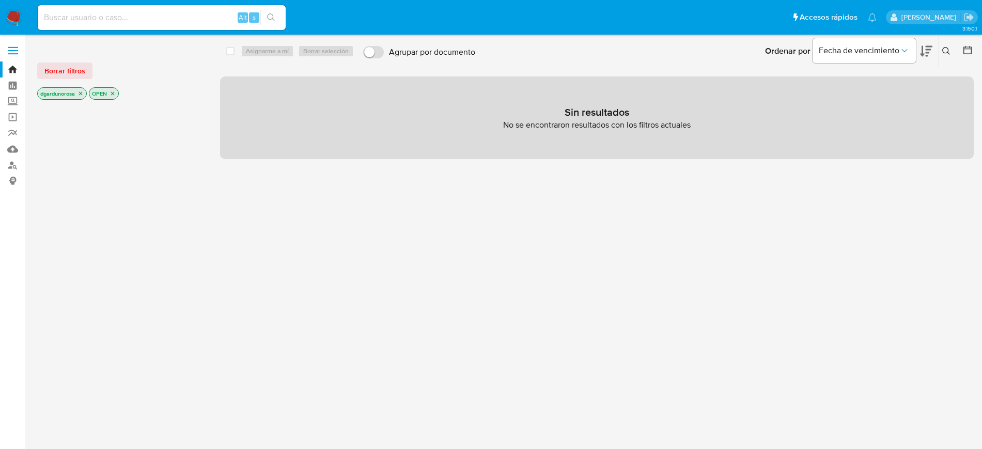
click at [949, 53] on icon at bounding box center [947, 51] width 8 height 8
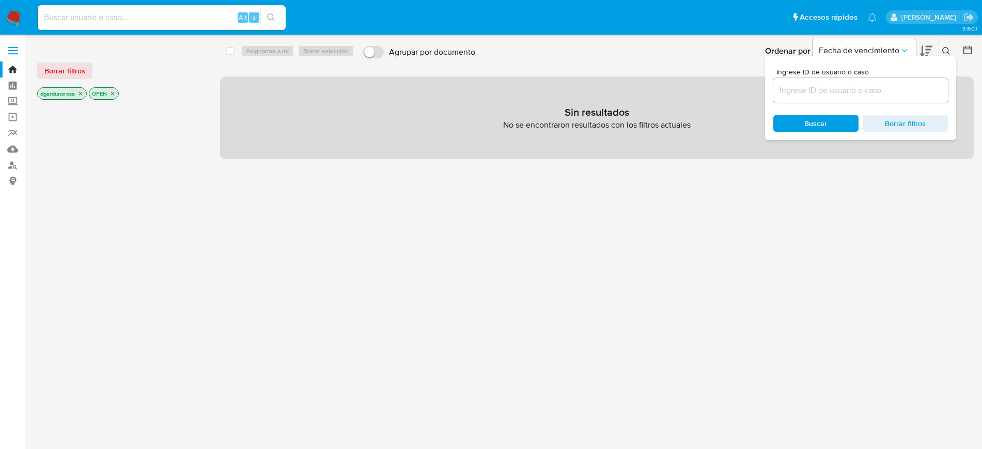
click at [822, 87] on input at bounding box center [861, 90] width 175 height 13
click at [868, 91] on input "400788427" at bounding box center [861, 90] width 175 height 13
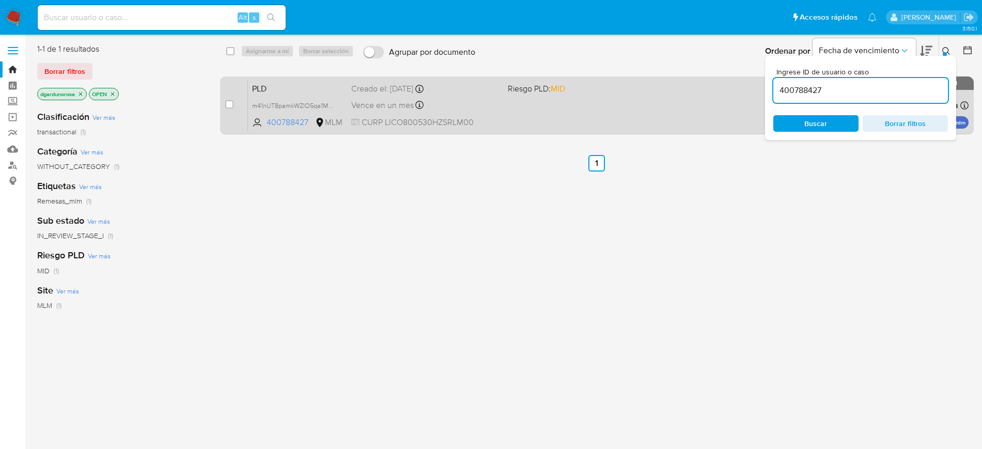
click at [585, 94] on div "PLD m41nUT8pamkWZlO5qa1MB00j 400788427 MLM Riesgo PLD: MID Creado el: 12/07/202…" at bounding box center [608, 105] width 721 height 52
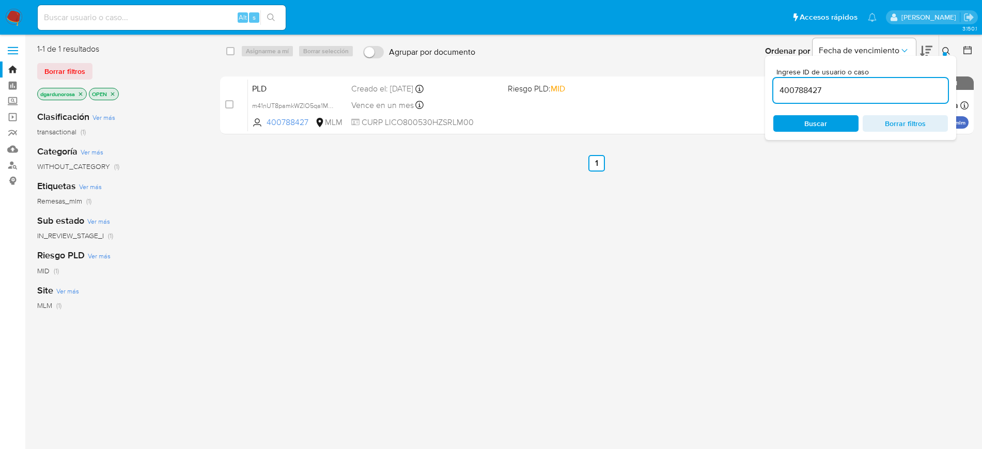
click at [816, 95] on input "400788427" at bounding box center [861, 90] width 175 height 13
paste input "42628843"
type input "442628843"
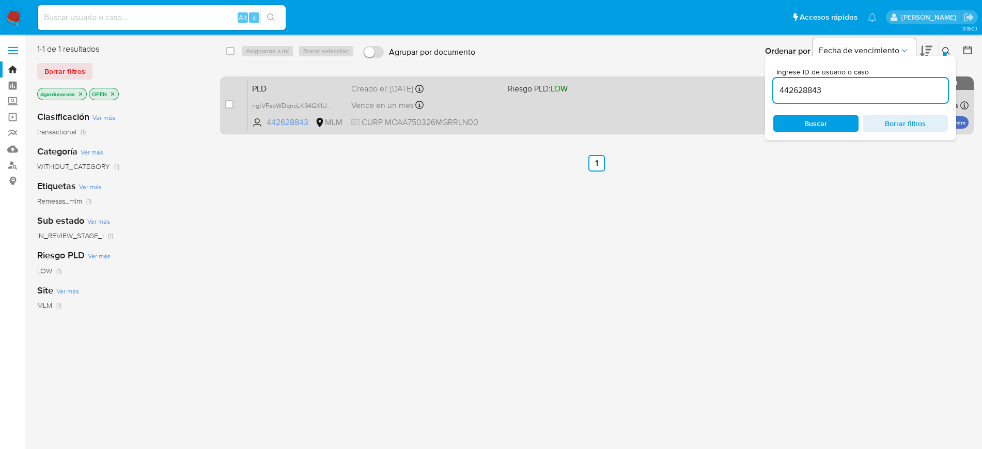
click at [601, 130] on div "PLD ngtVFacWDqnoLK94GX1UWaen 442628843 MLM Riesgo PLD: LOW Creado el: 12/07/202…" at bounding box center [608, 105] width 721 height 52
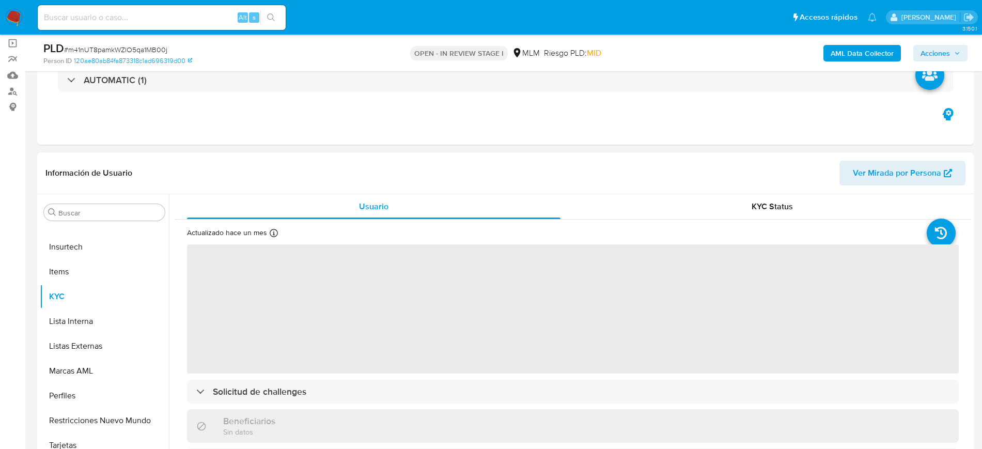
scroll to position [129, 0]
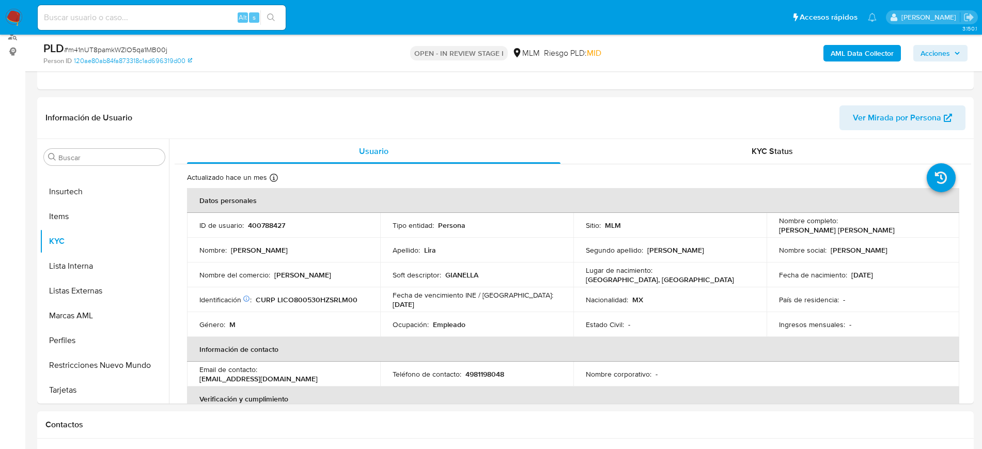
select select "10"
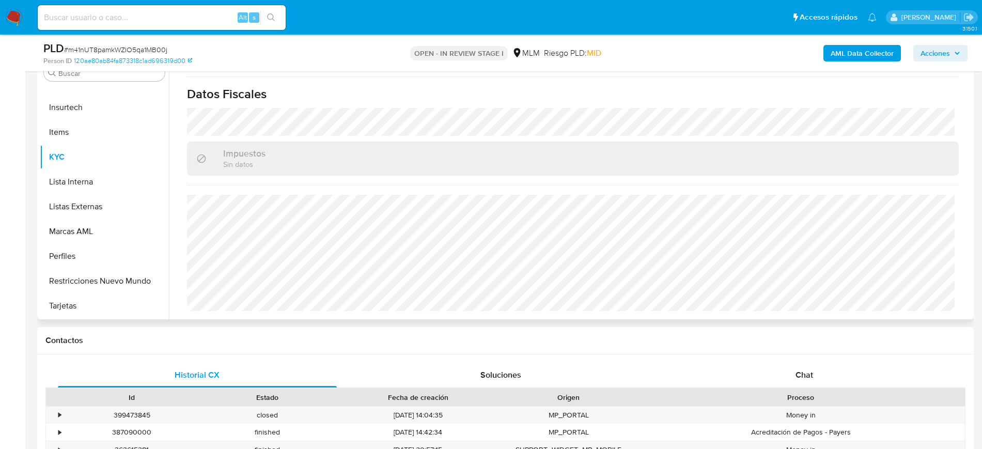
scroll to position [258, 0]
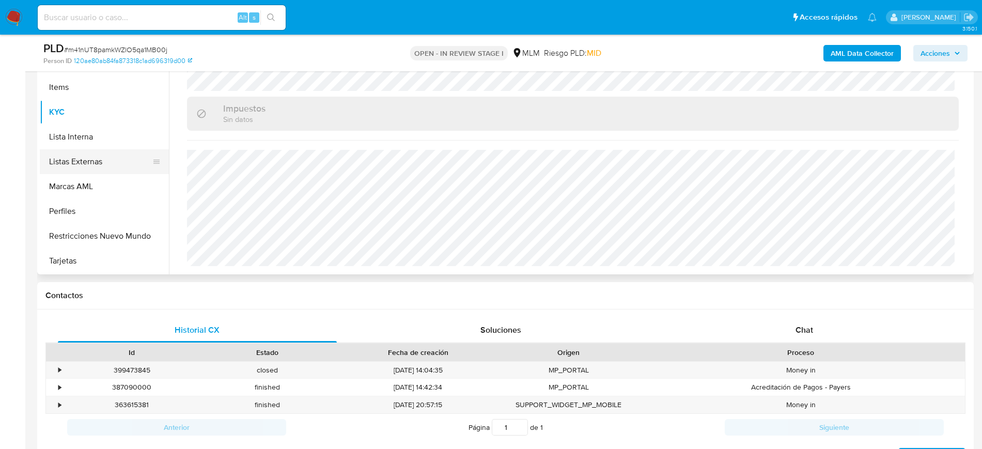
click at [102, 163] on button "Listas Externas" at bounding box center [100, 161] width 121 height 25
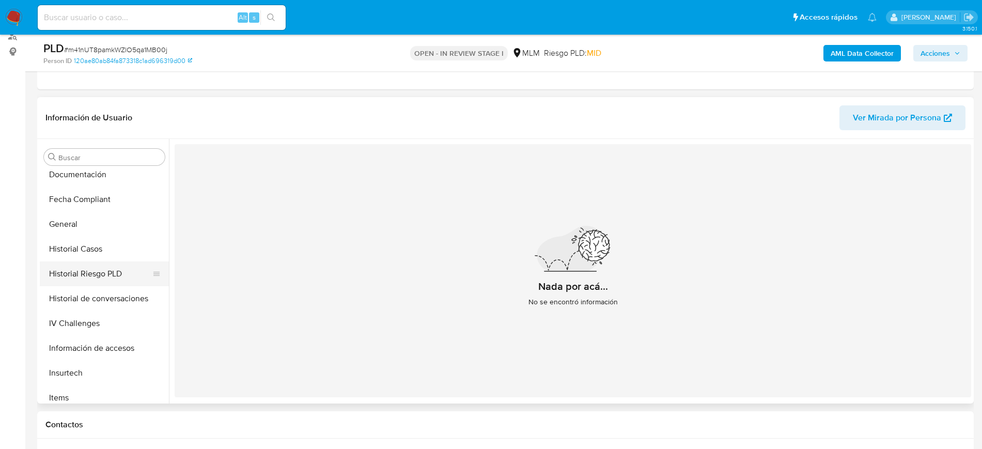
scroll to position [218, 0]
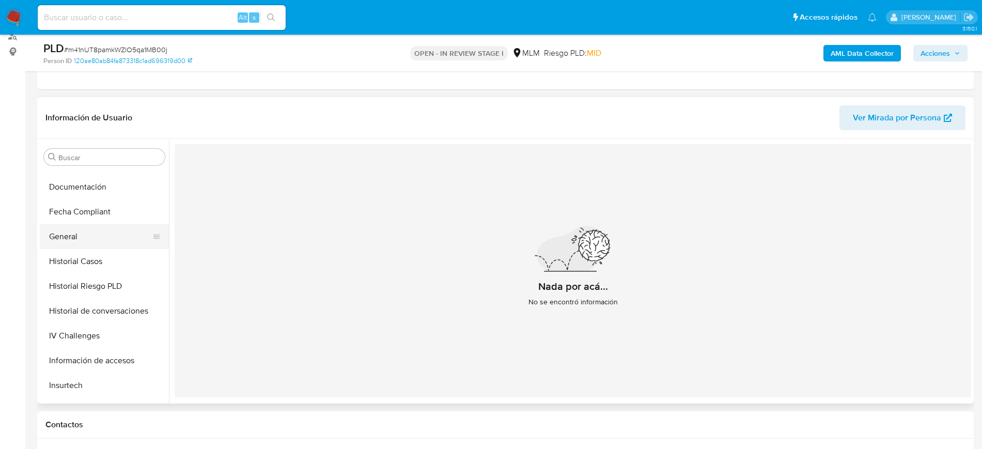
click at [101, 234] on button "General" at bounding box center [100, 236] width 121 height 25
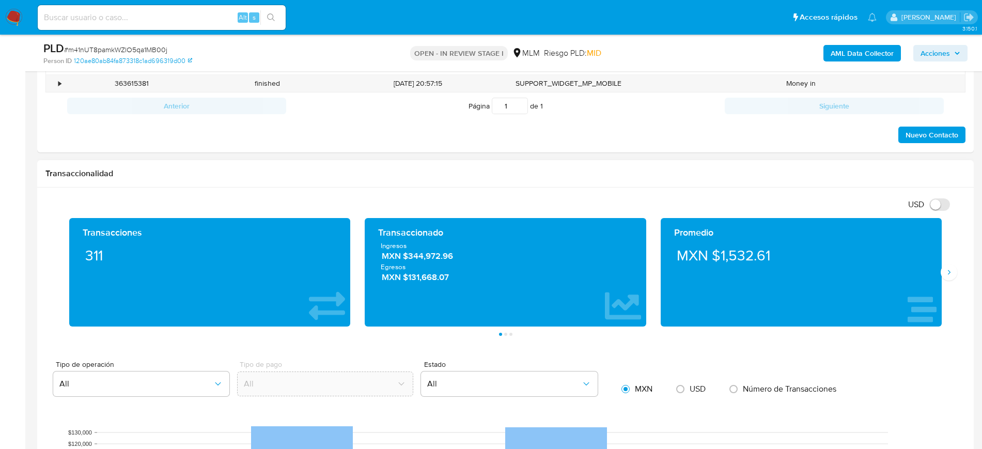
scroll to position [581, 0]
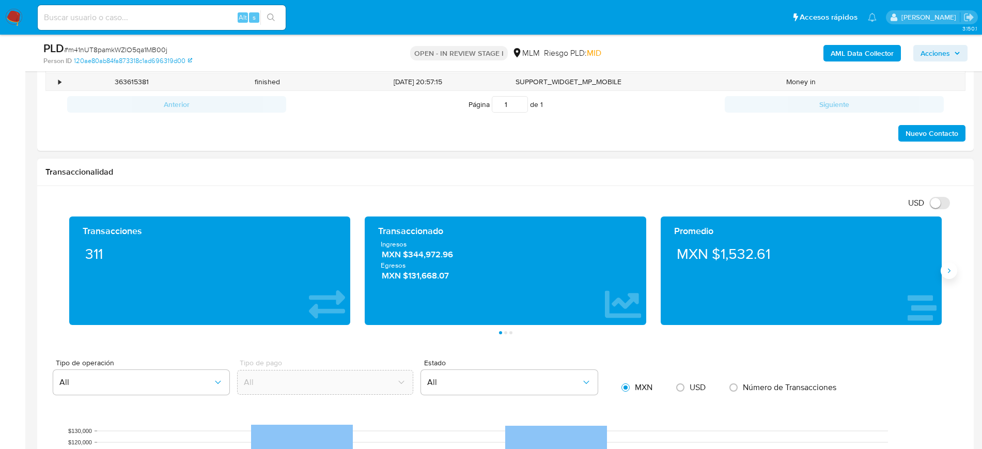
click at [953, 268] on button "Siguiente" at bounding box center [949, 271] width 17 height 17
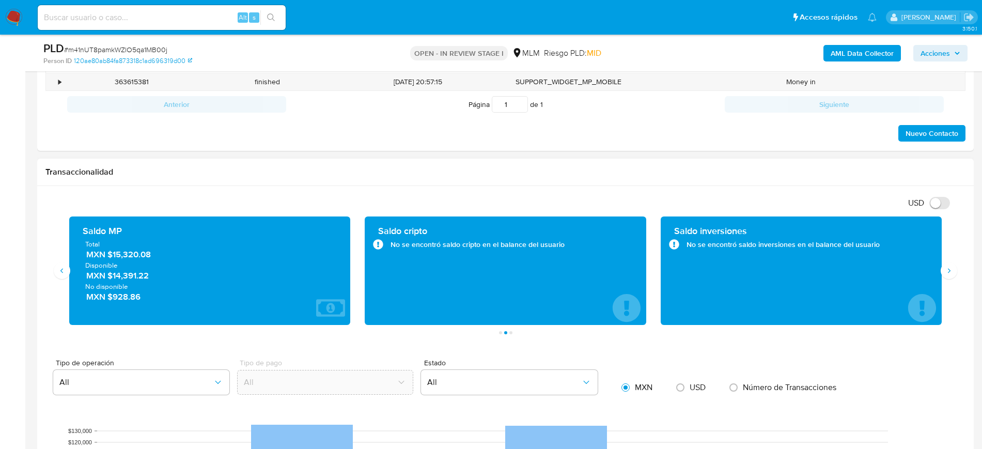
drag, startPoint x: 152, startPoint y: 259, endPoint x: 110, endPoint y: 258, distance: 42.4
click at [110, 258] on span "MXN $15,320.08" at bounding box center [210, 255] width 249 height 12
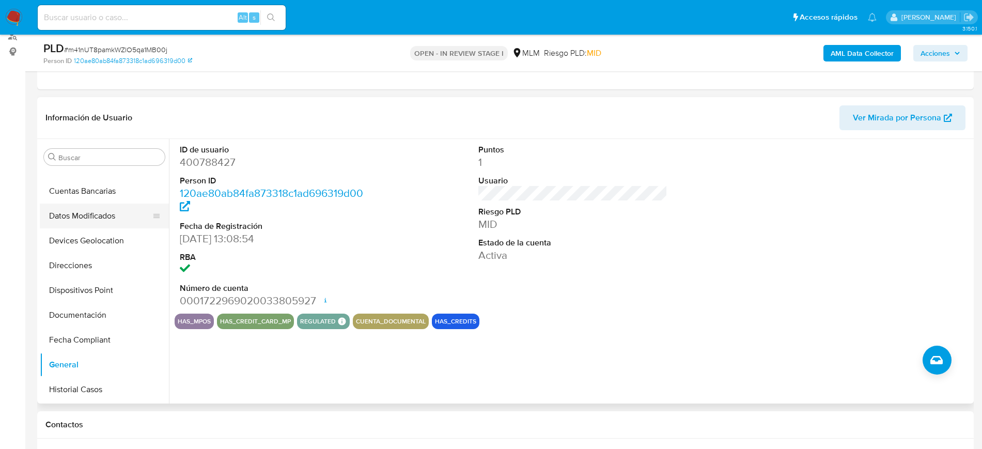
scroll to position [89, 0]
click at [81, 243] on button "Devices Geolocation" at bounding box center [100, 241] width 121 height 25
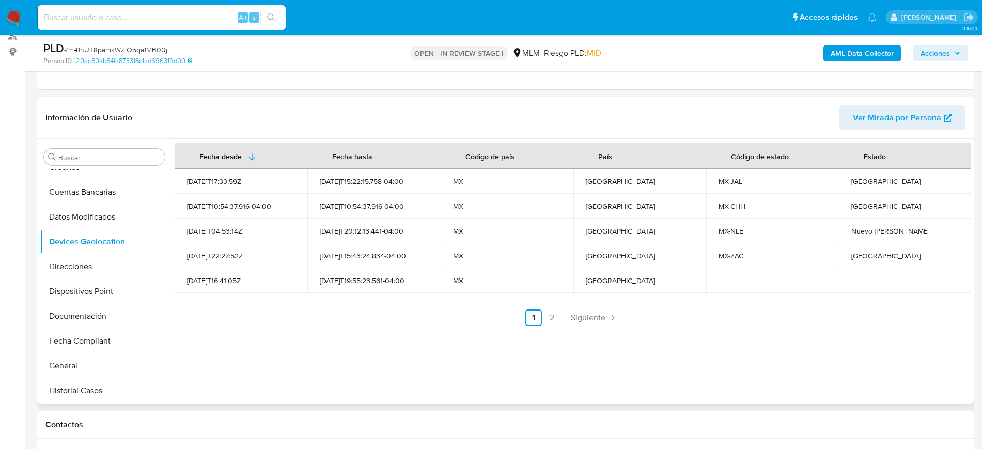
click at [593, 329] on div "Fecha desde Fecha hasta Código de país País Código de estado Estado 2021-10-12T…" at bounding box center [570, 271] width 802 height 265
click at [577, 311] on link "Siguiente" at bounding box center [594, 318] width 55 height 17
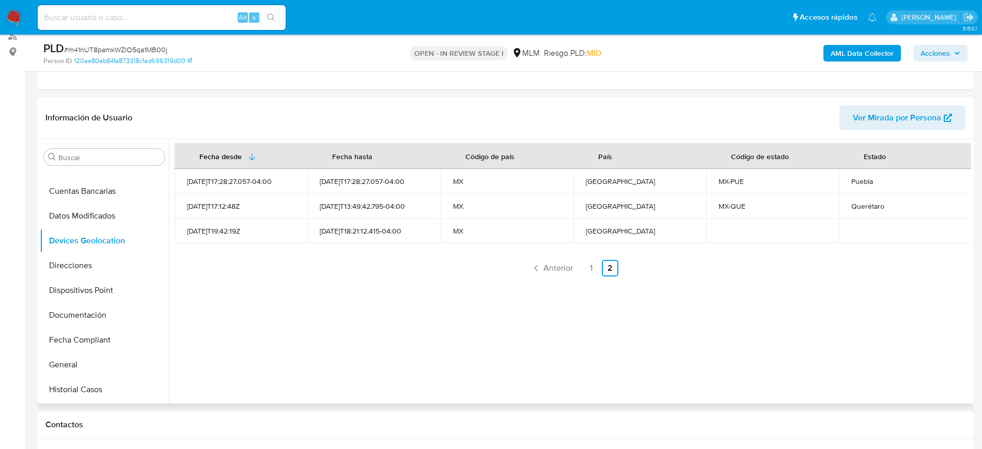
scroll to position [218, 0]
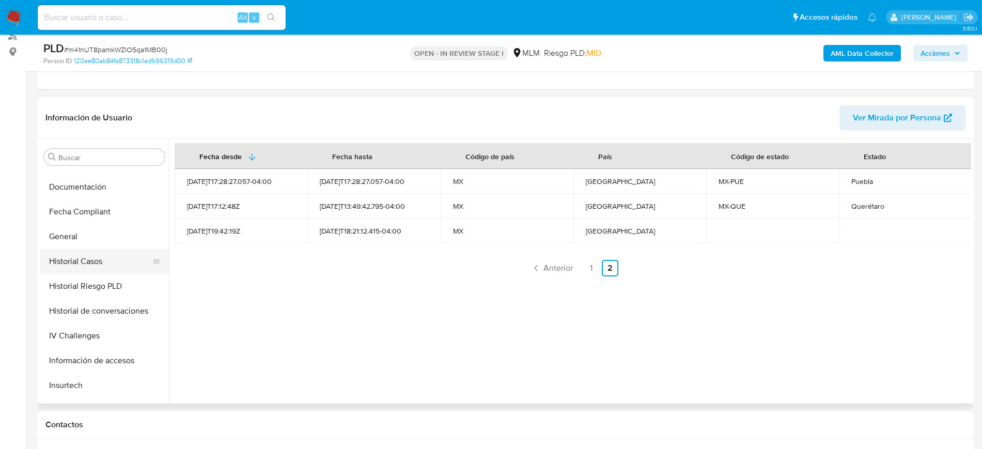
click at [76, 261] on button "Historial Casos" at bounding box center [100, 261] width 121 height 25
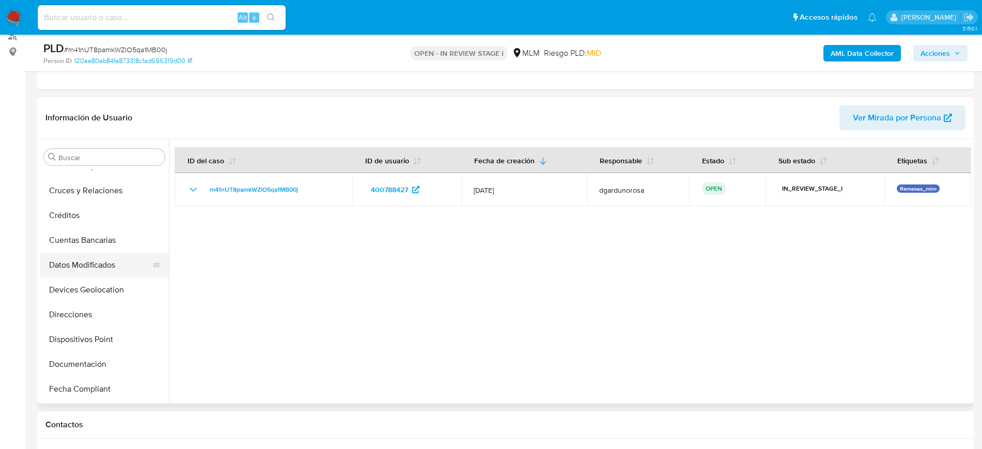
scroll to position [24, 0]
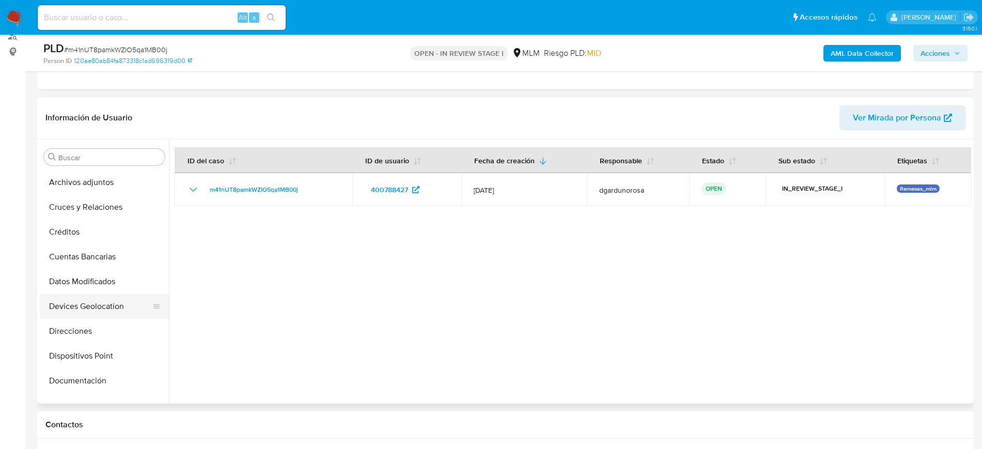
click at [91, 311] on button "Devices Geolocation" at bounding box center [100, 306] width 121 height 25
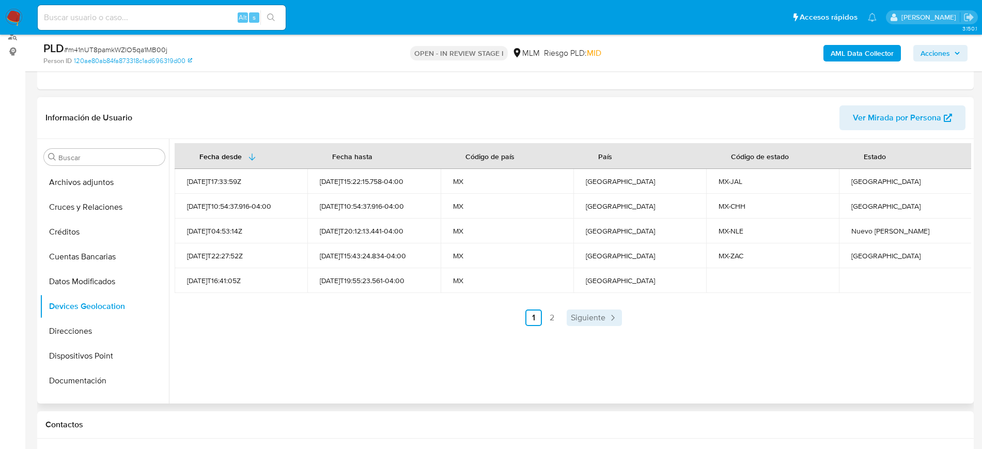
click at [584, 318] on span "Siguiente" at bounding box center [588, 318] width 35 height 8
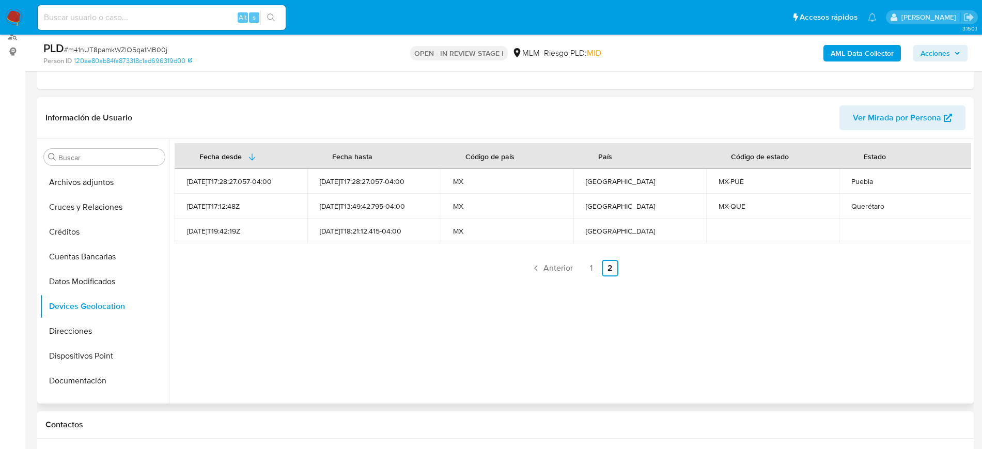
scroll to position [0, 0]
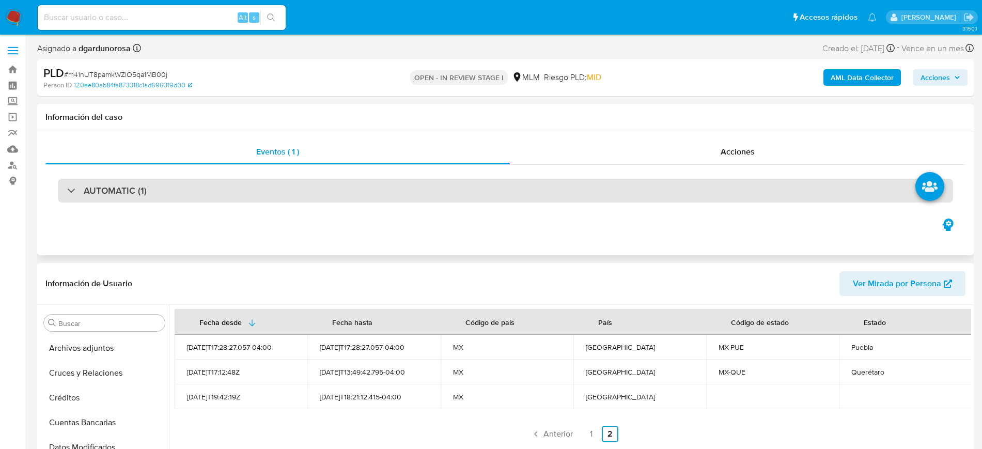
click at [472, 186] on div "AUTOMATIC (1)" at bounding box center [505, 191] width 895 height 24
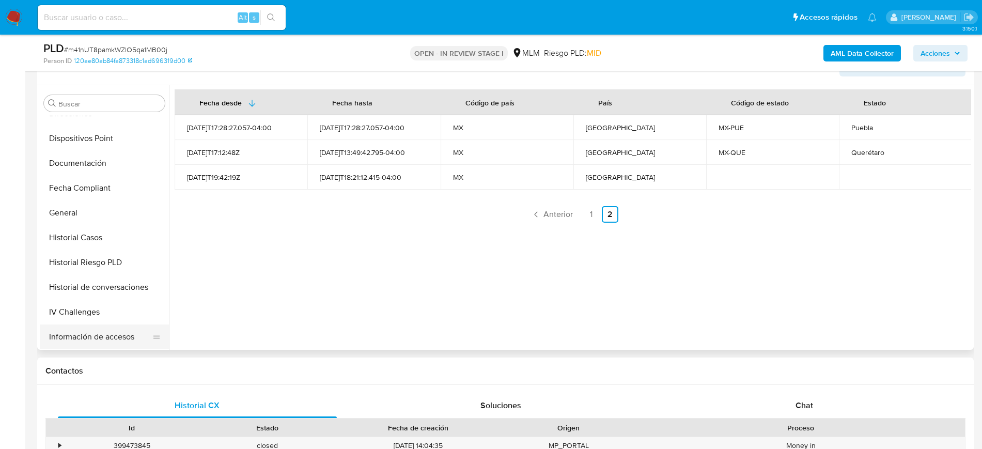
scroll to position [258, 0]
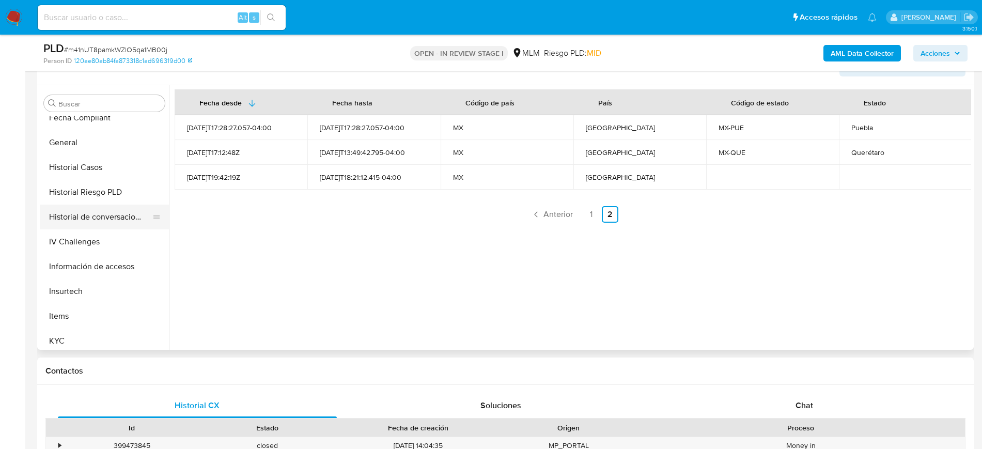
click at [102, 211] on button "Historial de conversaciones" at bounding box center [100, 217] width 121 height 25
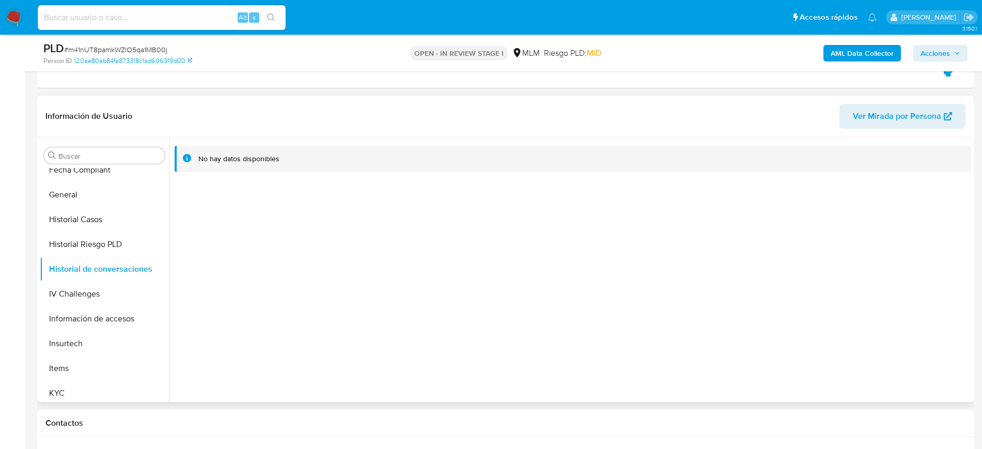
scroll to position [388, 0]
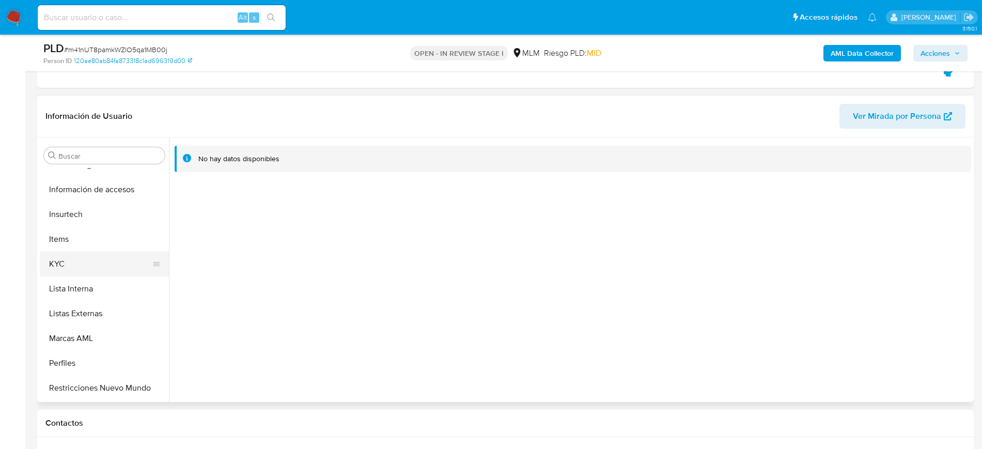
click at [75, 268] on button "KYC" at bounding box center [100, 264] width 121 height 25
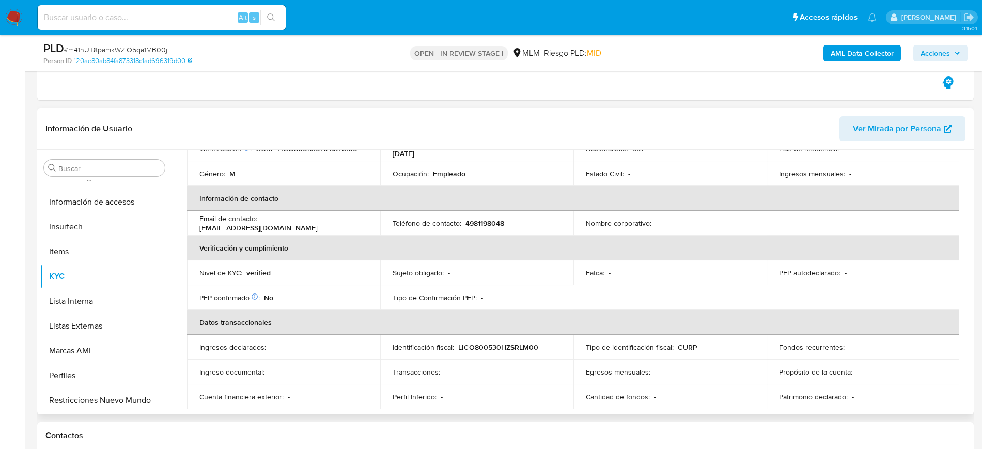
scroll to position [113, 0]
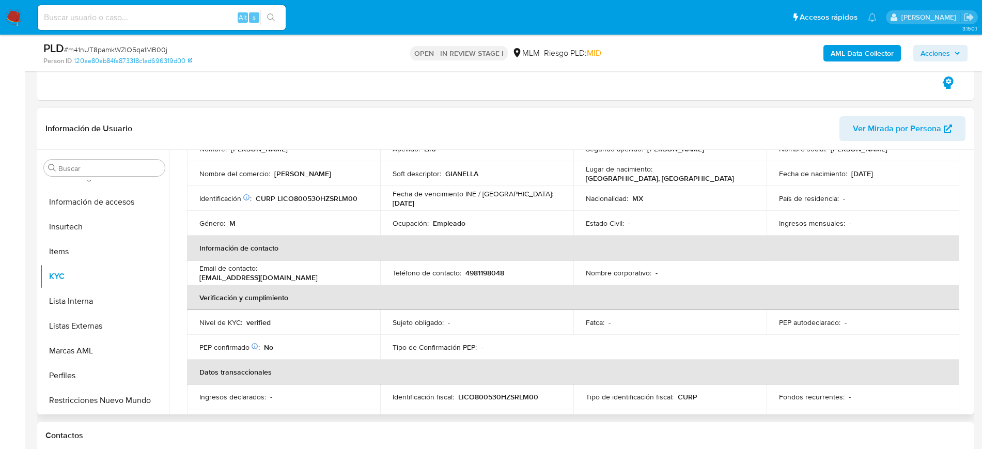
click at [487, 268] on p "4981198048" at bounding box center [485, 272] width 39 height 9
click at [486, 268] on p "4981198048" at bounding box center [485, 272] width 39 height 9
copy p "4981198048"
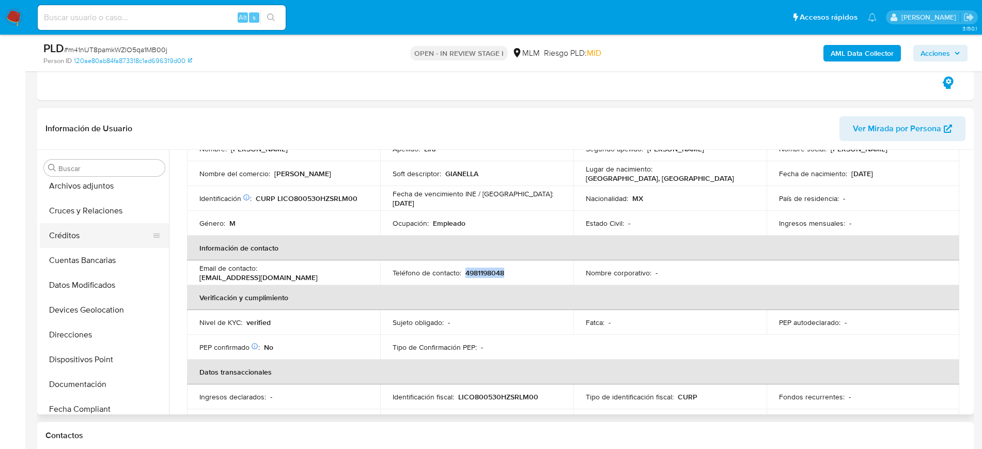
scroll to position [0, 0]
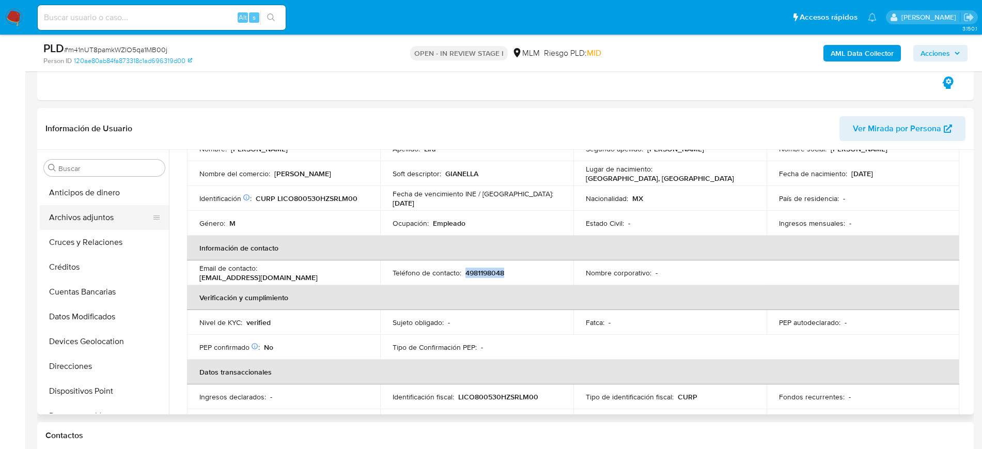
click at [83, 214] on button "Archivos adjuntos" at bounding box center [100, 217] width 121 height 25
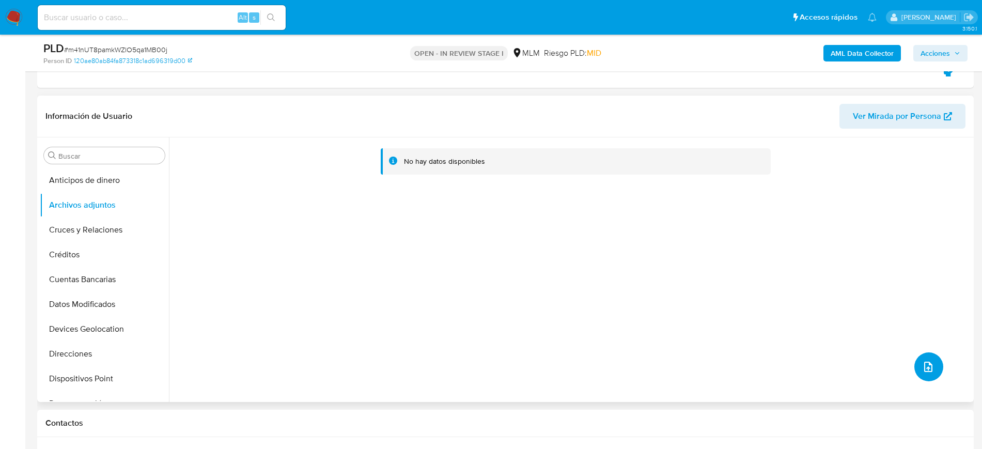
click at [920, 377] on button "upload-file" at bounding box center [929, 366] width 29 height 29
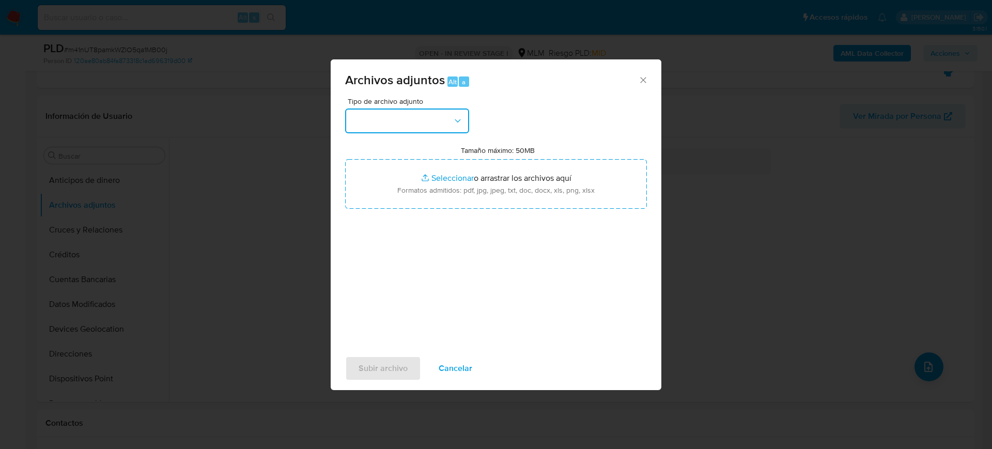
click at [405, 128] on button "button" at bounding box center [407, 121] width 124 height 25
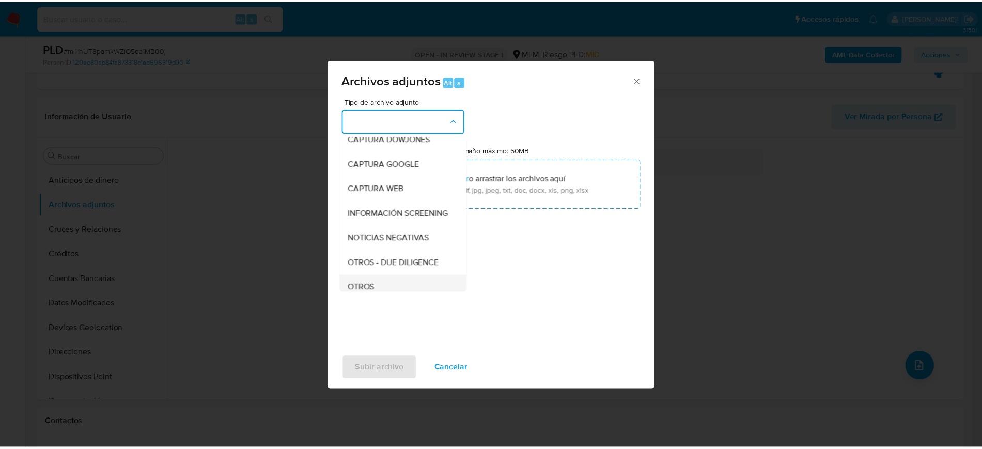
scroll to position [65, 0]
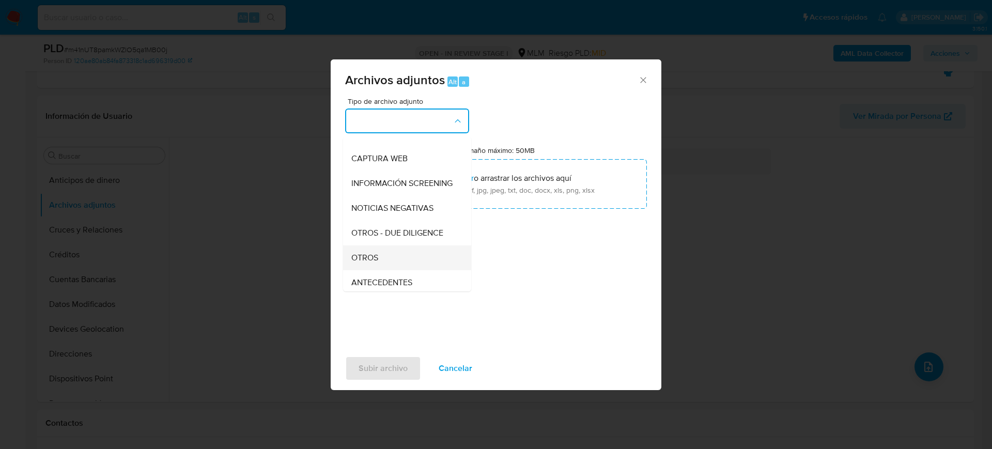
click at [387, 270] on div "OTROS" at bounding box center [403, 257] width 105 height 25
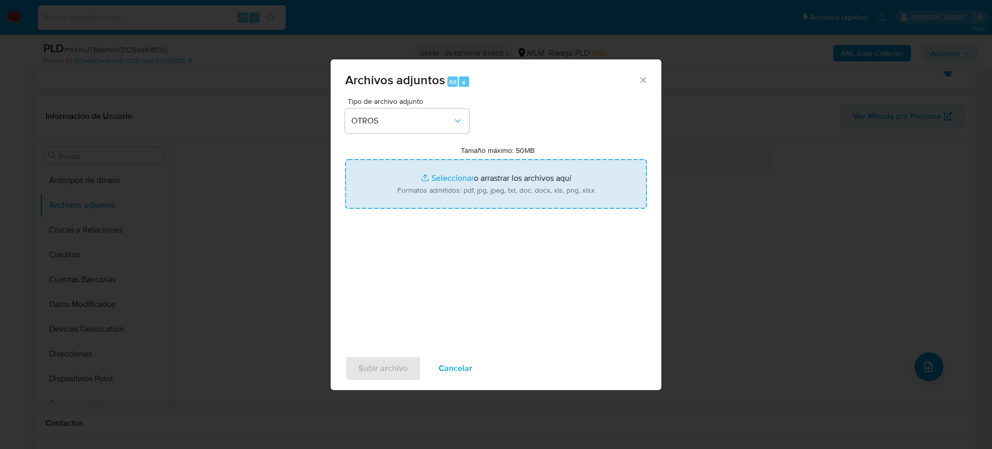
type input "C:\fakepath\400788427_Jose Lira_Julio2025.pdf"
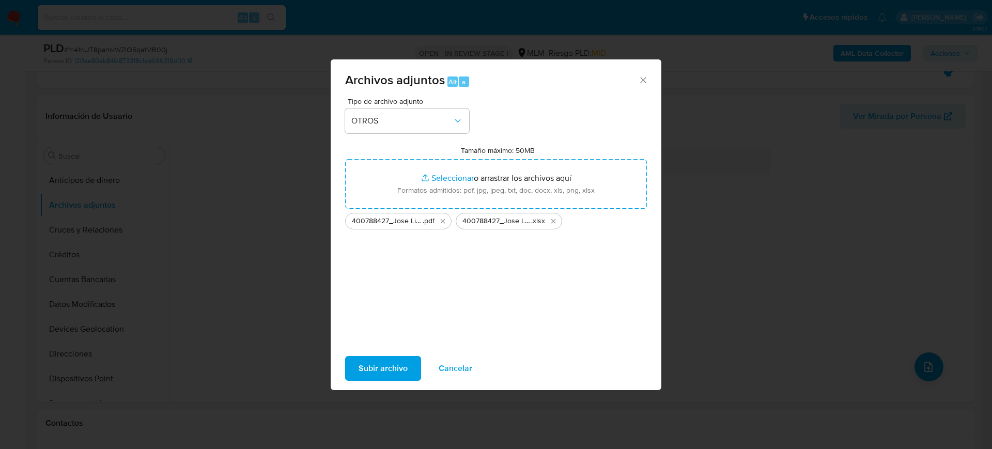
click at [404, 363] on span "Subir archivo" at bounding box center [383, 368] width 49 height 23
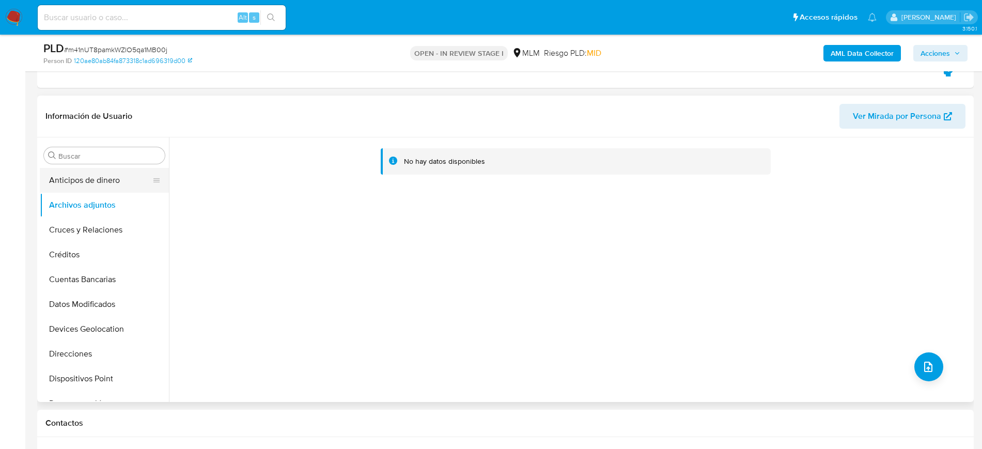
click at [110, 181] on button "Anticipos de dinero" at bounding box center [100, 180] width 121 height 25
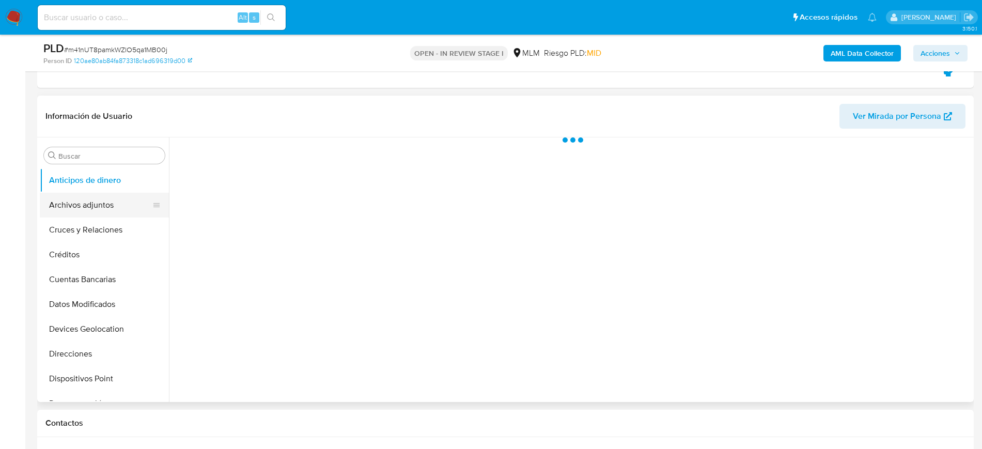
click at [101, 204] on button "Archivos adjuntos" at bounding box center [100, 205] width 121 height 25
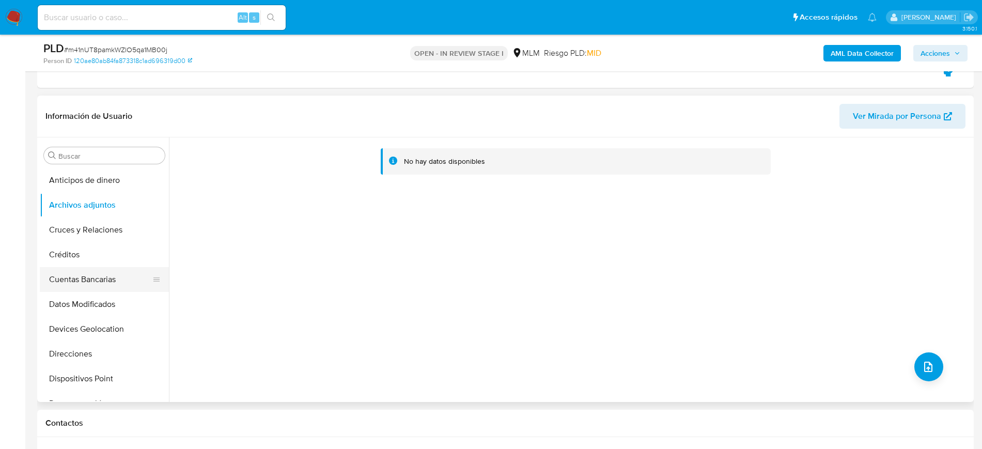
click at [99, 285] on button "Cuentas Bancarias" at bounding box center [100, 279] width 121 height 25
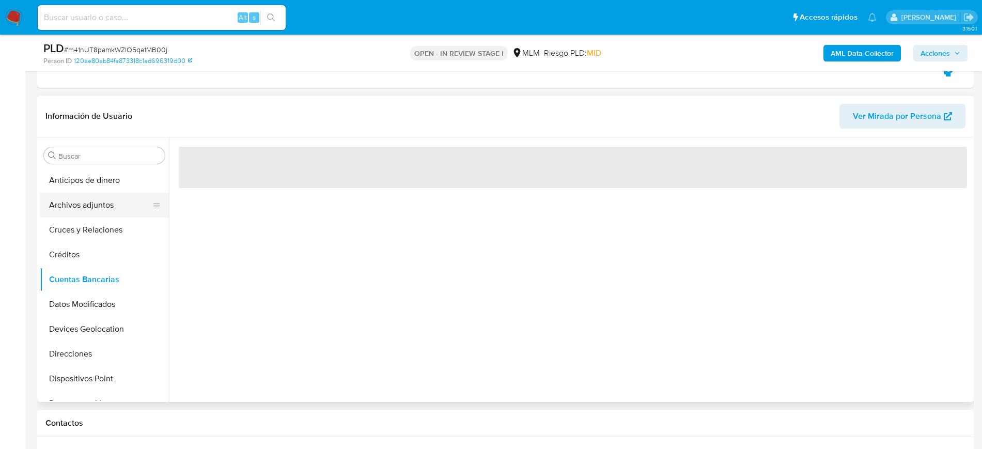
click at [87, 208] on button "Archivos adjuntos" at bounding box center [100, 205] width 121 height 25
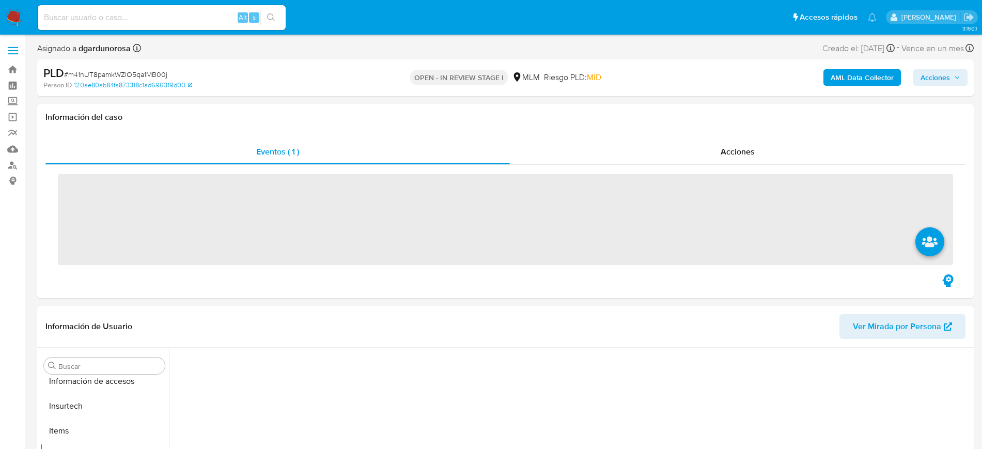
scroll to position [412, 0]
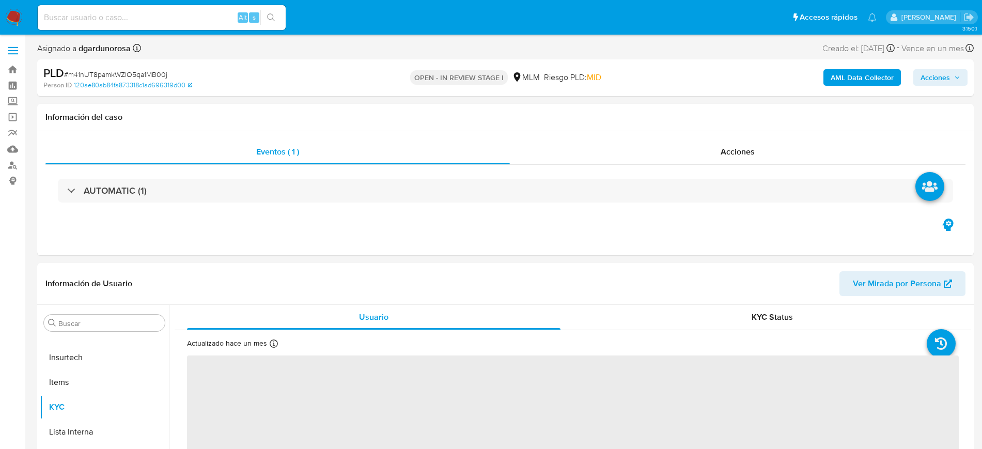
click at [158, 14] on input at bounding box center [162, 17] width 248 height 13
paste input "2327234661"
type input "2327234661"
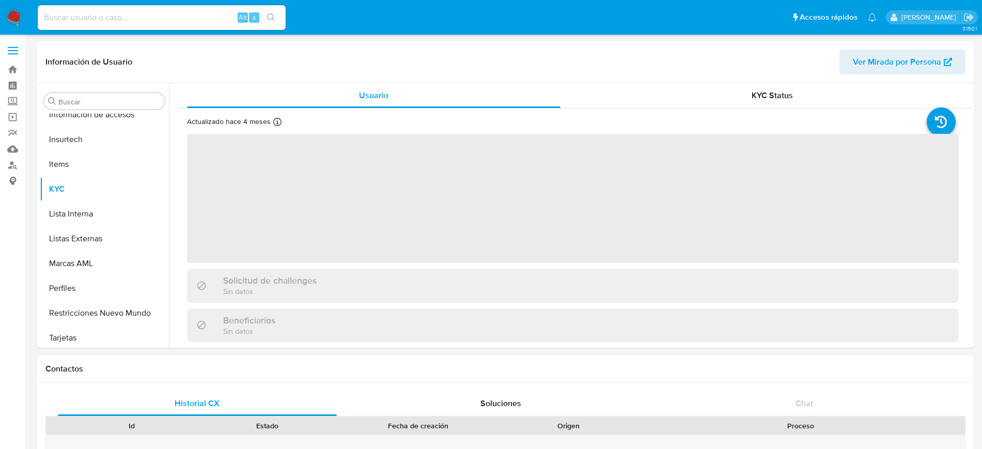
scroll to position [412, 0]
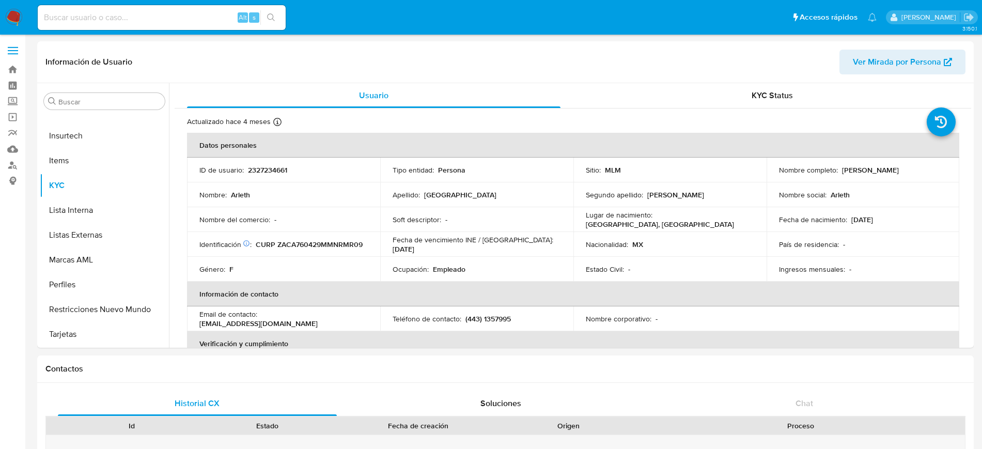
select select "10"
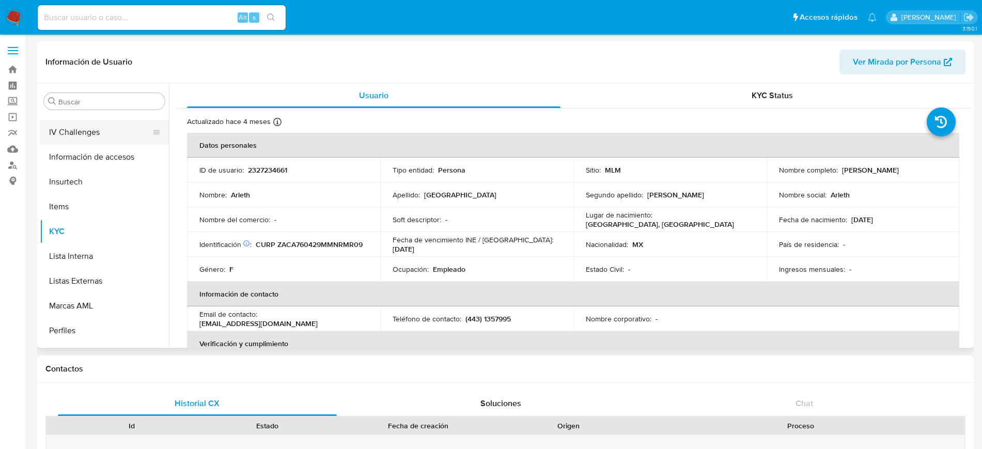
scroll to position [283, 0]
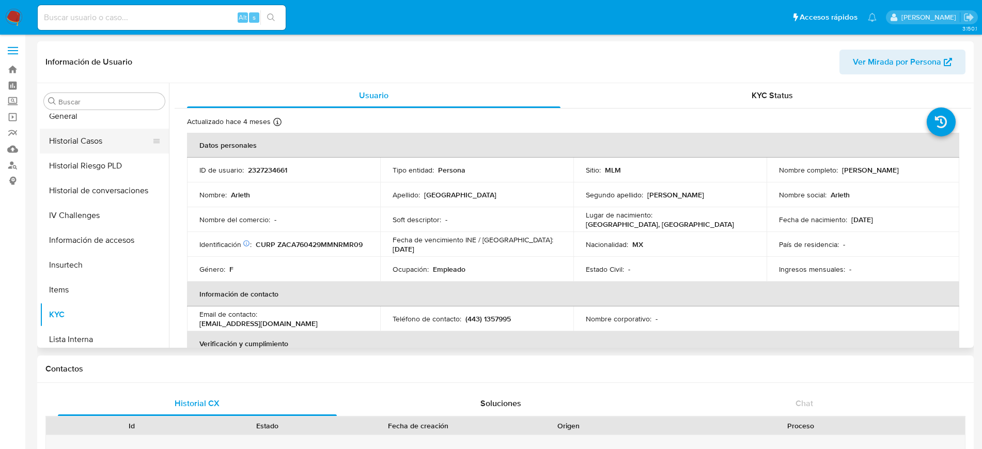
click at [75, 145] on button "Historial Casos" at bounding box center [100, 141] width 121 height 25
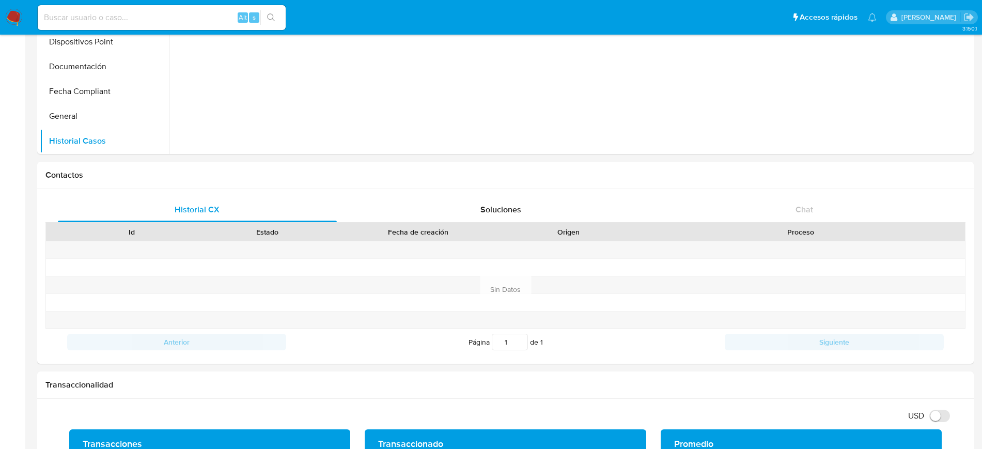
scroll to position [0, 0]
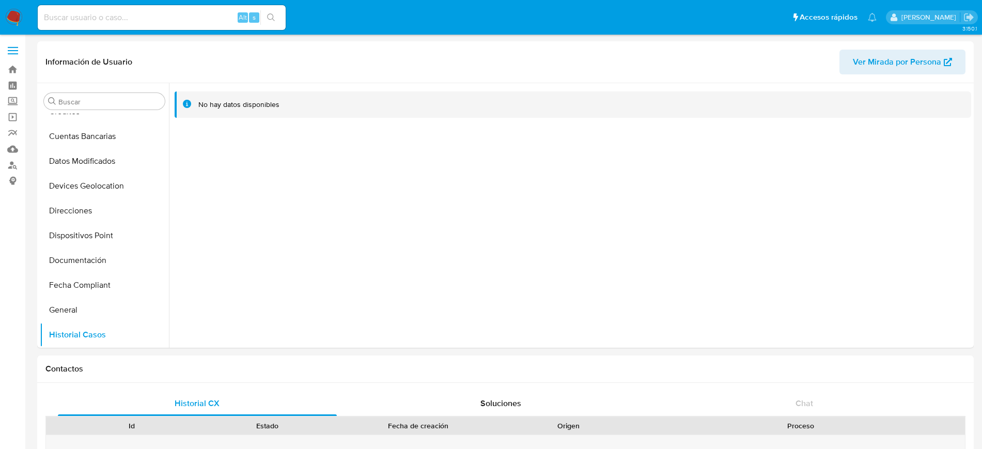
click at [13, 56] on label at bounding box center [13, 51] width 26 height 22
click at [0, 0] on input "checkbox" at bounding box center [0, 0] width 0 height 0
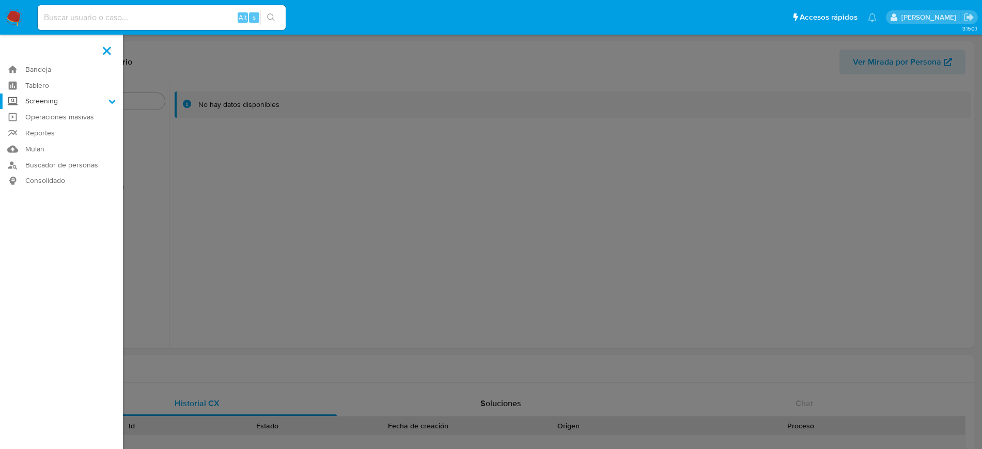
click at [88, 102] on label "Screening" at bounding box center [61, 102] width 123 height 16
click at [0, 0] on input "Screening" at bounding box center [0, 0] width 0 height 0
click at [49, 140] on link "Herramientas" at bounding box center [61, 141] width 123 height 13
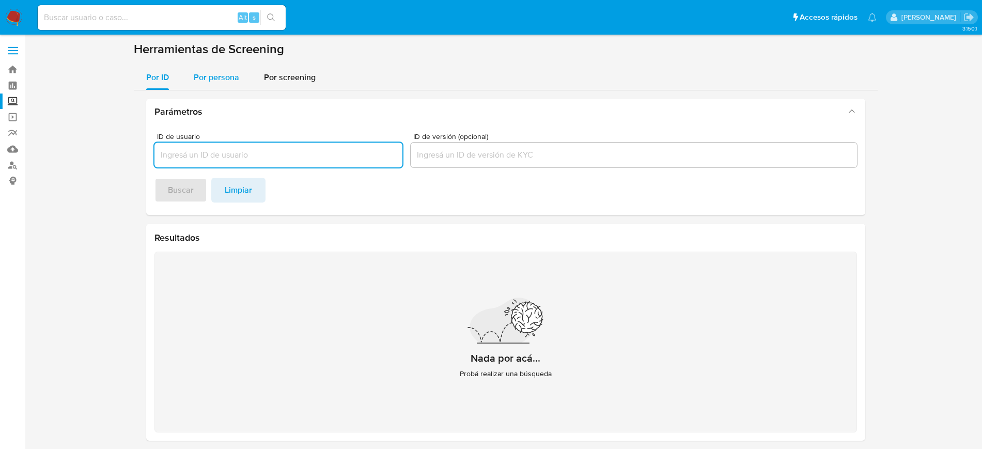
click at [230, 81] on span "Por persona" at bounding box center [216, 77] width 45 height 12
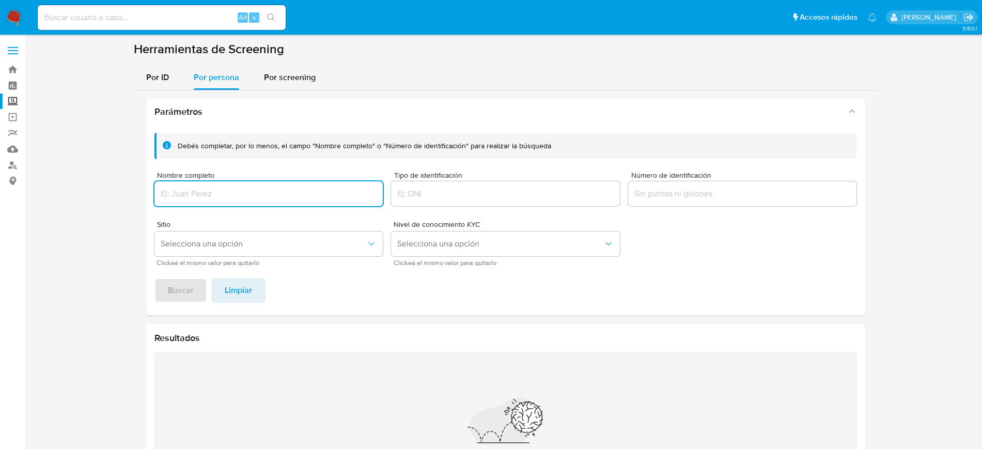
click at [241, 193] on input "Nombre completo" at bounding box center [269, 193] width 229 height 13
click at [155, 278] on button "Buscar" at bounding box center [181, 290] width 53 height 25
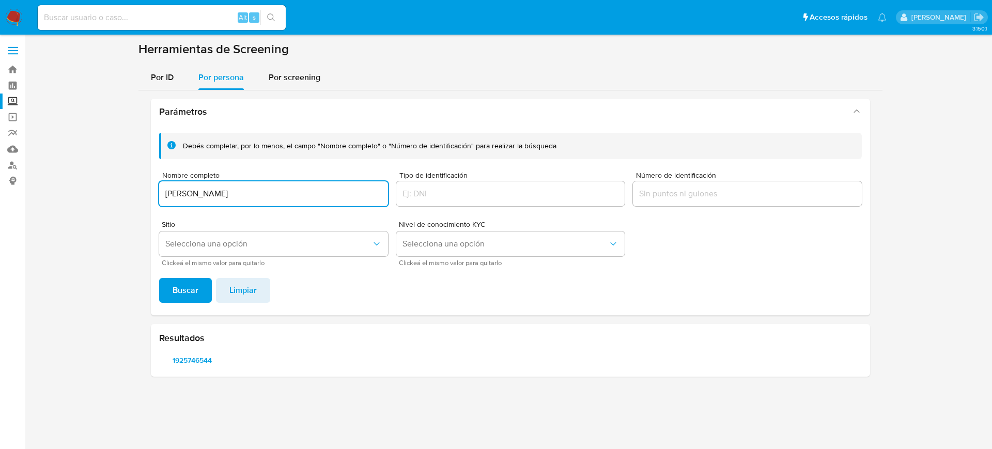
click at [190, 372] on div "Resultados 1925746544" at bounding box center [510, 350] width 719 height 53
click at [190, 362] on span "1925746544" at bounding box center [192, 360] width 52 height 14
drag, startPoint x: 261, startPoint y: 191, endPoint x: 64, endPoint y: 184, distance: 197.5
click at [64, 184] on section at bounding box center [510, 213] width 947 height 344
type input "Agustina gonzalez RAMIREZ"
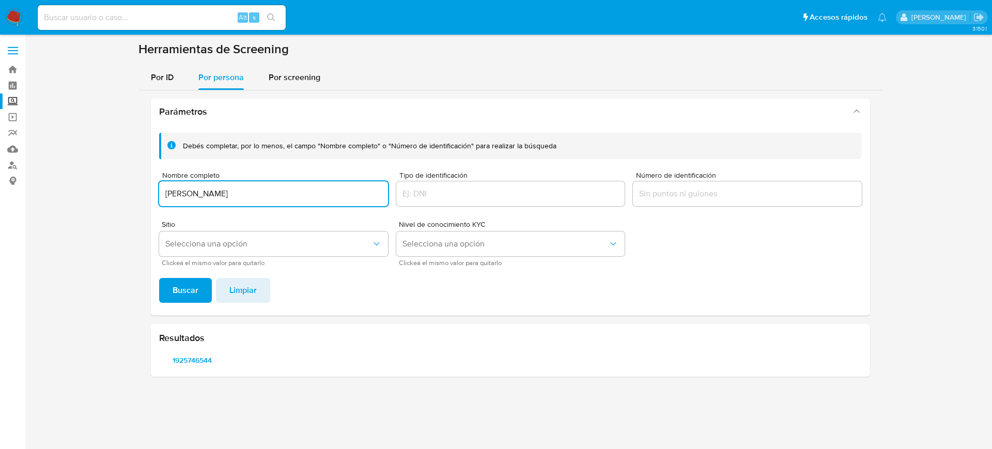
click at [159, 278] on button "Buscar" at bounding box center [185, 290] width 53 height 25
click at [190, 360] on span "269227198" at bounding box center [192, 360] width 52 height 14
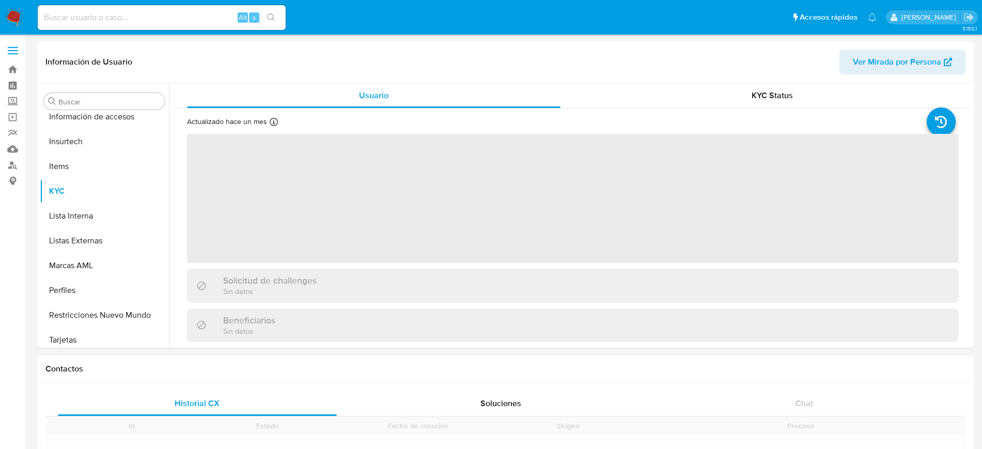
scroll to position [412, 0]
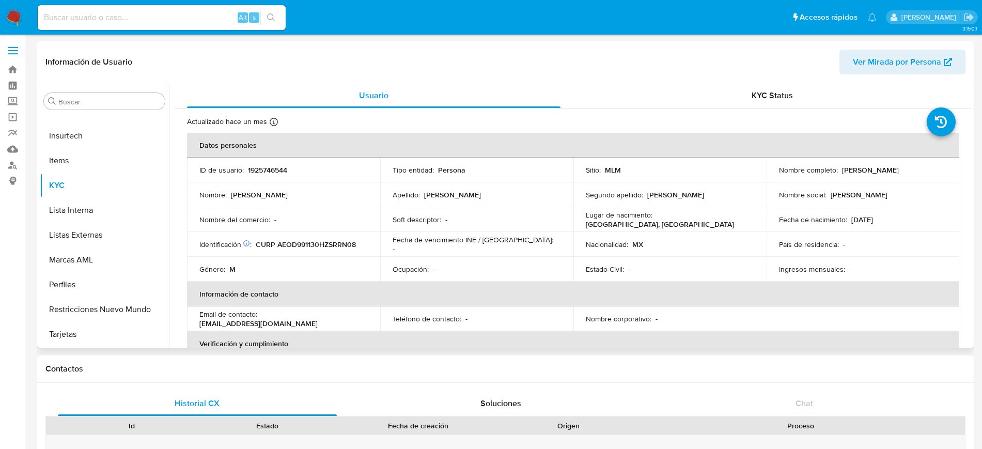
select select "10"
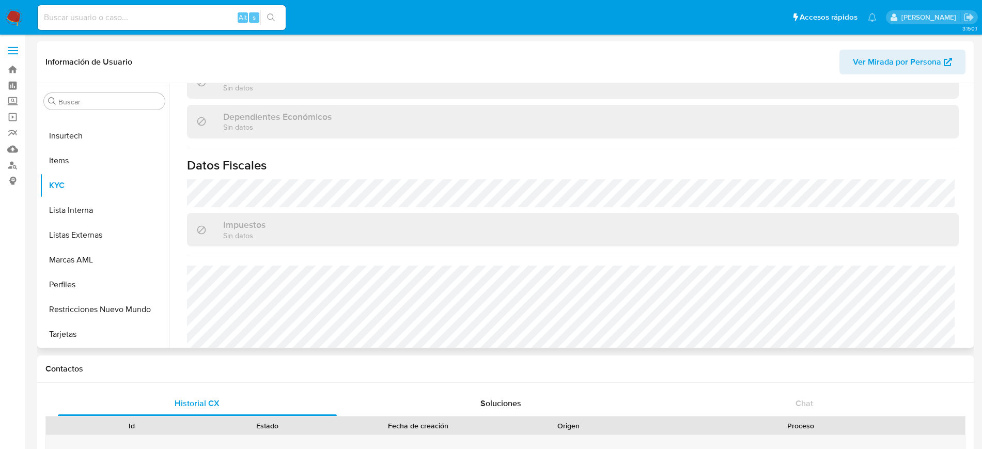
scroll to position [639, 0]
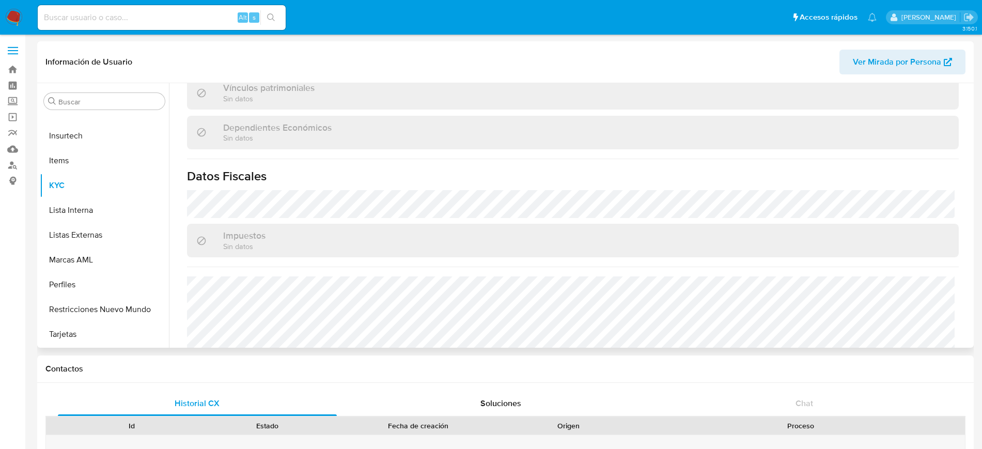
scroll to position [639, 0]
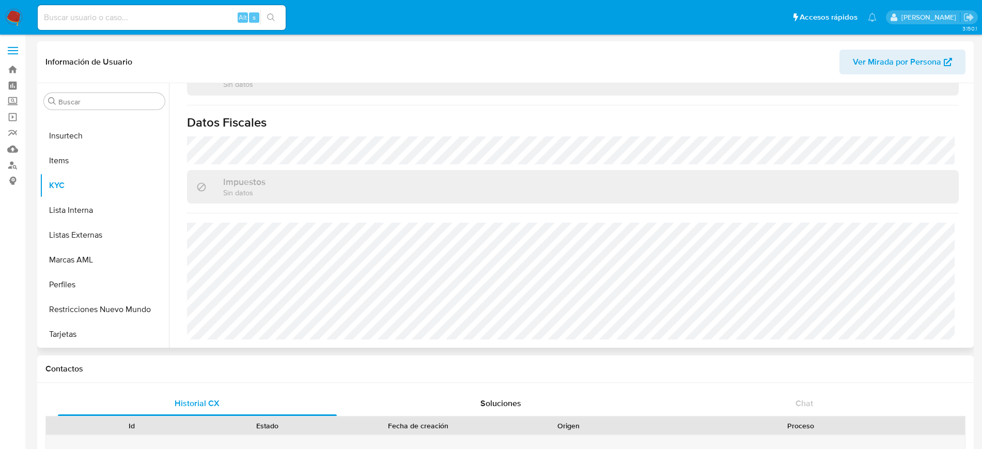
select select "10"
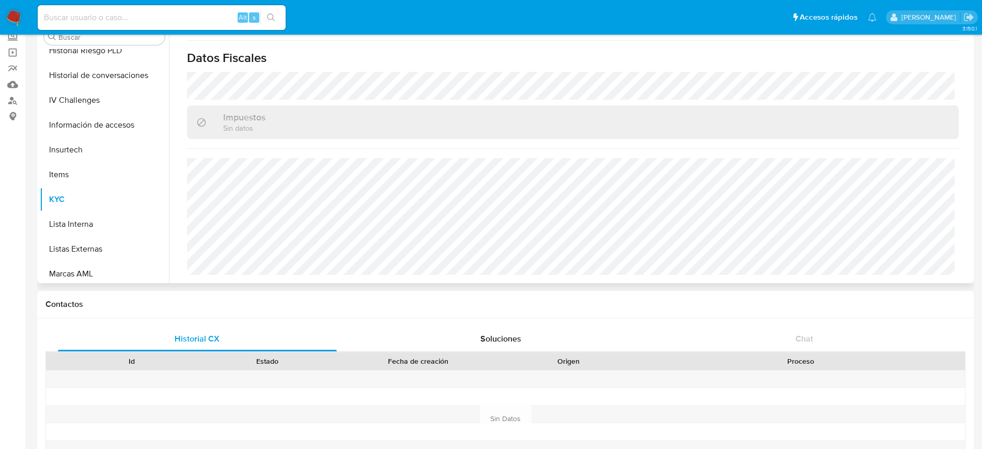
scroll to position [218, 0]
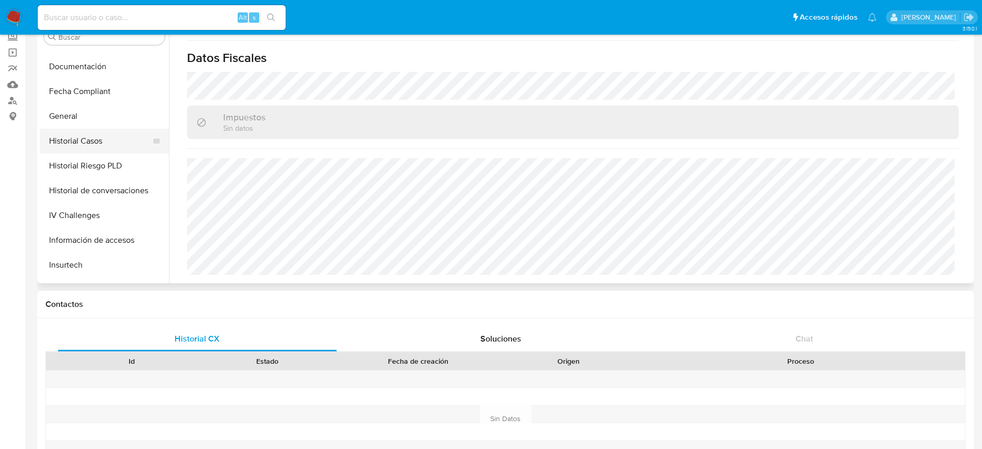
click at [90, 143] on button "Historial Casos" at bounding box center [100, 141] width 121 height 25
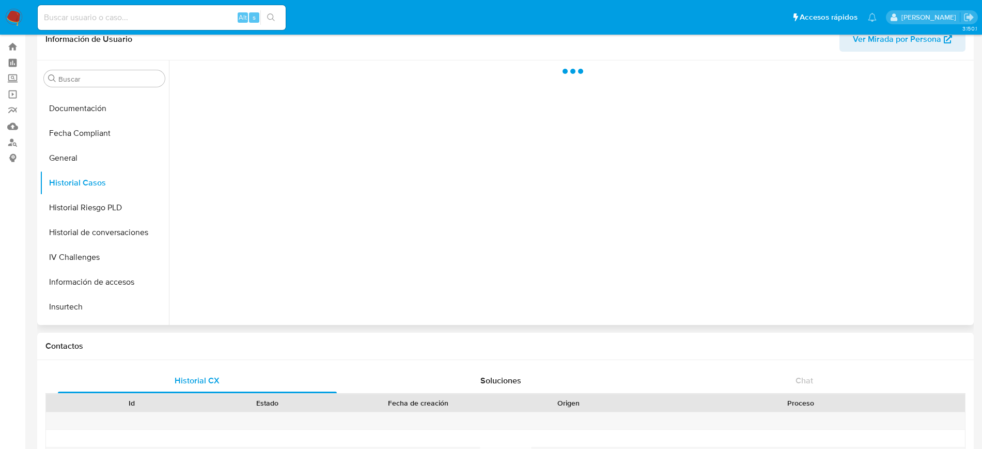
scroll to position [0, 0]
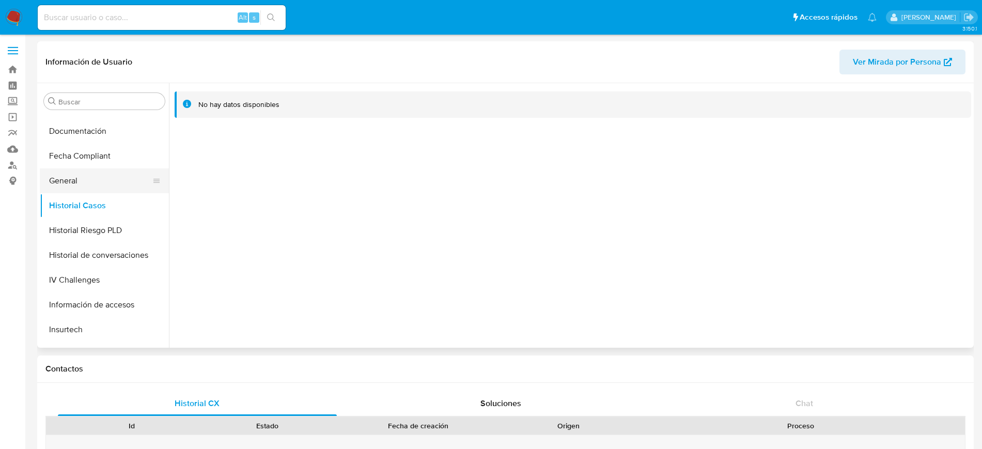
click at [62, 191] on button "General" at bounding box center [100, 180] width 121 height 25
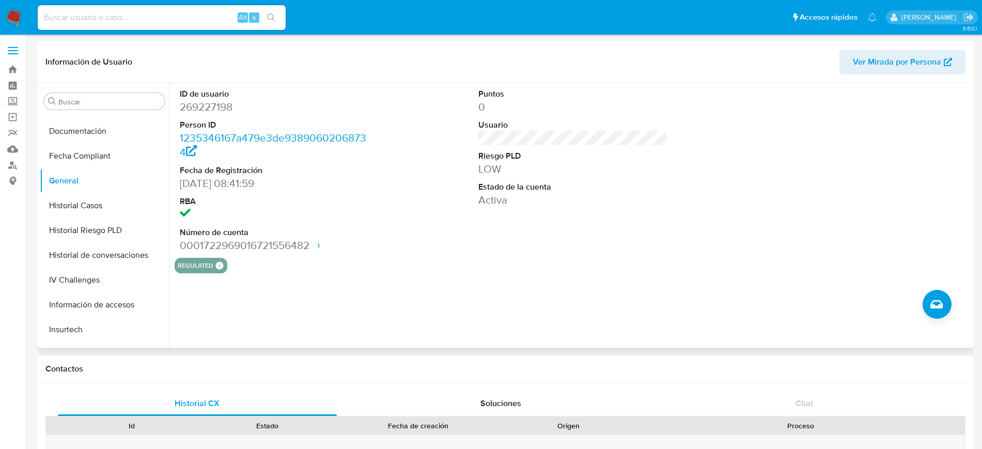
click at [227, 104] on dd "269227198" at bounding box center [274, 107] width 189 height 14
copy dd "269227198"
click at [614, 200] on dd "Activa" at bounding box center [572, 200] width 189 height 14
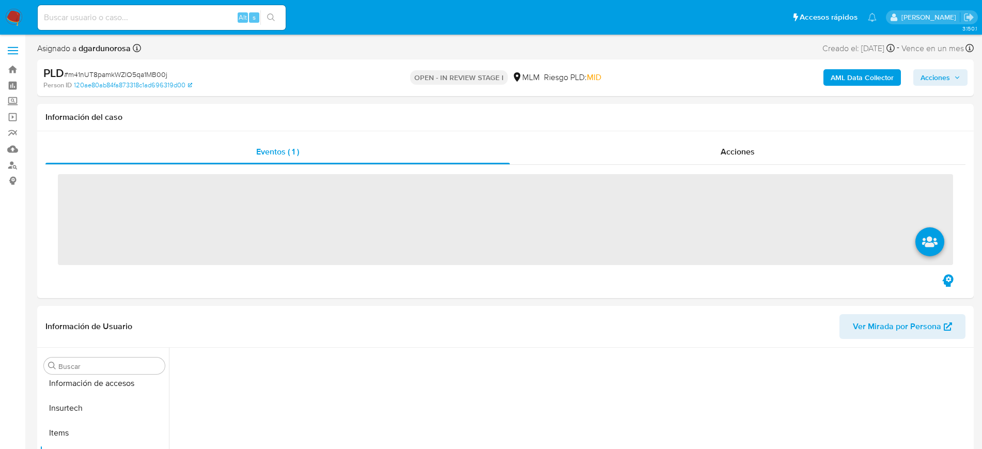
scroll to position [412, 0]
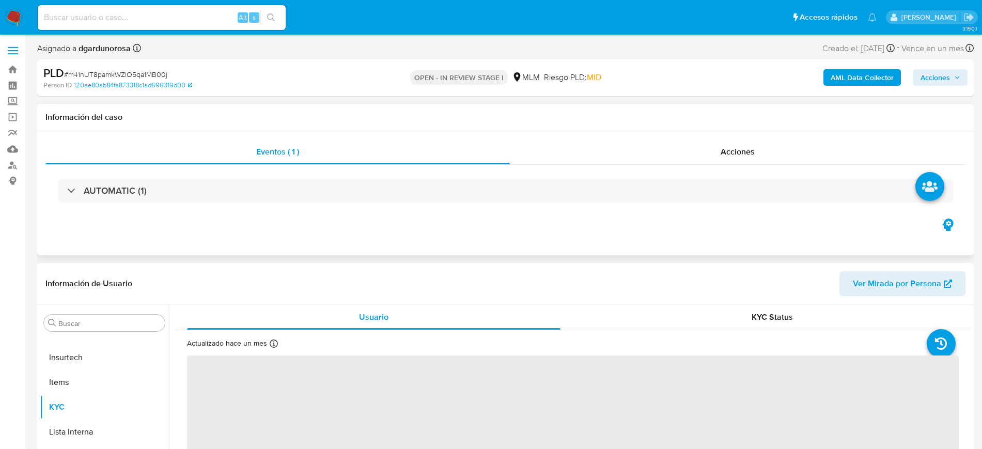
select select "10"
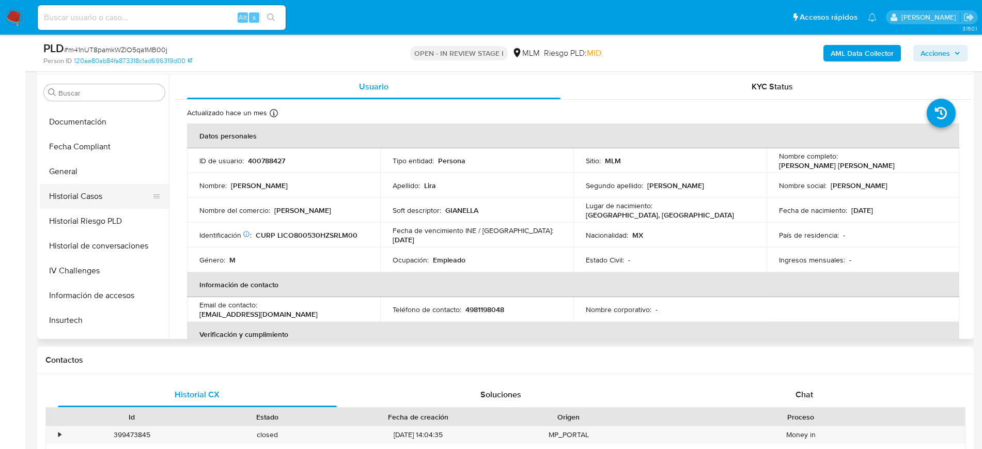
scroll to position [218, 0]
click at [88, 194] on button "Historial Casos" at bounding box center [100, 196] width 121 height 25
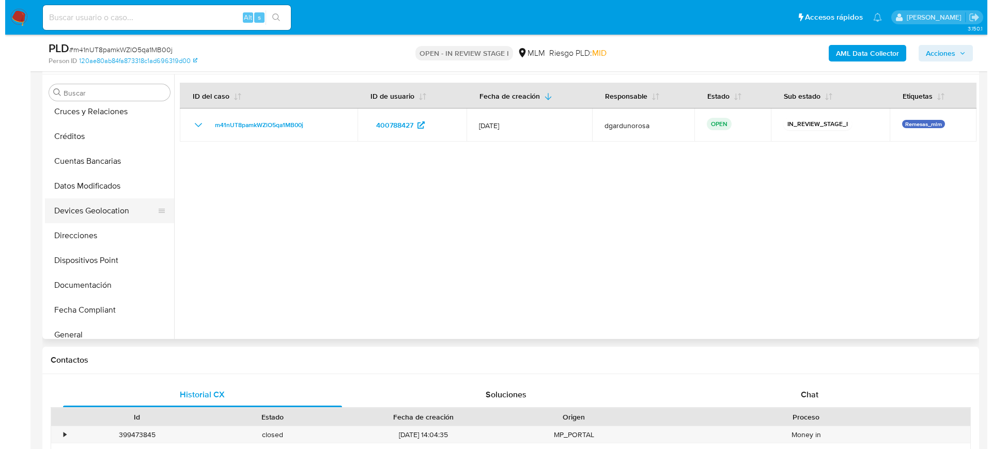
scroll to position [24, 0]
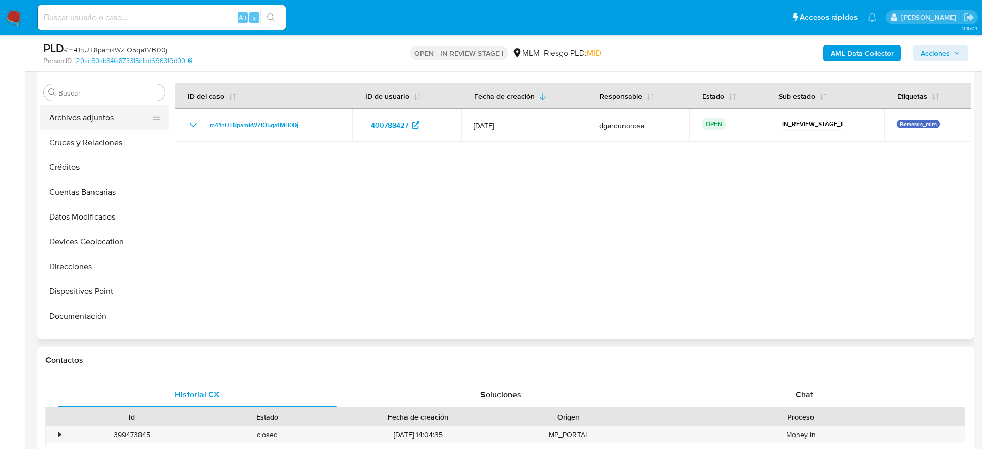
click at [90, 122] on button "Archivos adjuntos" at bounding box center [100, 117] width 121 height 25
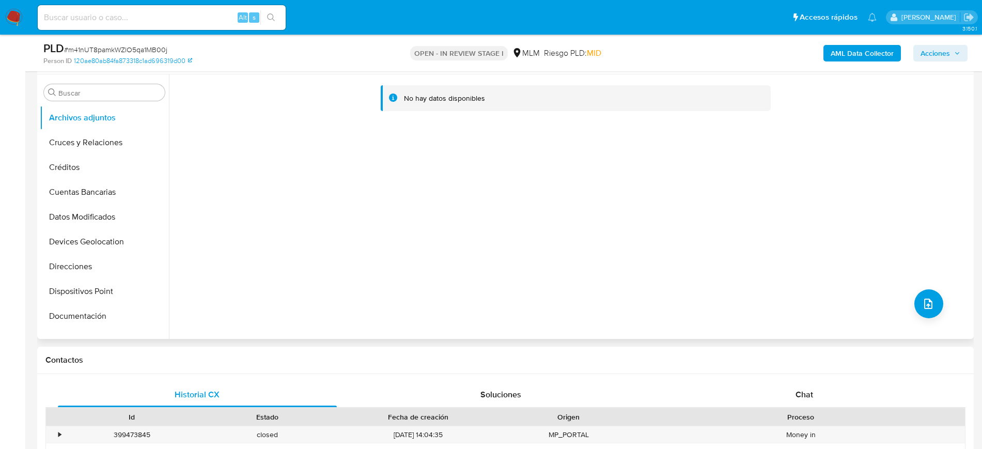
click at [929, 318] on div "No hay datos disponibles" at bounding box center [570, 206] width 802 height 265
click at [922, 307] on span "upload-file" at bounding box center [928, 304] width 12 height 12
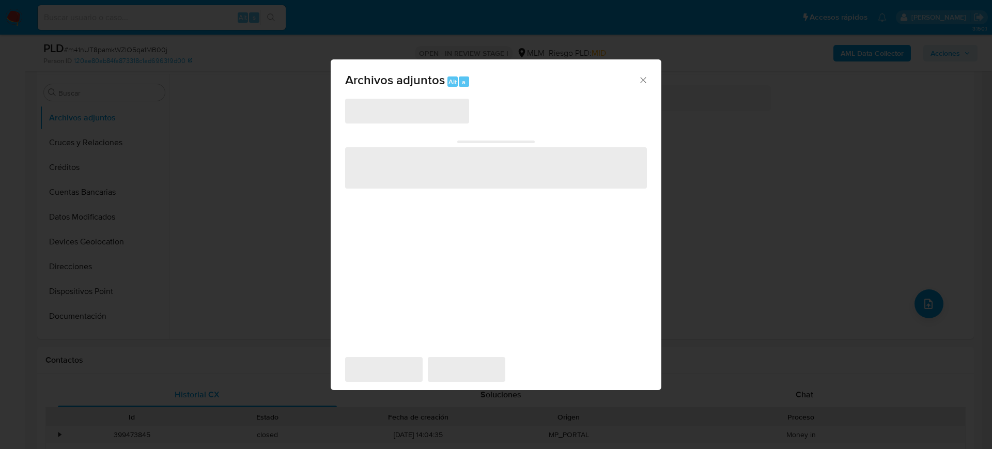
click at [398, 114] on span "‌" at bounding box center [407, 111] width 124 height 25
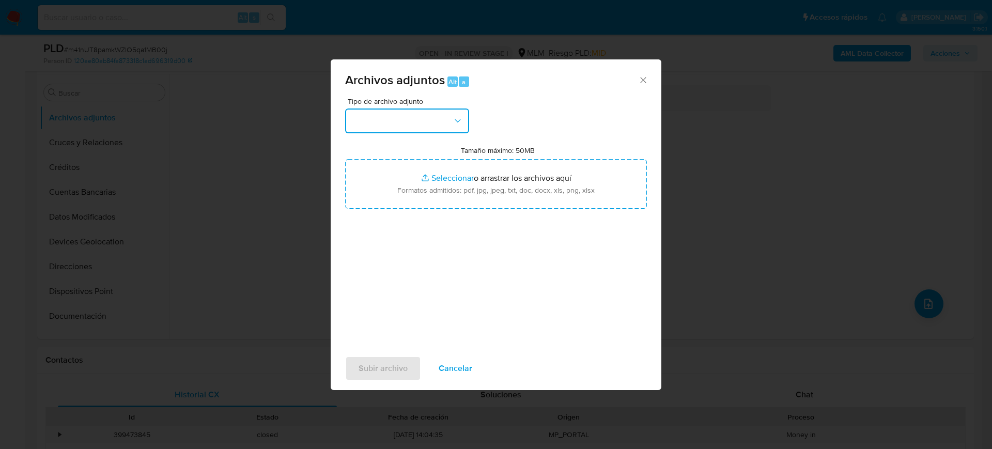
click at [398, 122] on button "button" at bounding box center [407, 121] width 124 height 25
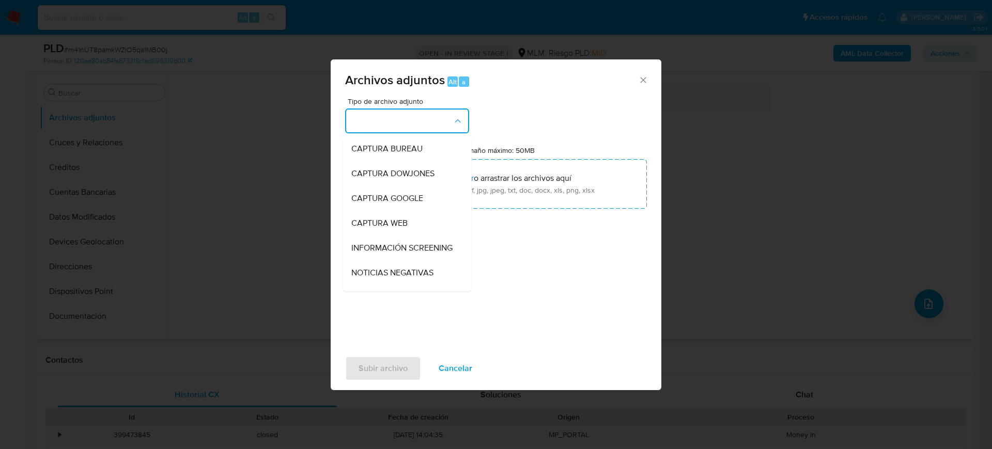
scroll to position [194, 0]
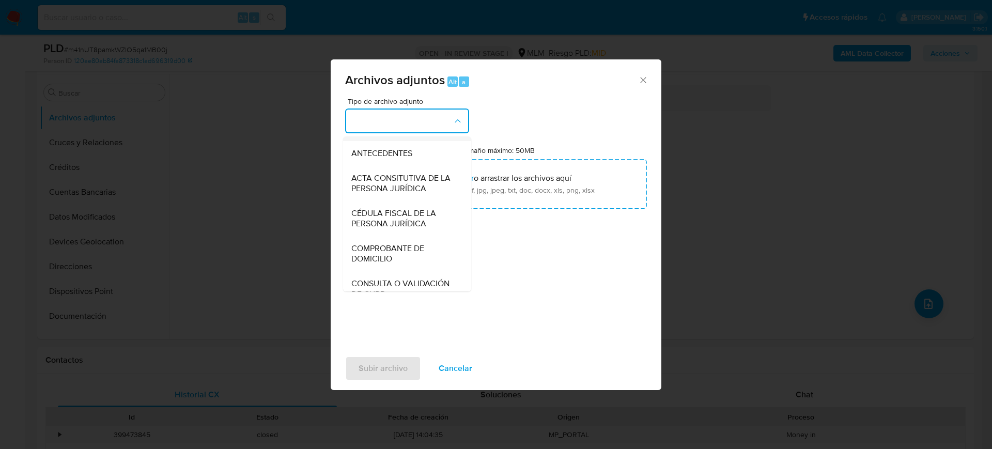
click at [376, 141] on div "OTROS" at bounding box center [403, 128] width 105 height 25
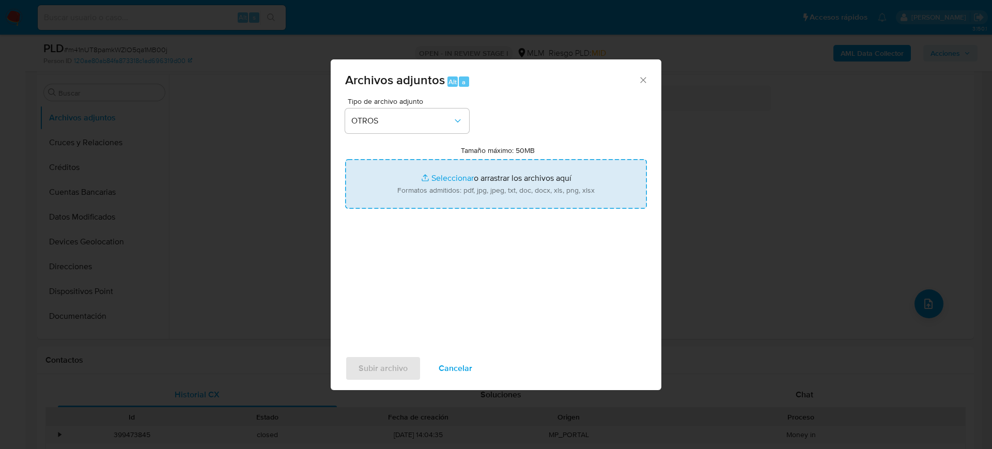
type input "C:\fakepath\400788427_Jose Lira_Julio2025.pdf"
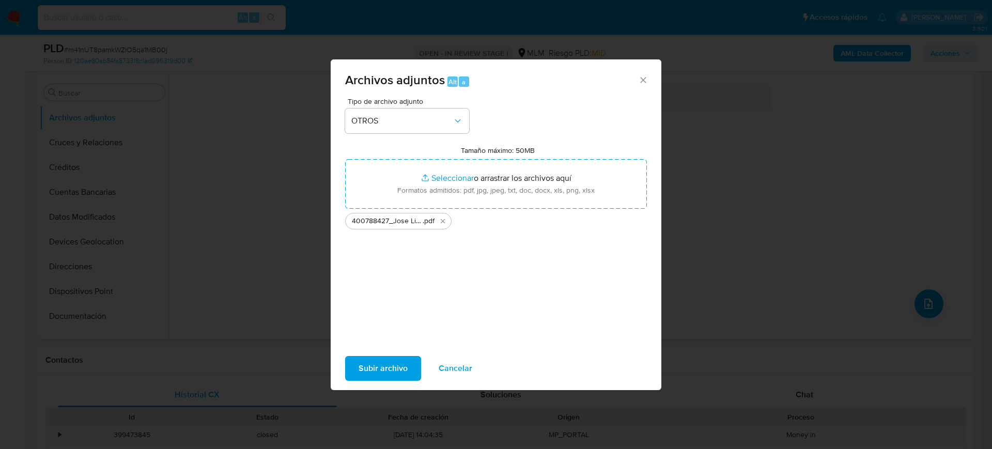
click at [399, 366] on span "Subir archivo" at bounding box center [383, 368] width 49 height 23
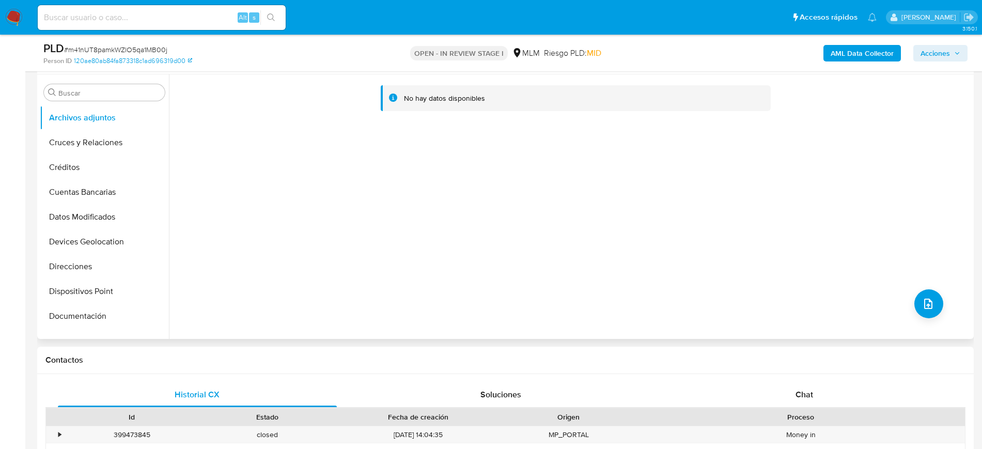
click at [939, 316] on div "No hay datos disponibles" at bounding box center [570, 206] width 802 height 265
click at [930, 303] on icon "upload-file" at bounding box center [928, 304] width 12 height 12
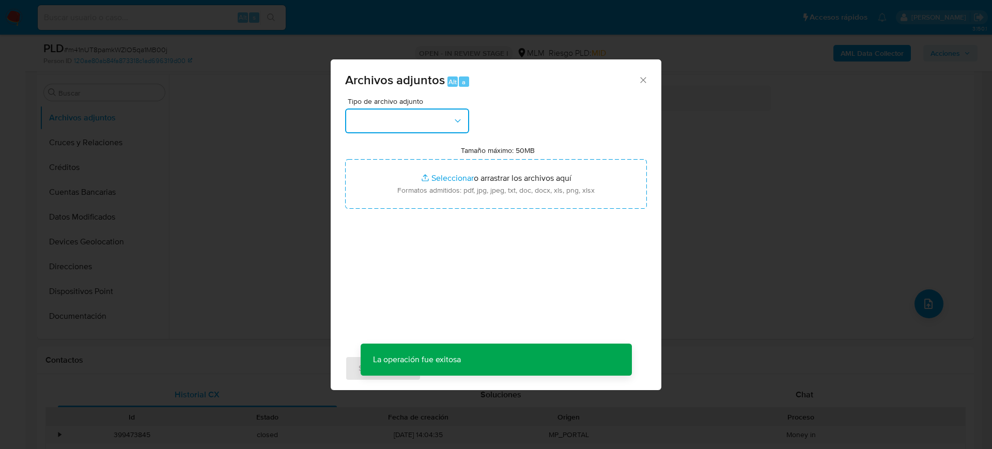
click at [454, 121] on icon "button" at bounding box center [458, 121] width 10 height 10
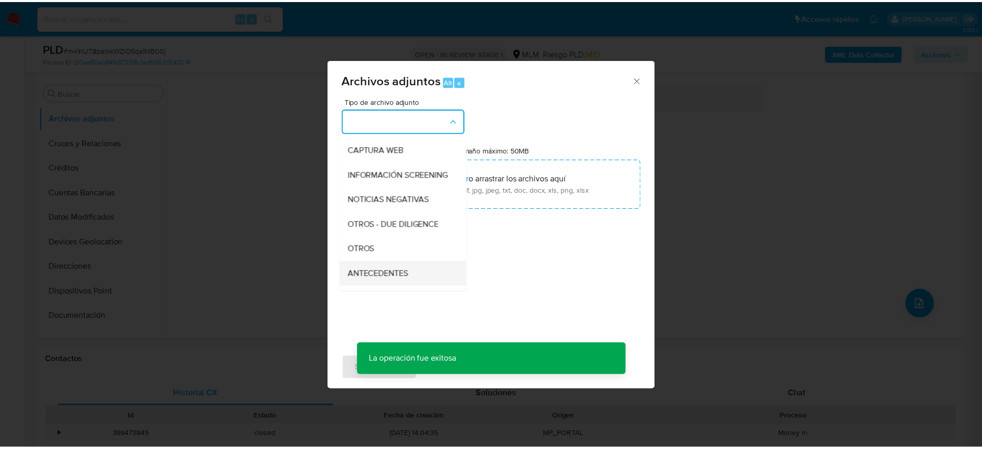
scroll to position [129, 0]
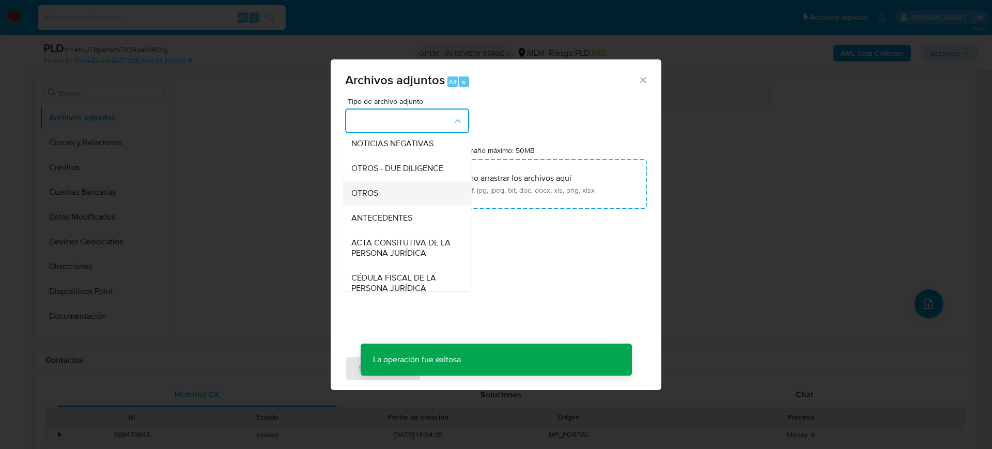
click at [370, 206] on div "OTROS" at bounding box center [403, 193] width 105 height 25
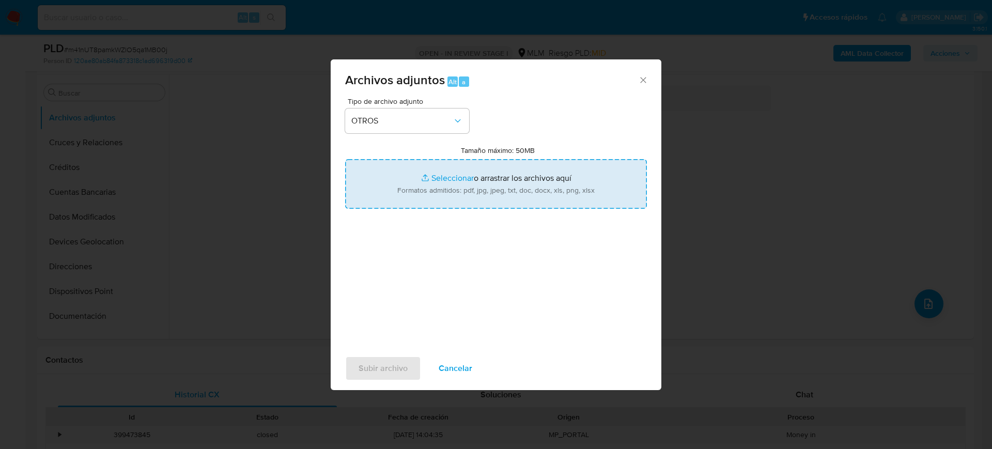
type input "C:\fakepath\400788427_Jose Lira_Julio2025.xlsx"
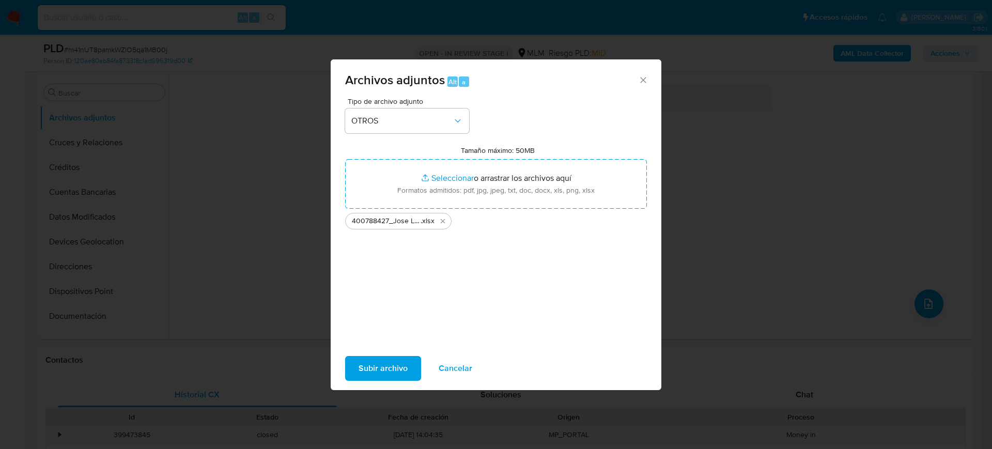
click at [382, 363] on span "Subir archivo" at bounding box center [383, 368] width 49 height 23
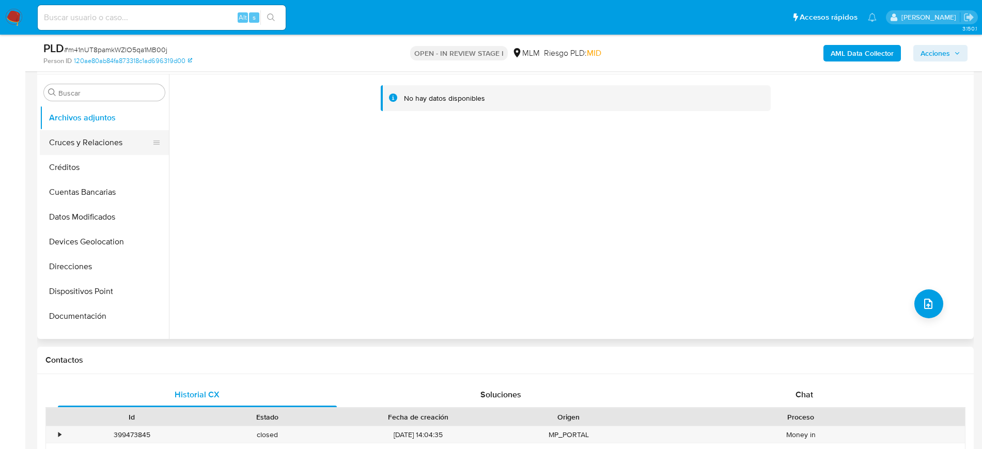
click at [71, 133] on button "Cruces y Relaciones" at bounding box center [100, 142] width 121 height 25
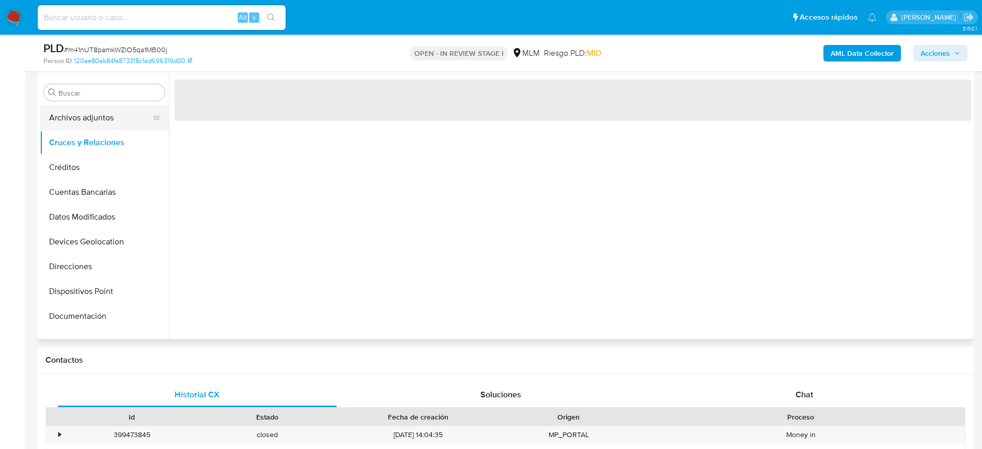
click at [70, 128] on button "Archivos adjuntos" at bounding box center [100, 117] width 121 height 25
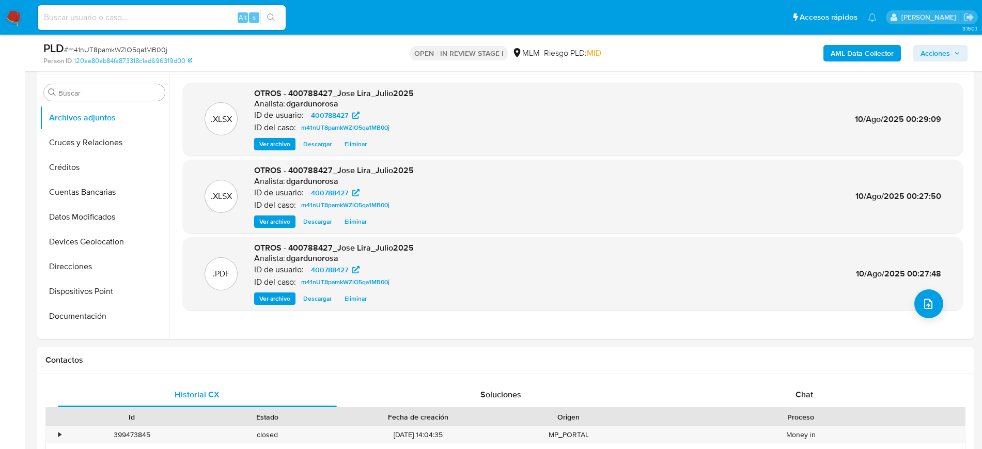
click at [942, 46] on span "Acciones" at bounding box center [935, 53] width 29 height 17
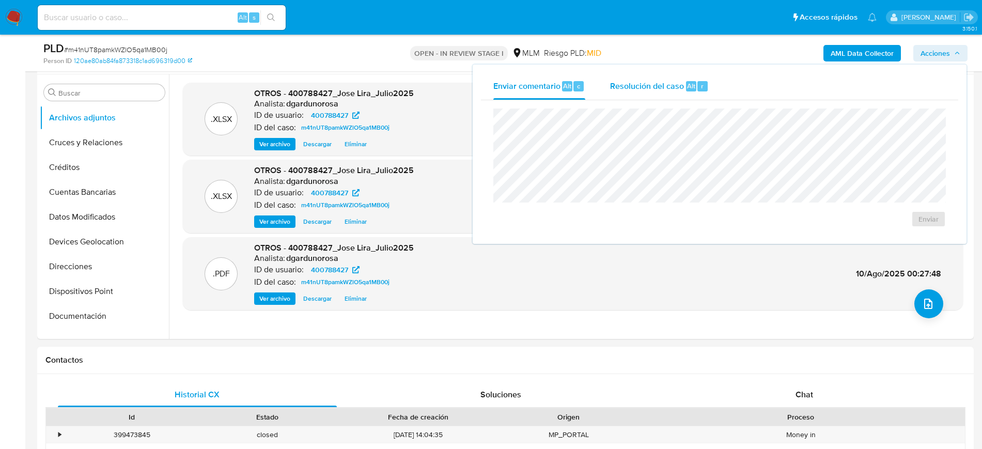
click at [667, 82] on span "Resolución del caso" at bounding box center [647, 86] width 74 height 12
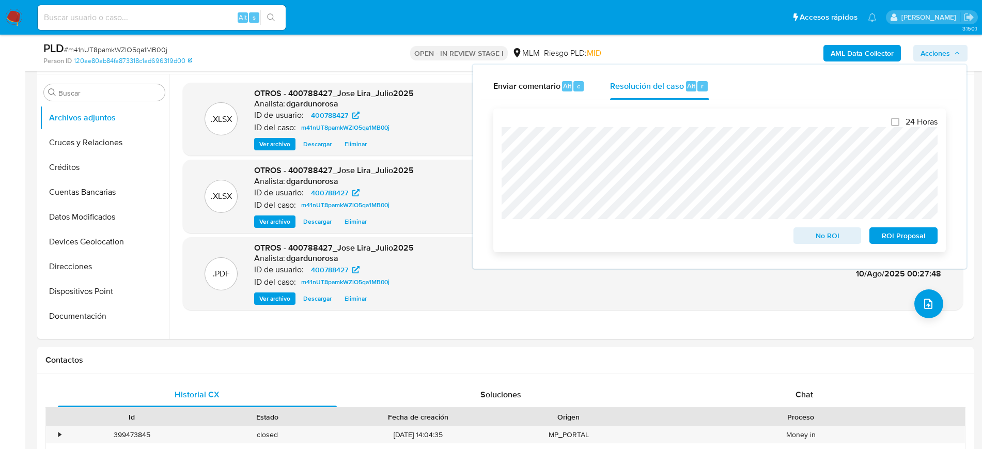
click at [912, 234] on span "ROI Proposal" at bounding box center [904, 235] width 54 height 14
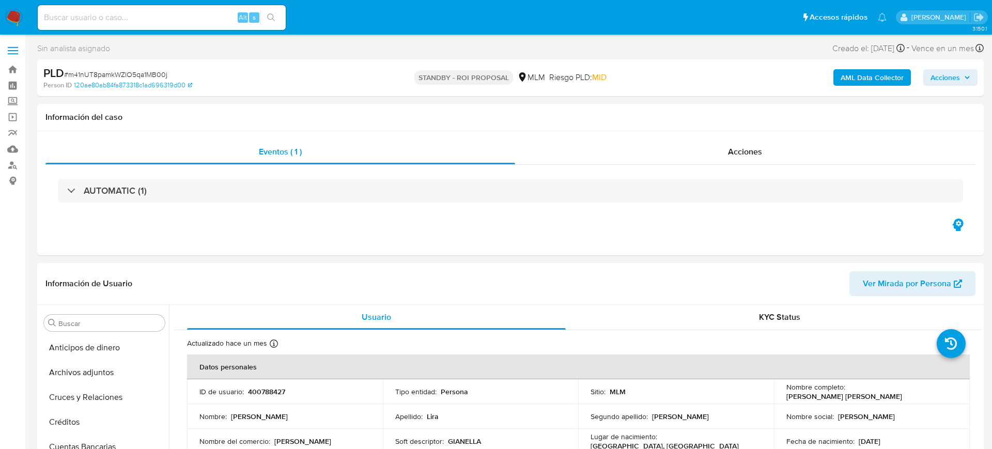
select select "10"
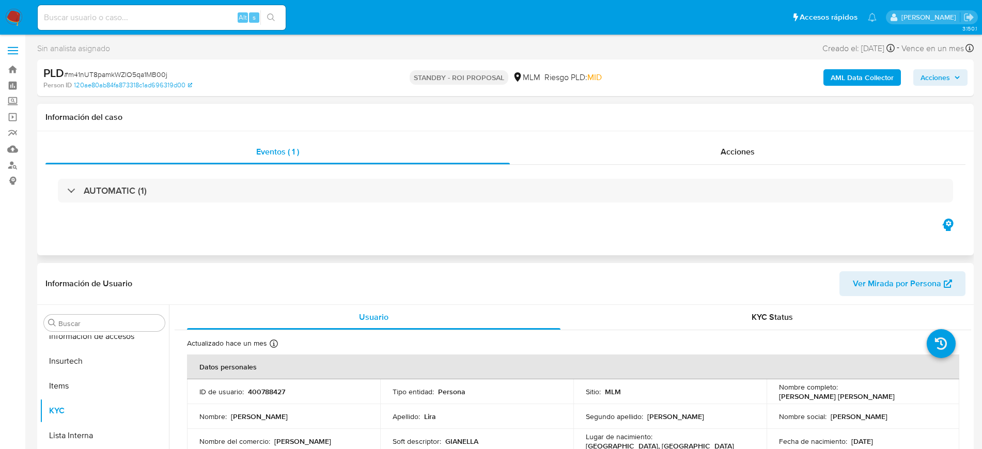
scroll to position [412, 0]
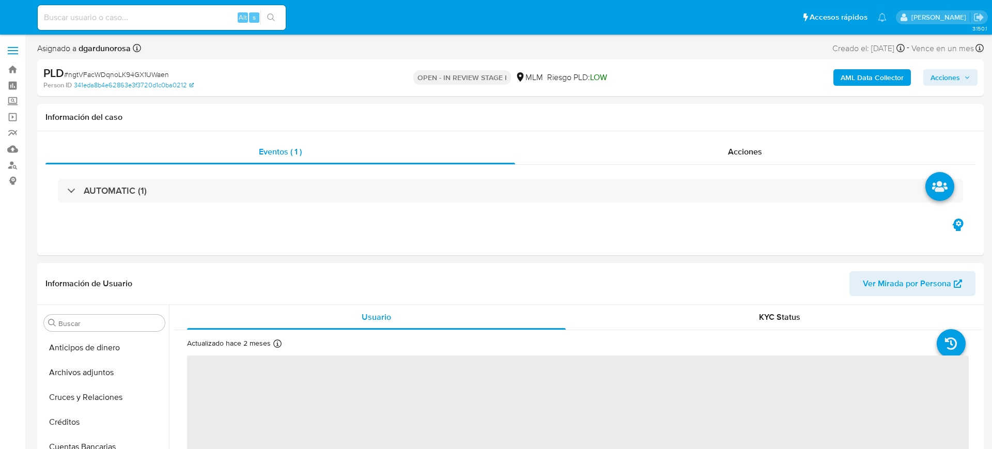
select select "10"
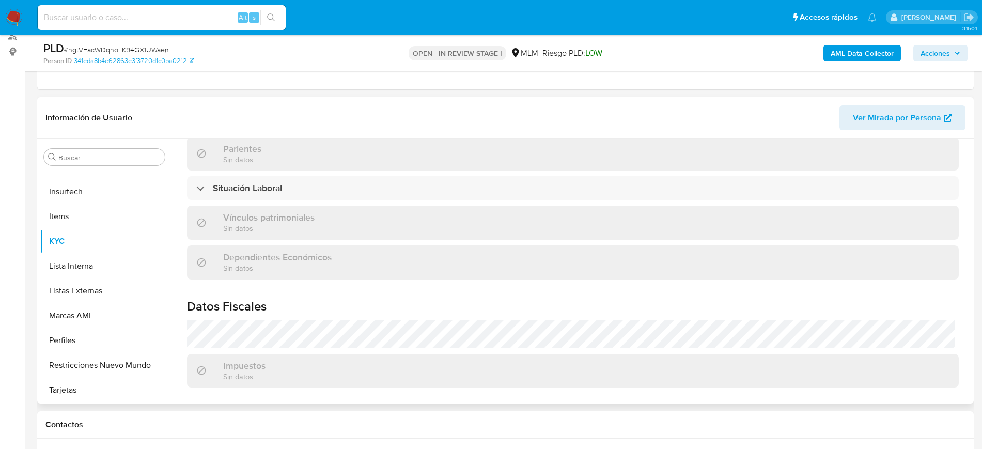
scroll to position [639, 0]
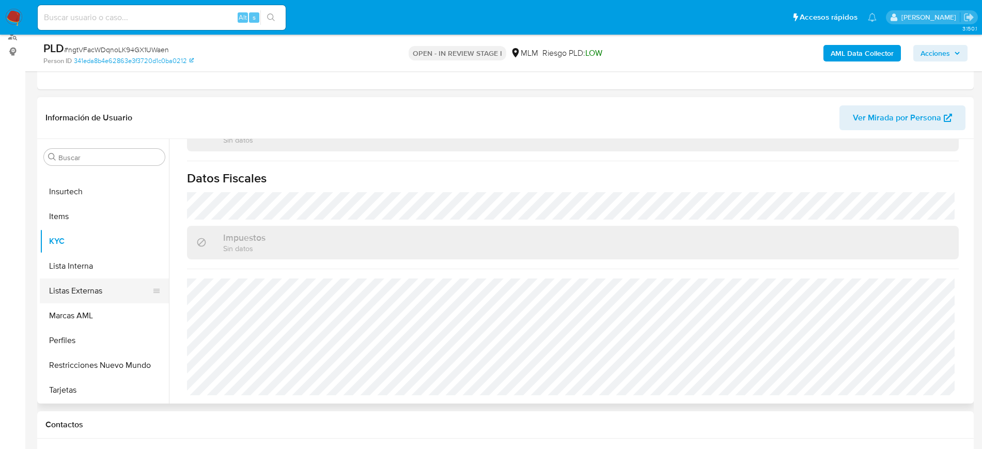
click at [93, 297] on button "Listas Externas" at bounding box center [100, 291] width 121 height 25
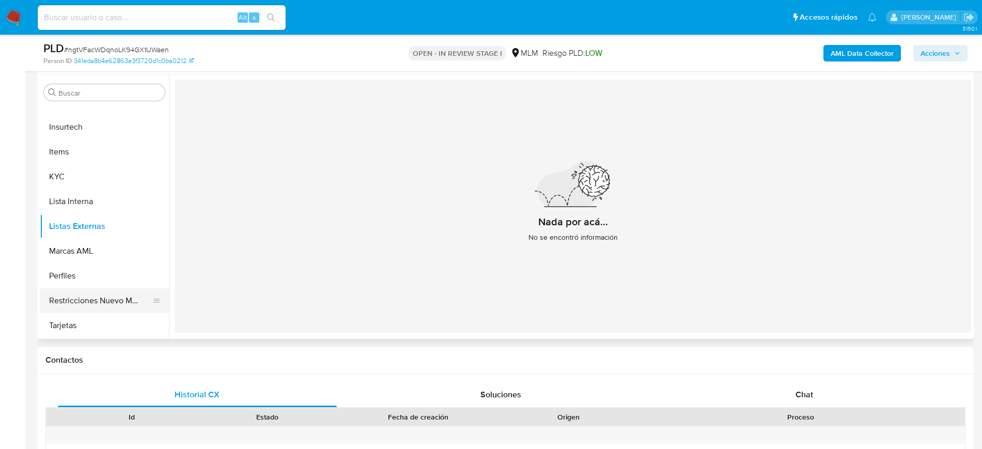
scroll to position [153, 0]
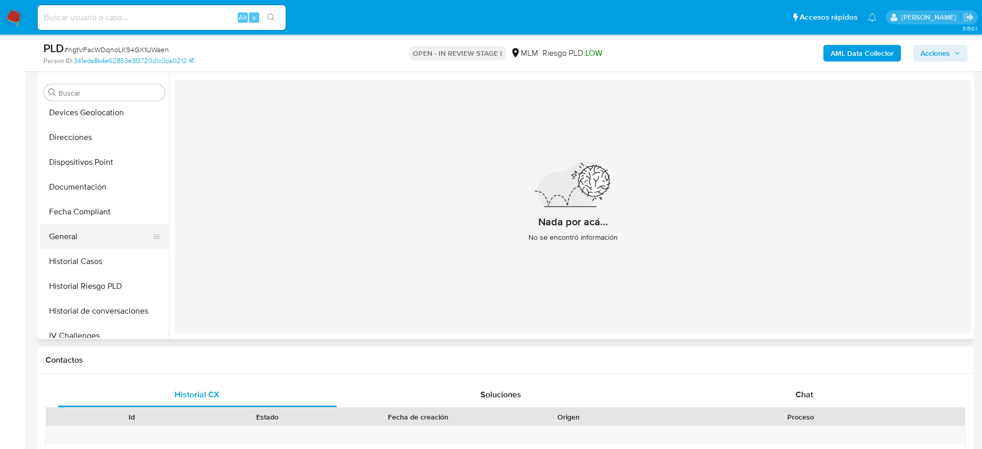
click at [74, 234] on button "General" at bounding box center [100, 236] width 121 height 25
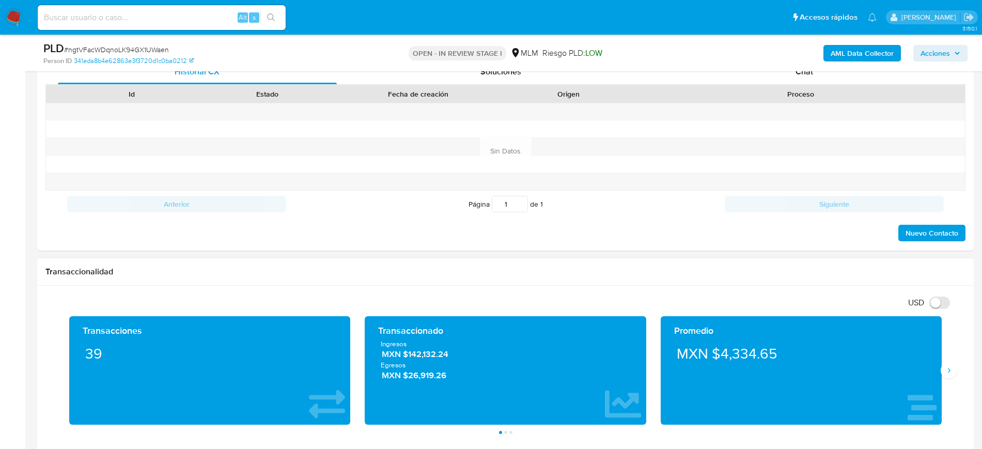
scroll to position [711, 0]
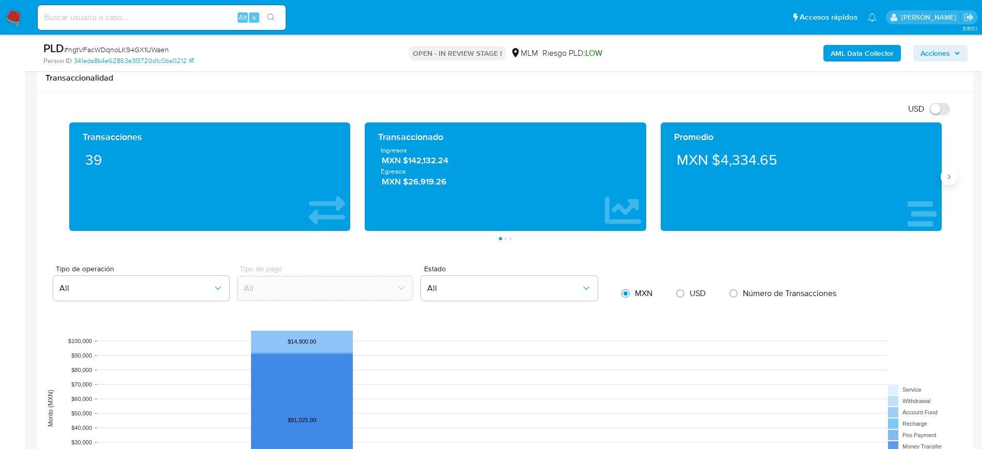
click at [952, 178] on icon "Siguiente" at bounding box center [949, 177] width 8 height 8
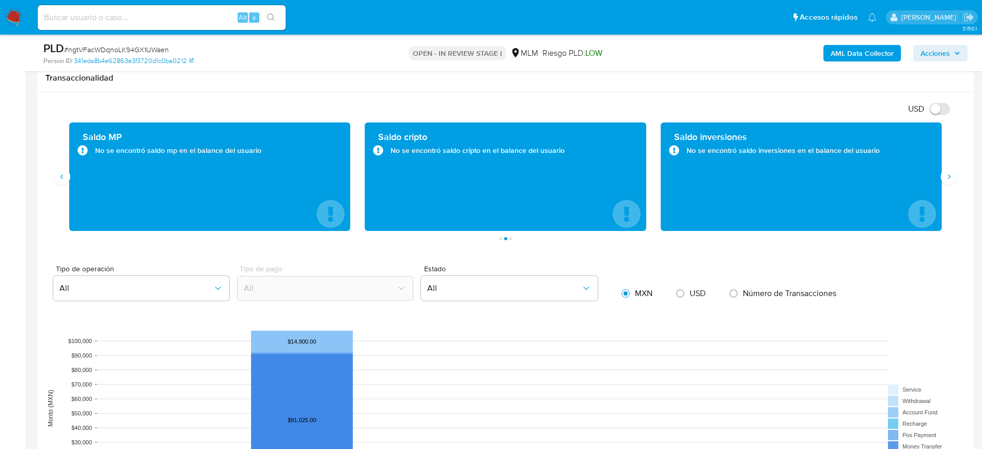
drag, startPoint x: 272, startPoint y: 154, endPoint x: 275, endPoint y: 161, distance: 7.9
click at [275, 161] on div "Saldo MP No se encontró saldo mp en el balance del usuario" at bounding box center [210, 177] width 265 height 92
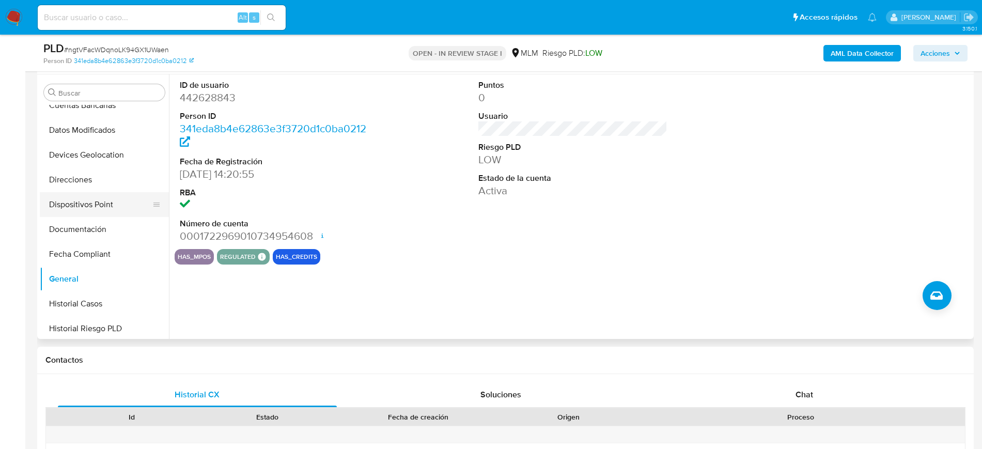
scroll to position [89, 0]
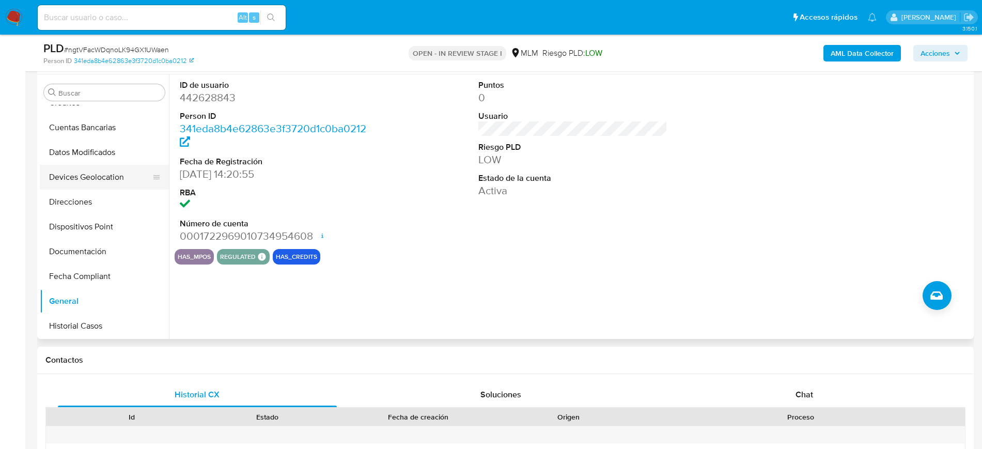
click at [103, 185] on button "Devices Geolocation" at bounding box center [100, 177] width 121 height 25
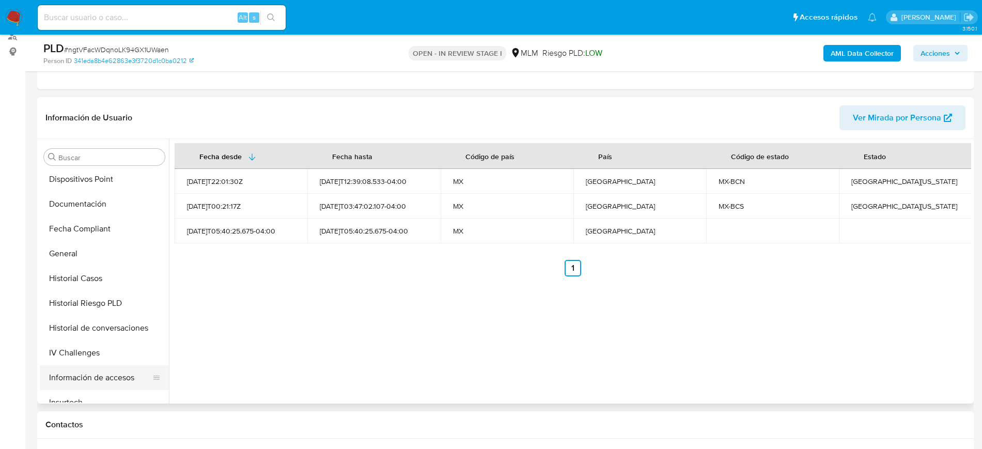
scroll to position [283, 0]
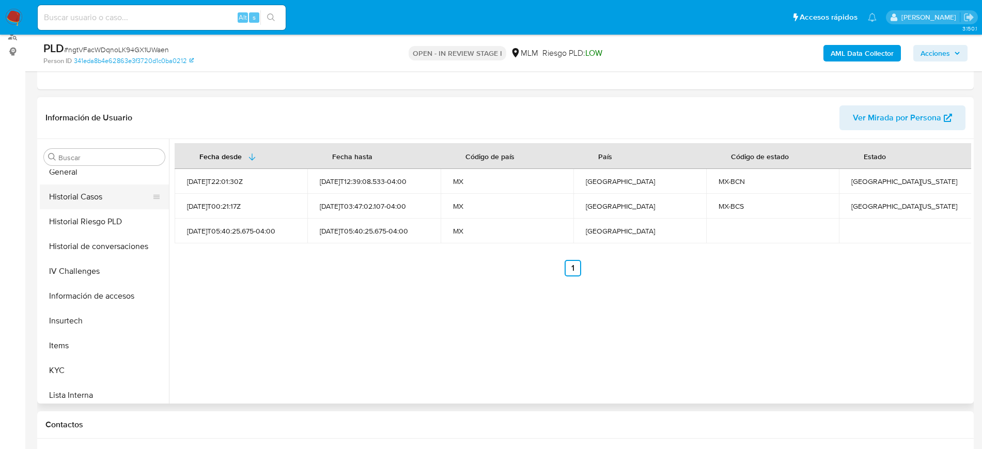
click at [93, 201] on button "Historial Casos" at bounding box center [100, 196] width 121 height 25
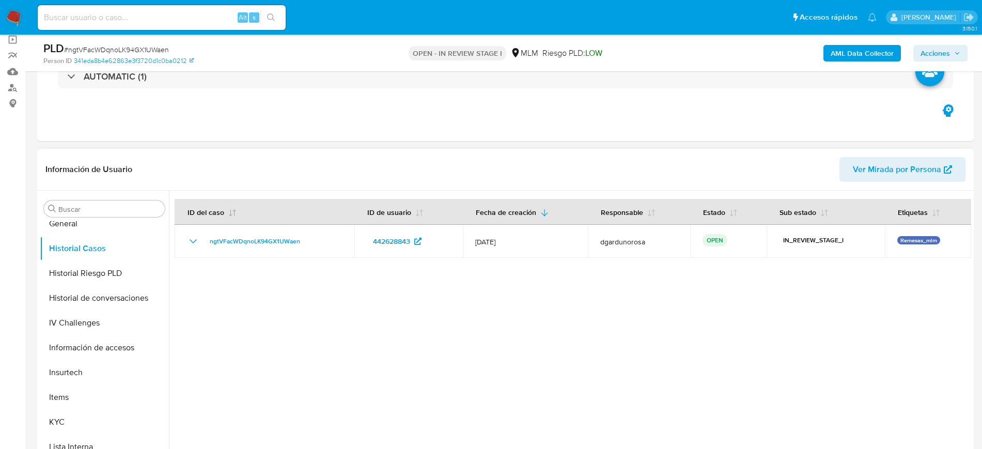
scroll to position [0, 0]
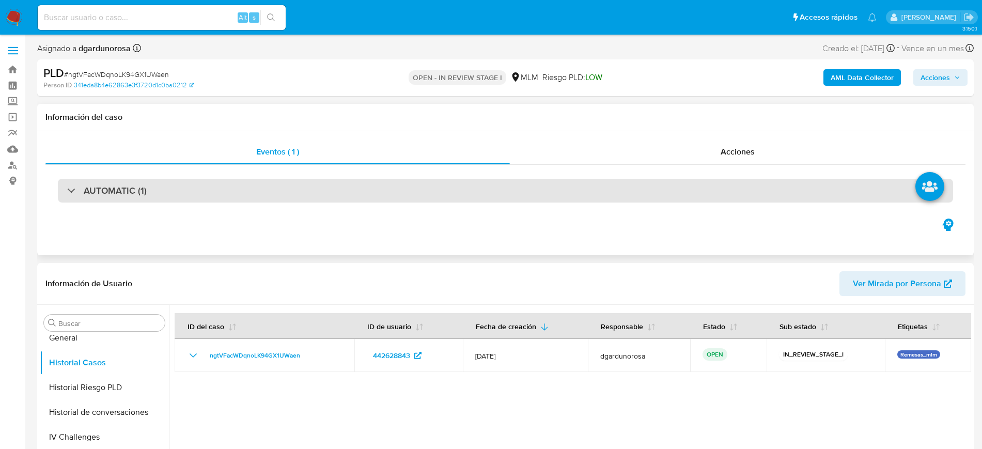
click at [150, 188] on div "AUTOMATIC (1)" at bounding box center [505, 191] width 895 height 24
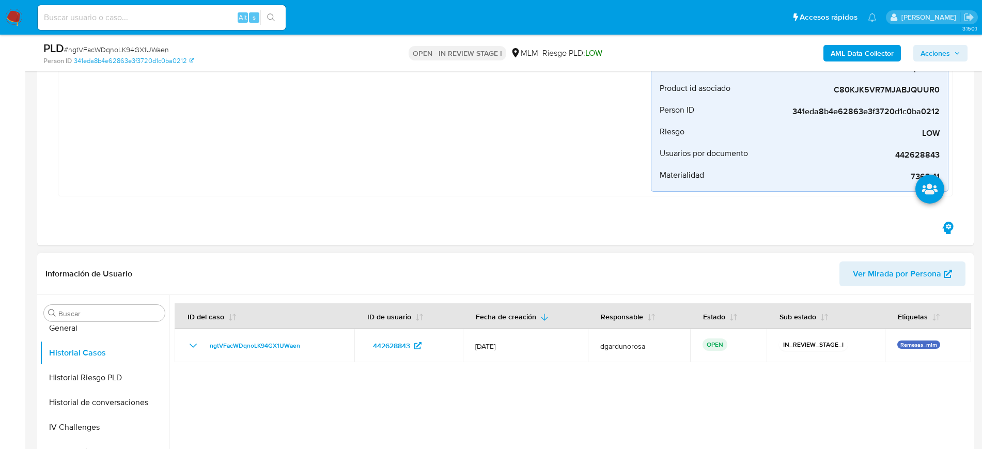
scroll to position [388, 0]
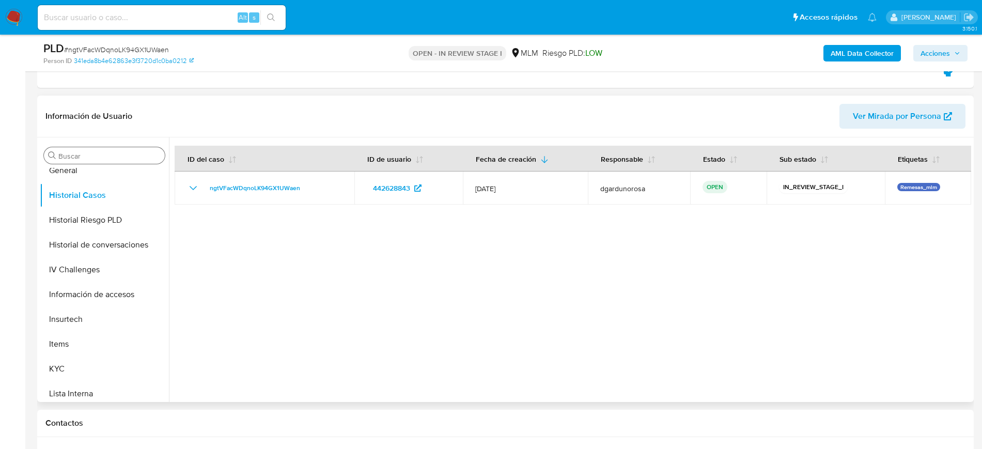
click at [116, 153] on input "Buscar" at bounding box center [109, 155] width 102 height 9
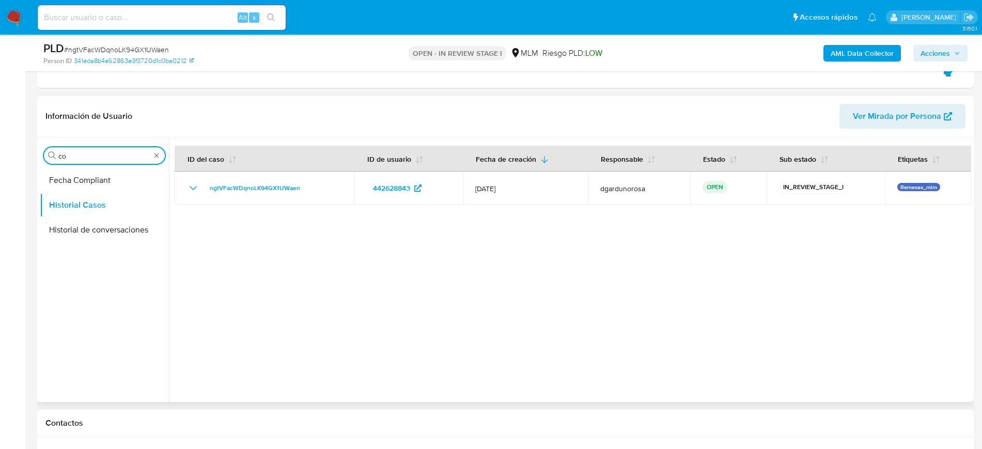
scroll to position [0, 0]
type input "conv"
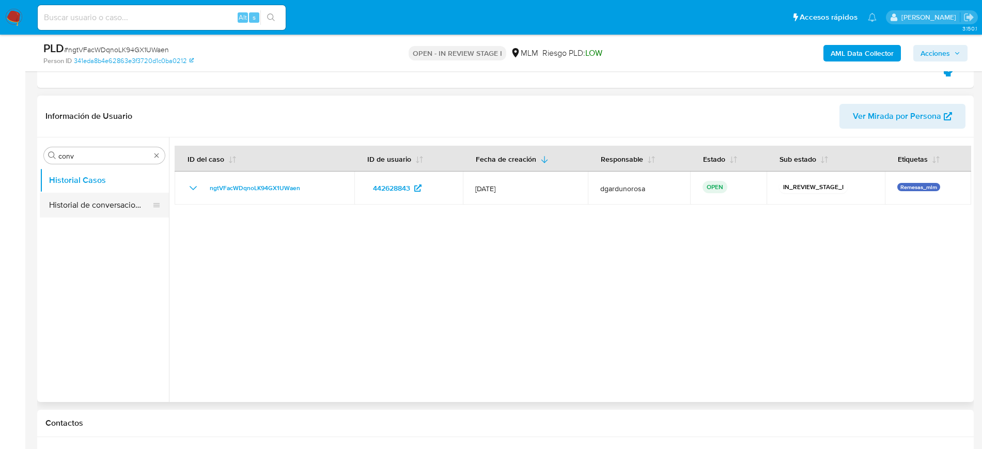
click at [132, 193] on button "Historial de conversaciones" at bounding box center [100, 205] width 121 height 25
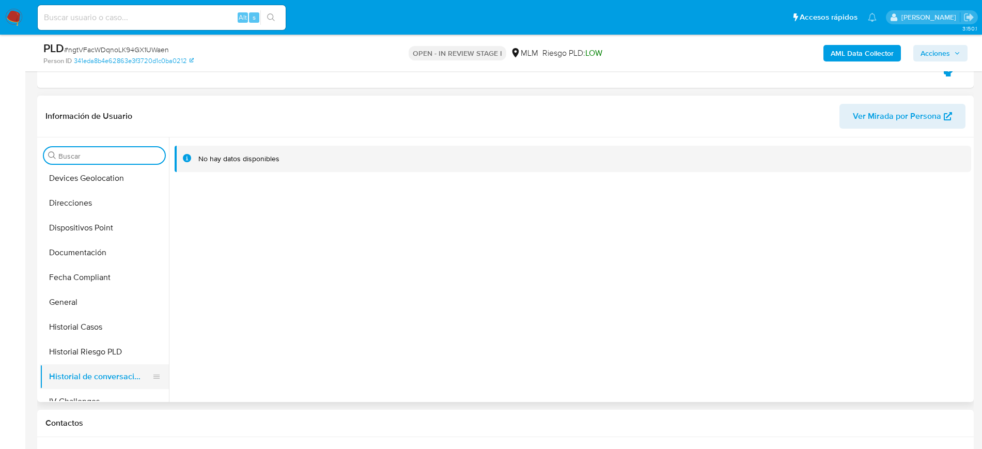
scroll to position [258, 0]
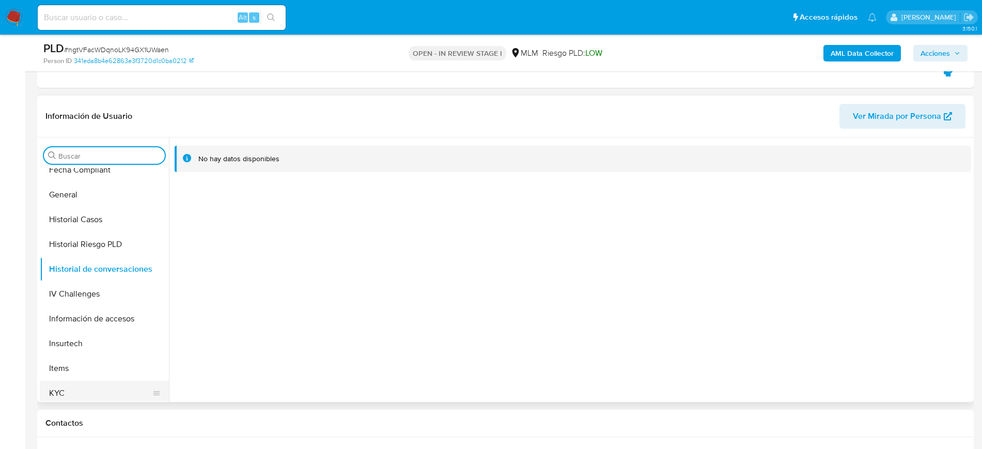
click at [78, 391] on button "KYC" at bounding box center [100, 393] width 121 height 25
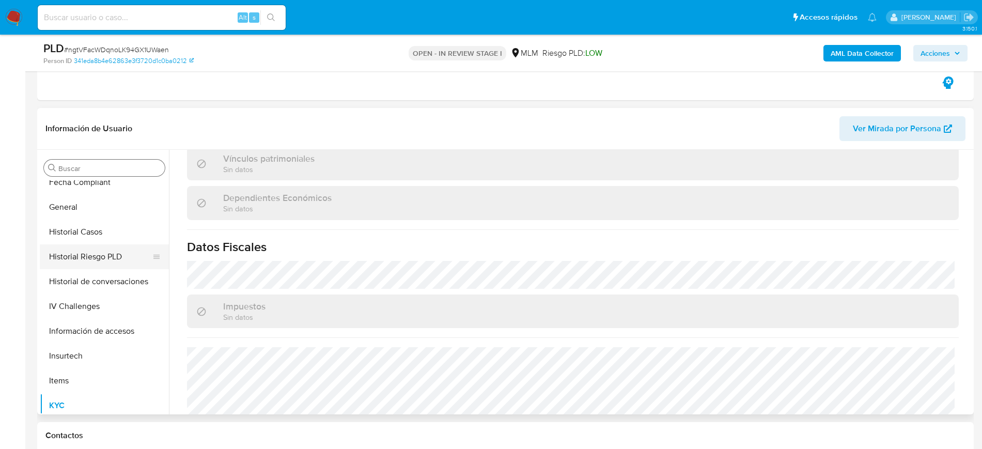
scroll to position [129, 0]
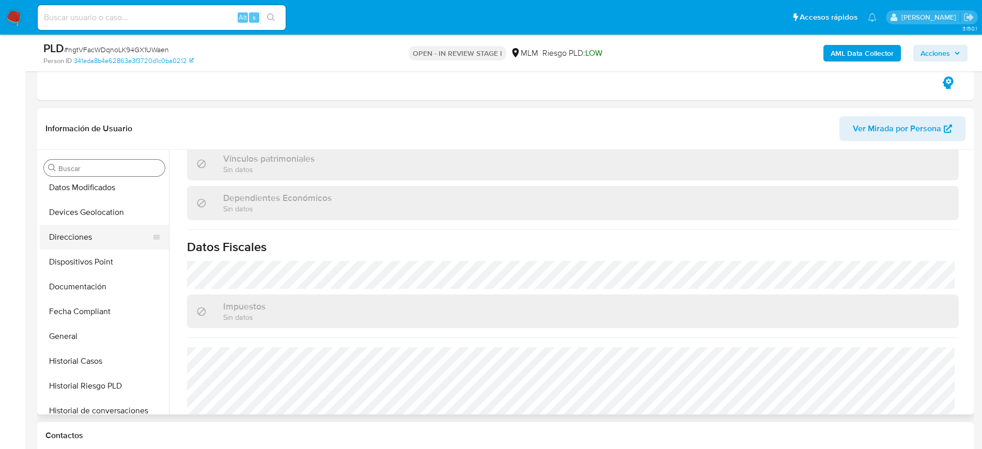
click at [89, 239] on button "Direcciones" at bounding box center [100, 237] width 121 height 25
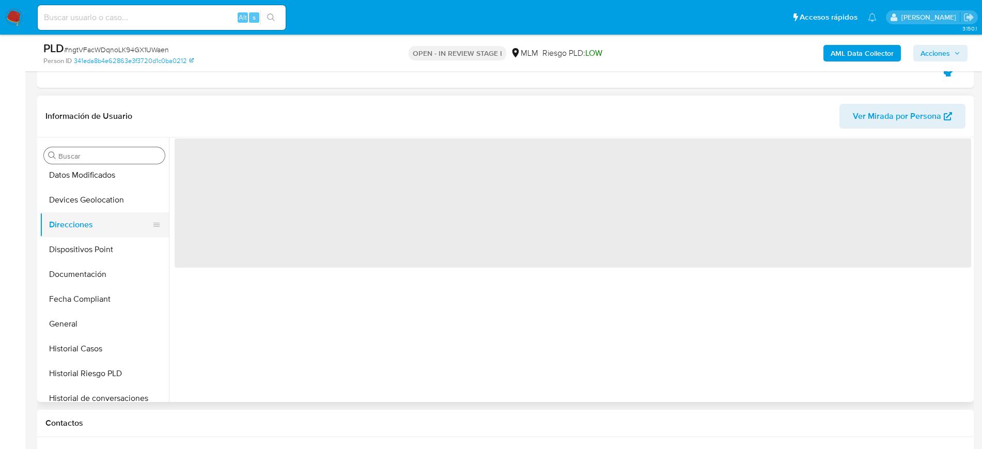
scroll to position [0, 0]
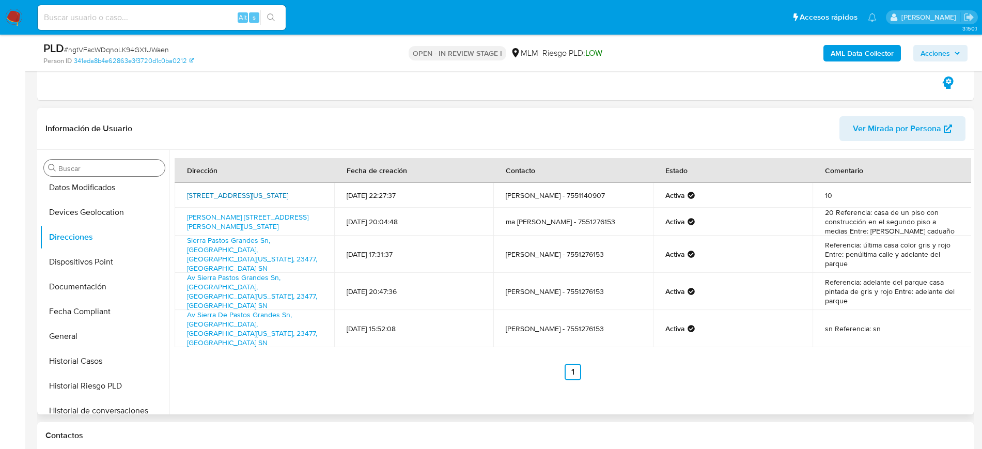
click at [234, 190] on link "Del Estero 74, Los Cabos, Baja California Sur, 23473, Mexico 74" at bounding box center [237, 195] width 101 height 10
click at [245, 225] on link "Arroyo San Jose 19, Los Cabos, Baja California Sur, 23473, Mexico 19" at bounding box center [247, 222] width 121 height 20
click at [248, 310] on link "Av Sierra De Pastos Grandes Sn, Los Cabos, Baja California Sur, 23477, Mexico SN" at bounding box center [252, 329] width 130 height 38
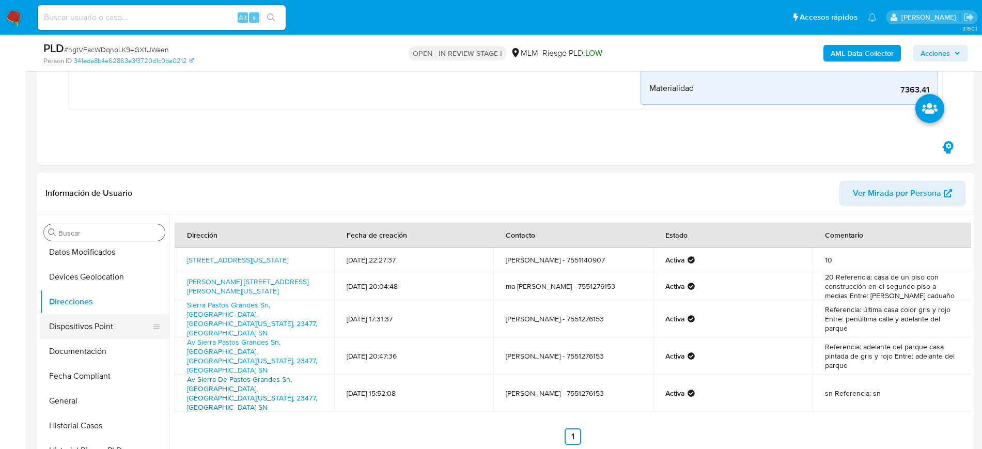
scroll to position [323, 0]
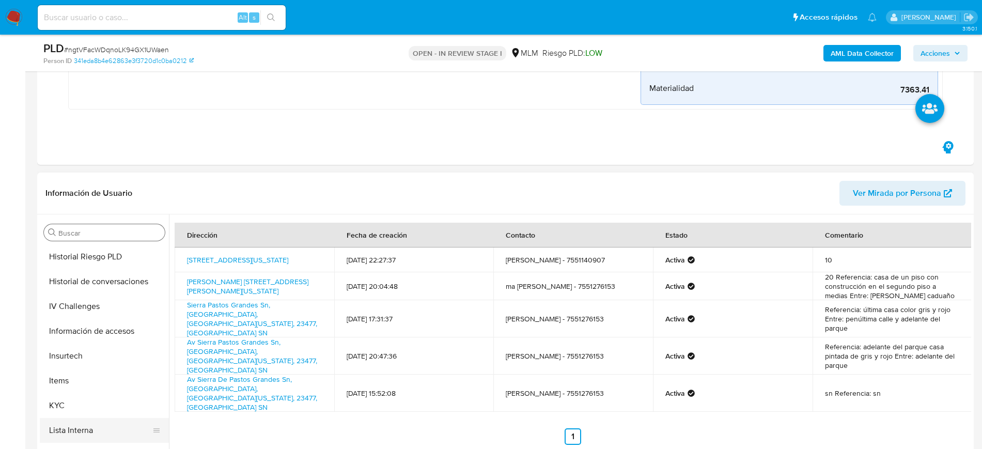
click at [69, 405] on button "KYC" at bounding box center [104, 405] width 129 height 25
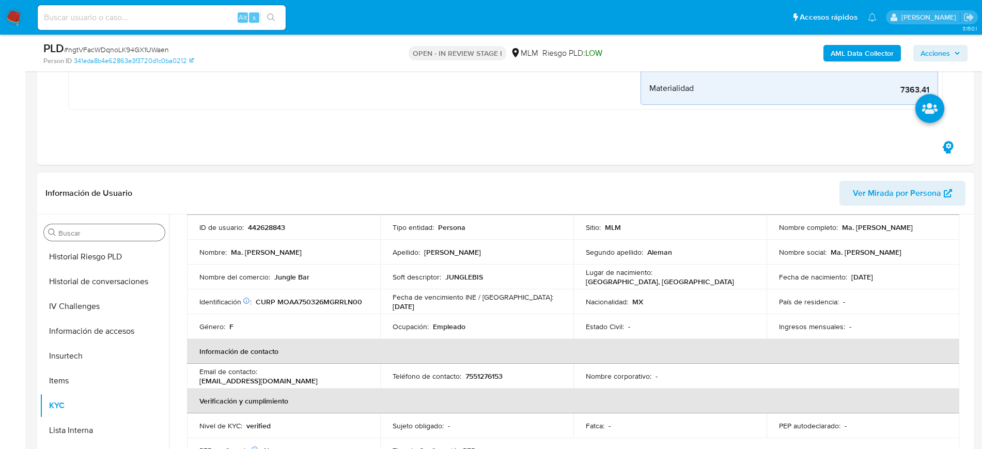
scroll to position [129, 0]
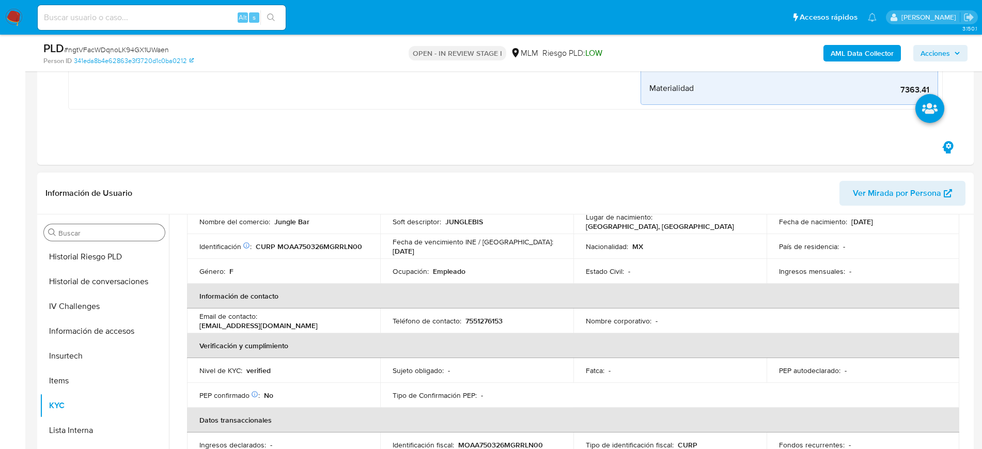
click at [498, 325] on p "7551276153" at bounding box center [484, 320] width 37 height 9
click at [497, 325] on p "7551276153" at bounding box center [484, 320] width 37 height 9
copy p "7551276153"
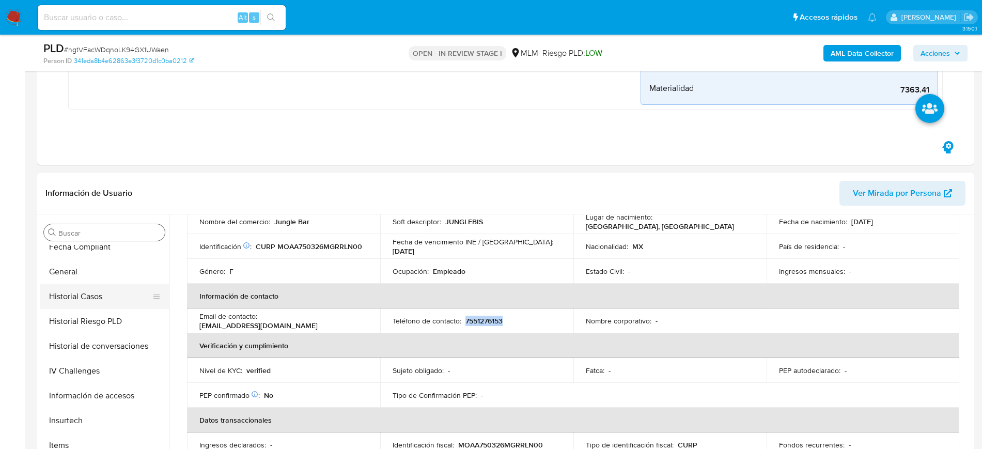
click at [96, 294] on button "Historial Casos" at bounding box center [100, 296] width 121 height 25
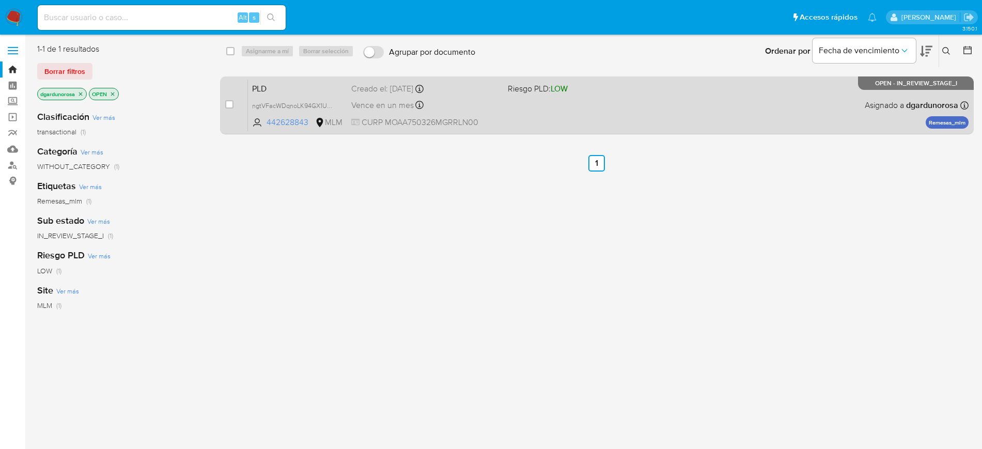
click at [577, 121] on div "PLD ngtVFacWDqnoLK94GX1UWaen 442628843 MLM Riesgo PLD: LOW Creado el: [DATE] Cr…" at bounding box center [608, 105] width 721 height 52
click at [514, 111] on div "PLD ngtVFacWDqnoLK94GX1UWaen 442628843 MLM Riesgo PLD: LOW Creado el: [DATE] Cr…" at bounding box center [608, 105] width 721 height 52
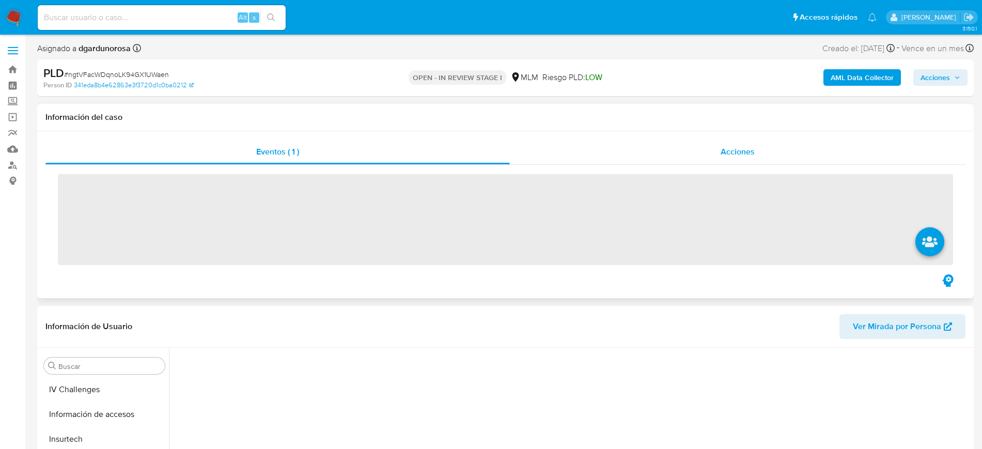
scroll to position [412, 0]
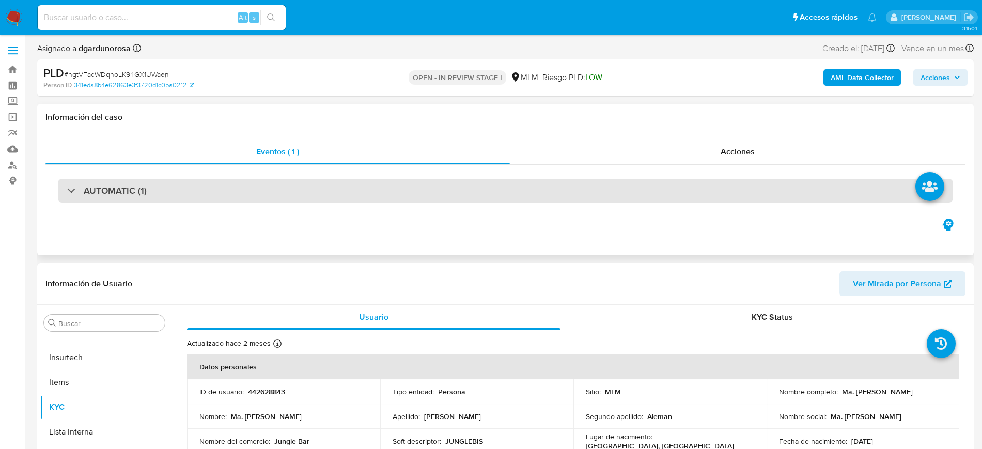
select select "10"
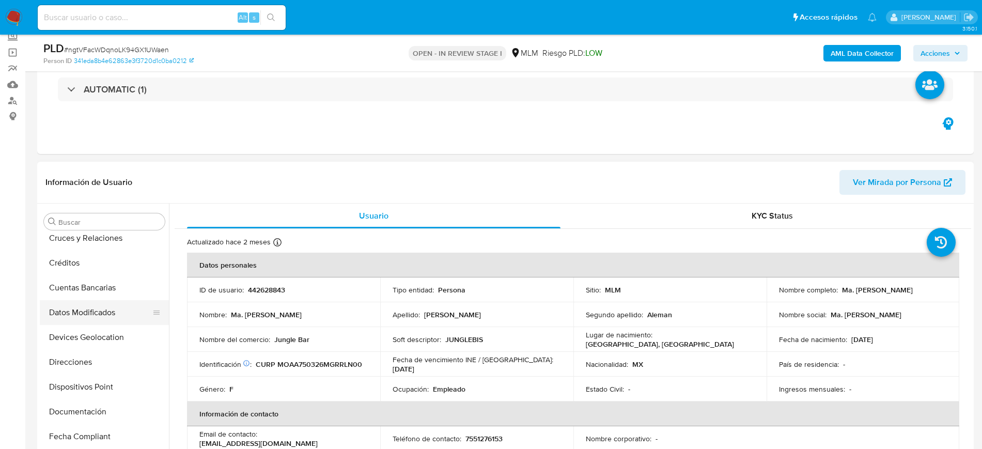
scroll to position [24, 0]
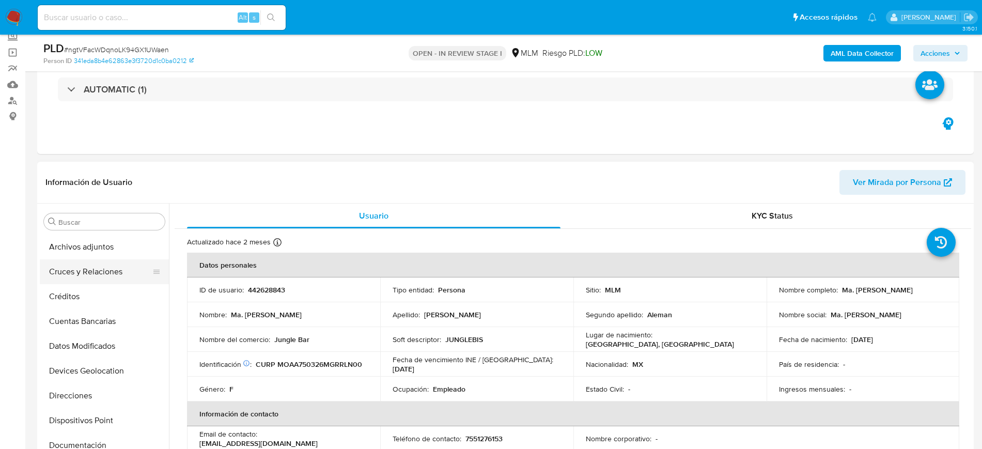
click at [97, 271] on button "Cruces y Relaciones" at bounding box center [100, 271] width 121 height 25
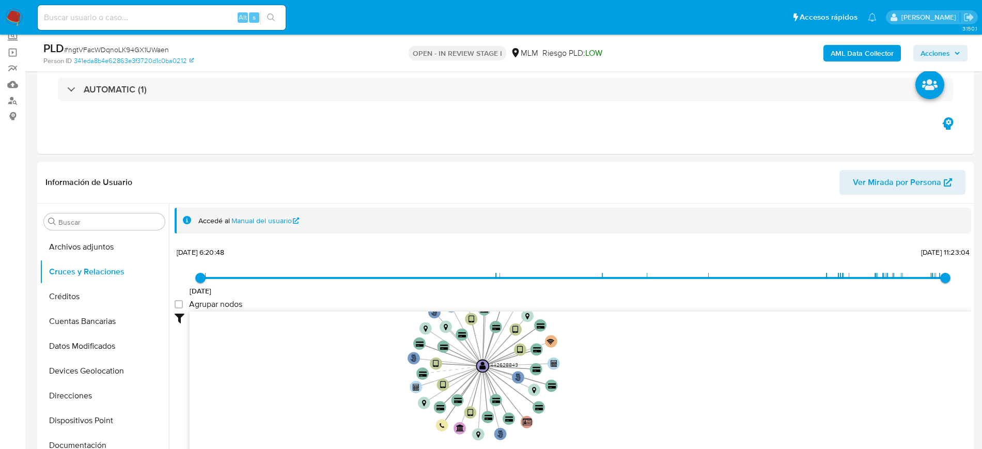
drag, startPoint x: 597, startPoint y: 377, endPoint x: 607, endPoint y: 377, distance: 9.3
click at [607, 377] on icon "phone-7ffeda6c3d97f8389e12508cfc3f6789  phone-7ffeda6c3d97f8389e12508cfc3f6789…" at bounding box center [581, 387] width 782 height 150
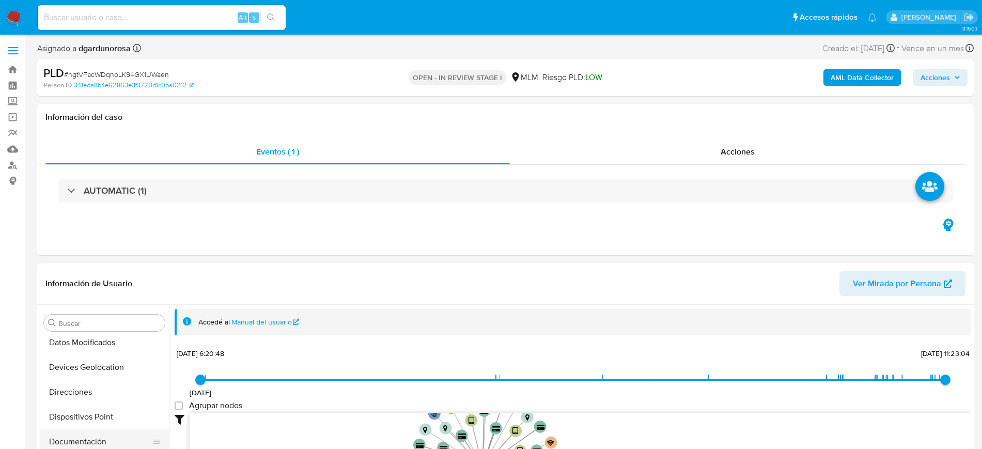
scroll to position [194, 0]
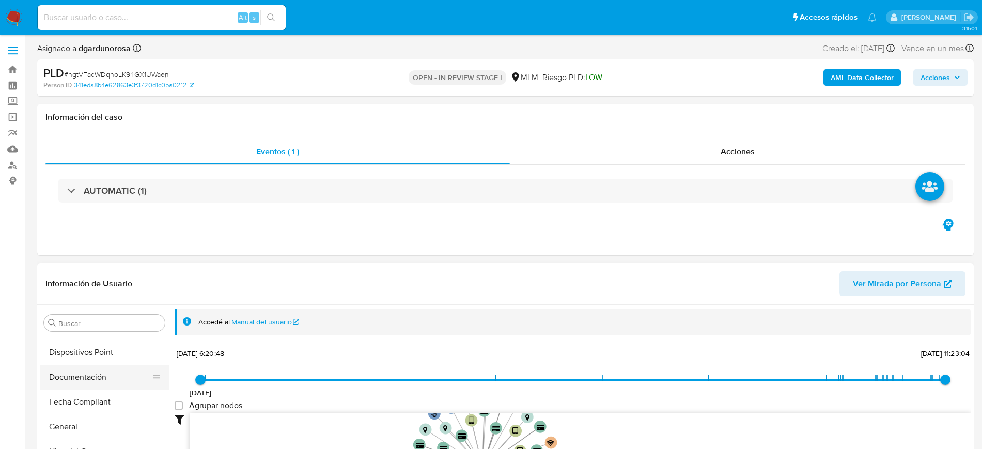
click at [97, 384] on button "Documentación" at bounding box center [100, 377] width 121 height 25
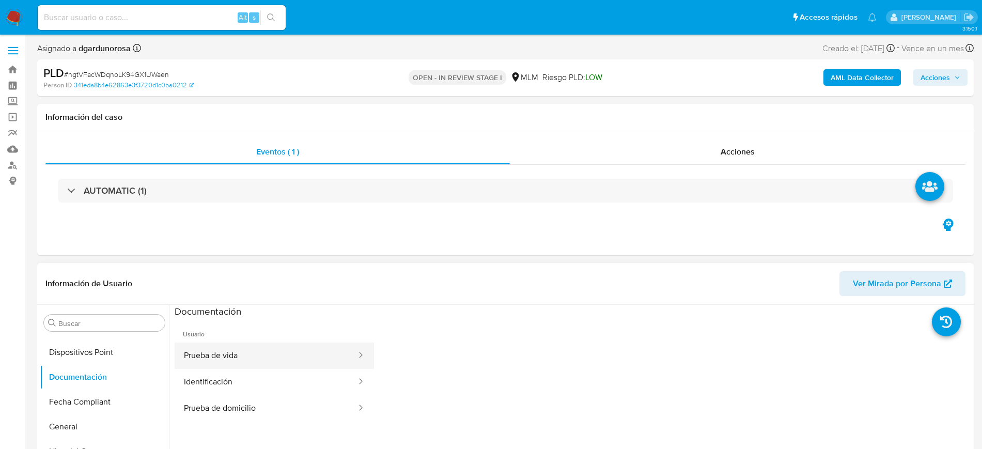
click at [276, 364] on button "Prueba de vida" at bounding box center [266, 356] width 183 height 26
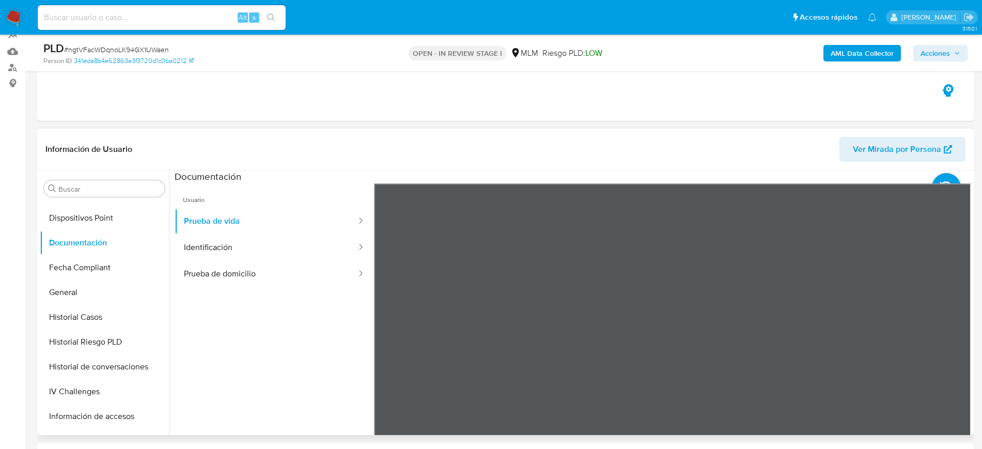
scroll to position [129, 0]
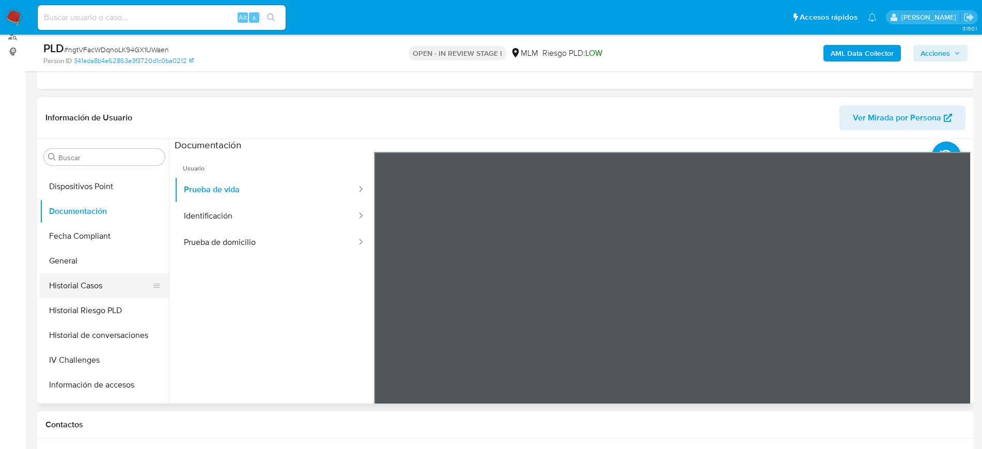
click at [76, 292] on button "Historial Casos" at bounding box center [100, 285] width 121 height 25
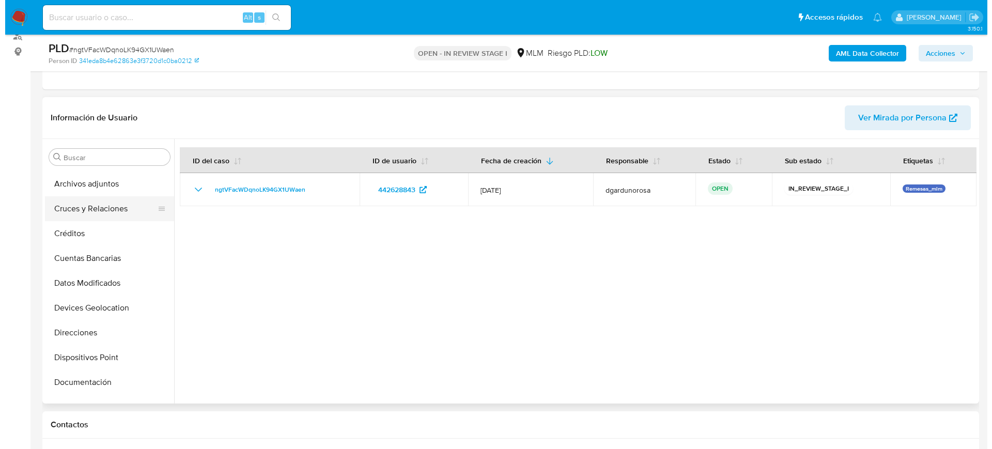
scroll to position [0, 0]
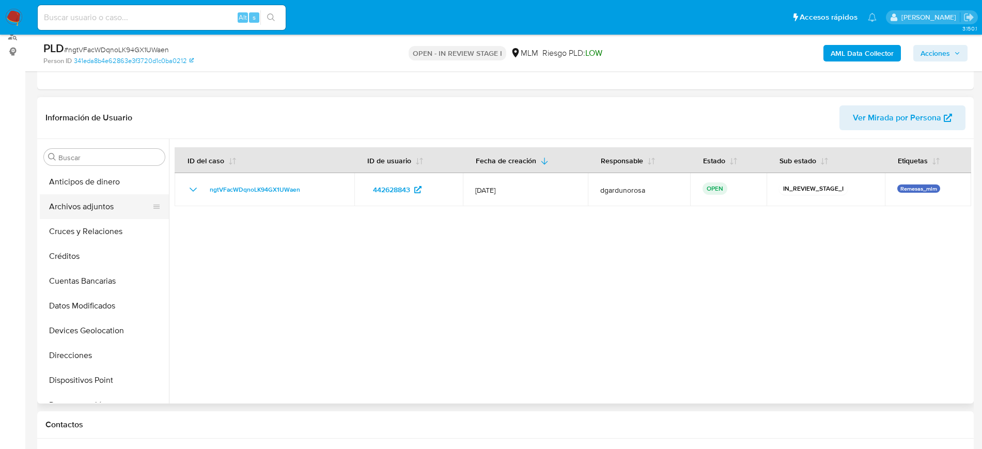
click at [90, 200] on button "Archivos adjuntos" at bounding box center [100, 206] width 121 height 25
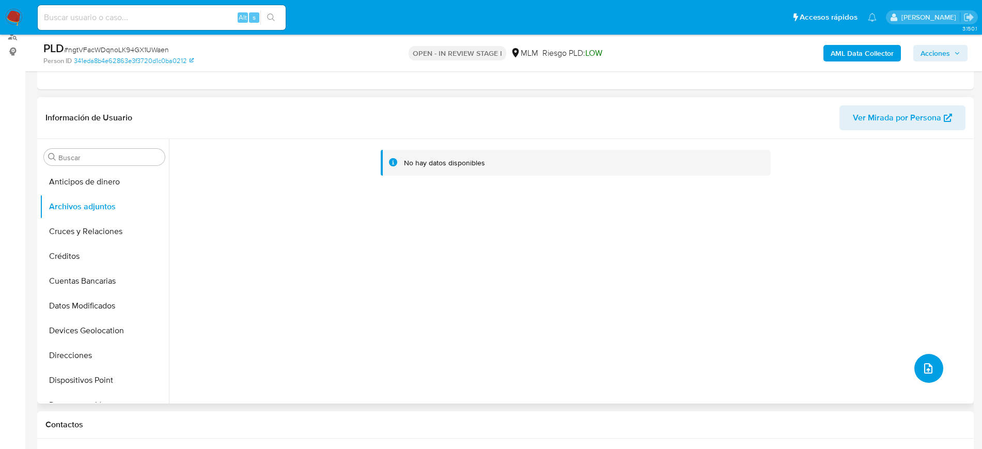
click at [923, 360] on button "upload-file" at bounding box center [929, 368] width 29 height 29
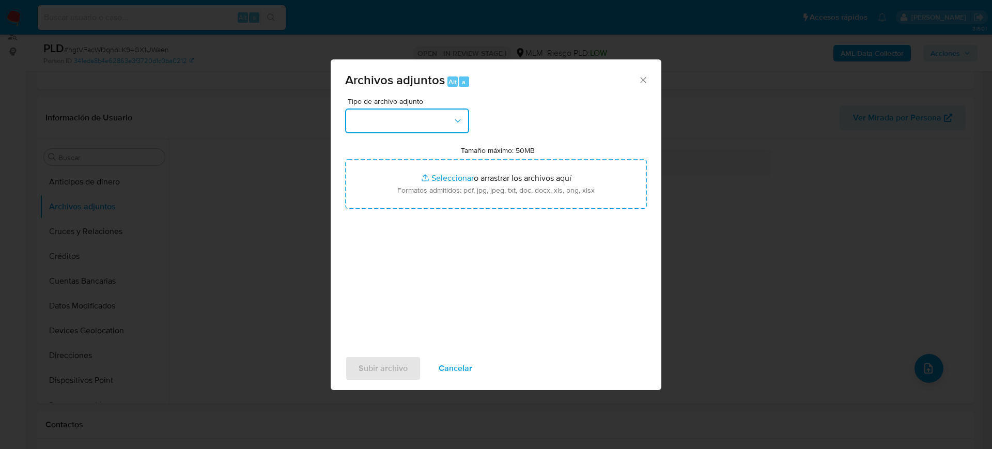
click at [431, 110] on button "button" at bounding box center [407, 121] width 124 height 25
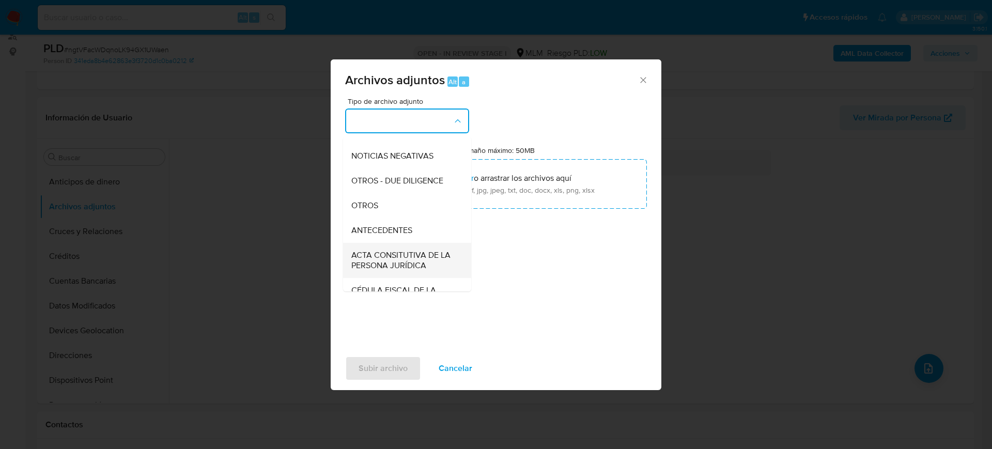
scroll to position [129, 0]
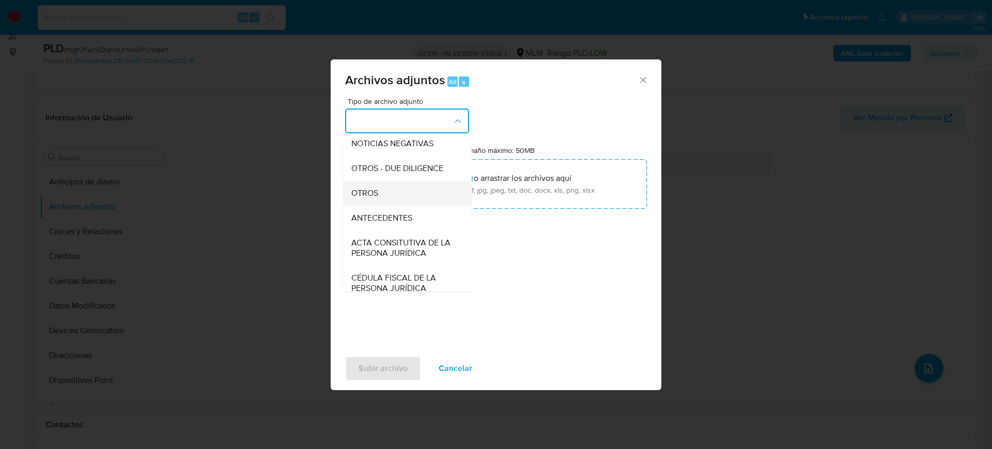
click at [384, 206] on div "OTROS" at bounding box center [403, 193] width 105 height 25
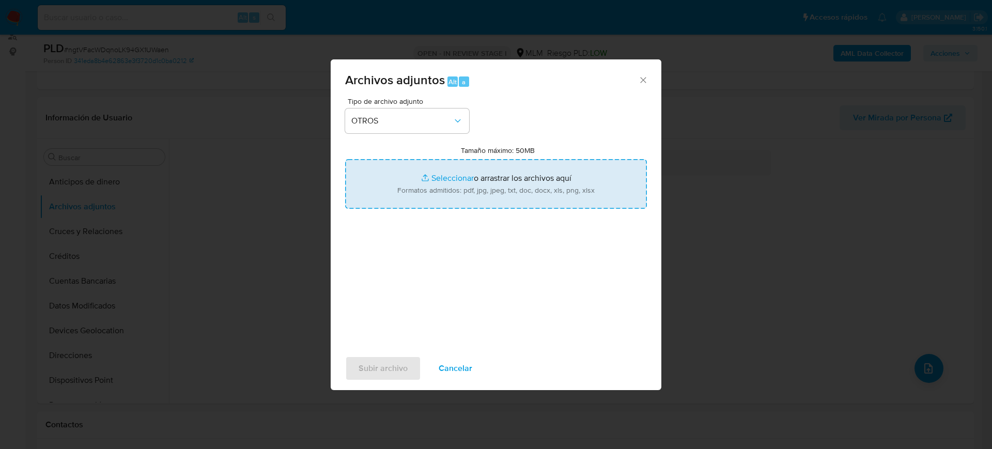
type input "C:\fakepath\442628843_Ma Moreno_Julio2025.pdf"
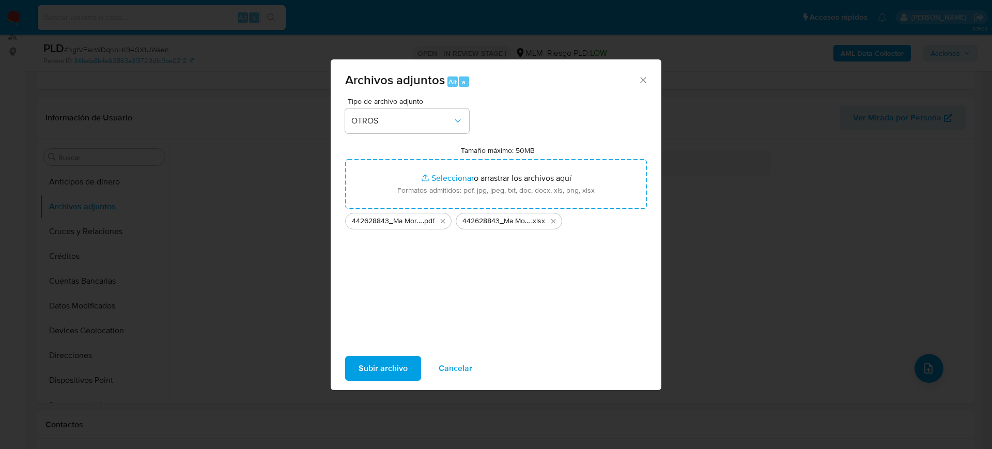
click at [374, 369] on span "Subir archivo" at bounding box center [383, 368] width 49 height 23
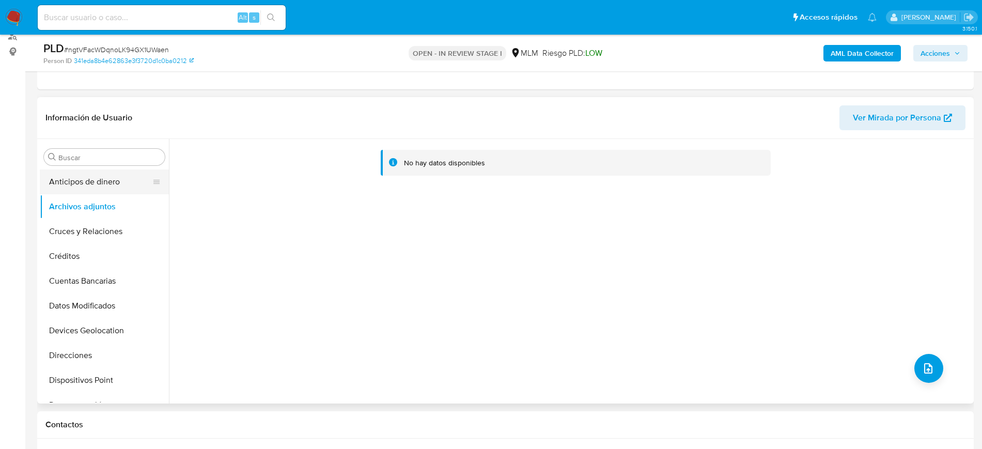
click at [92, 193] on button "Anticipos de dinero" at bounding box center [100, 181] width 121 height 25
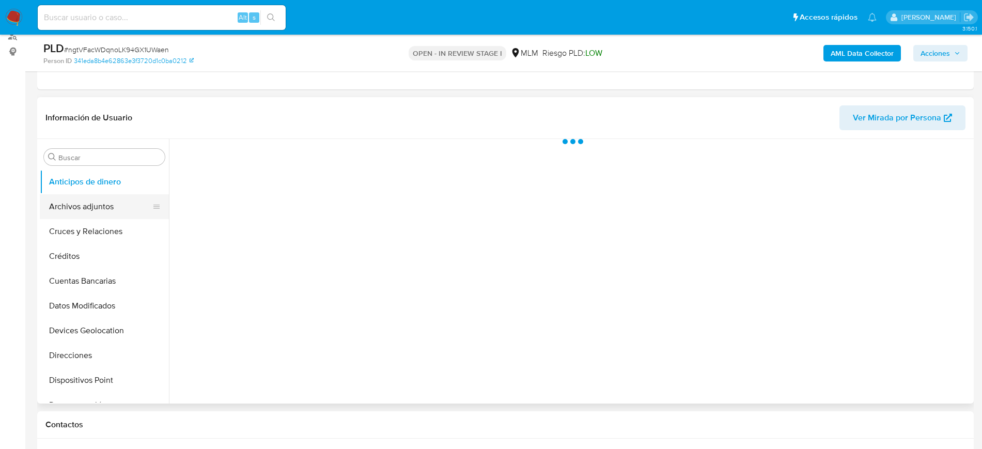
click at [90, 206] on button "Archivos adjuntos" at bounding box center [100, 206] width 121 height 25
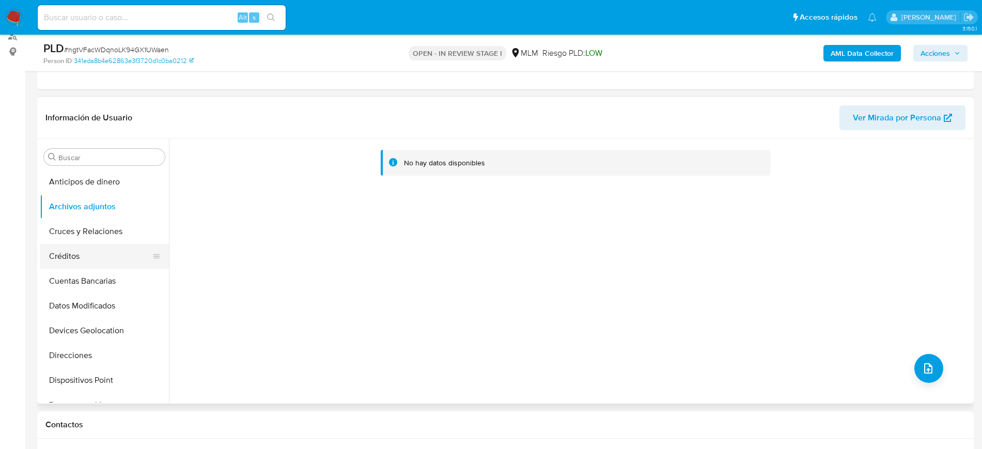
click at [98, 254] on button "Créditos" at bounding box center [100, 256] width 121 height 25
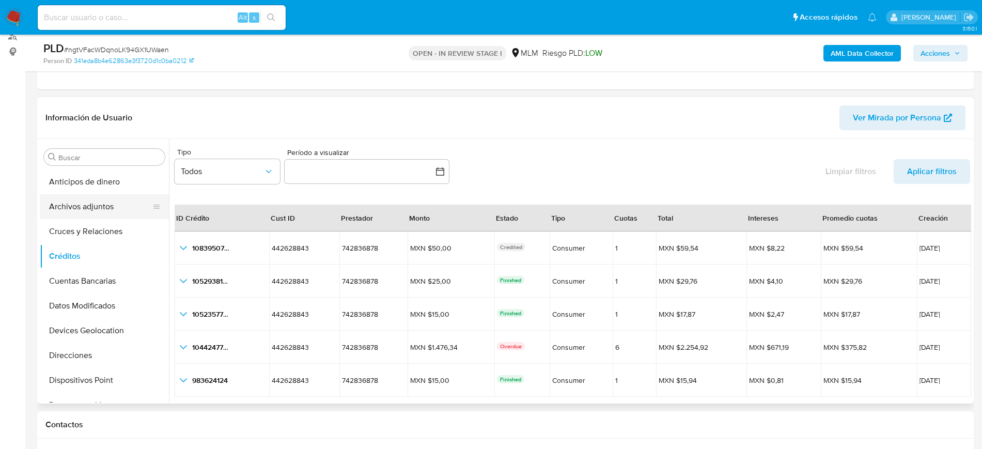
click at [105, 206] on button "Archivos adjuntos" at bounding box center [100, 206] width 121 height 25
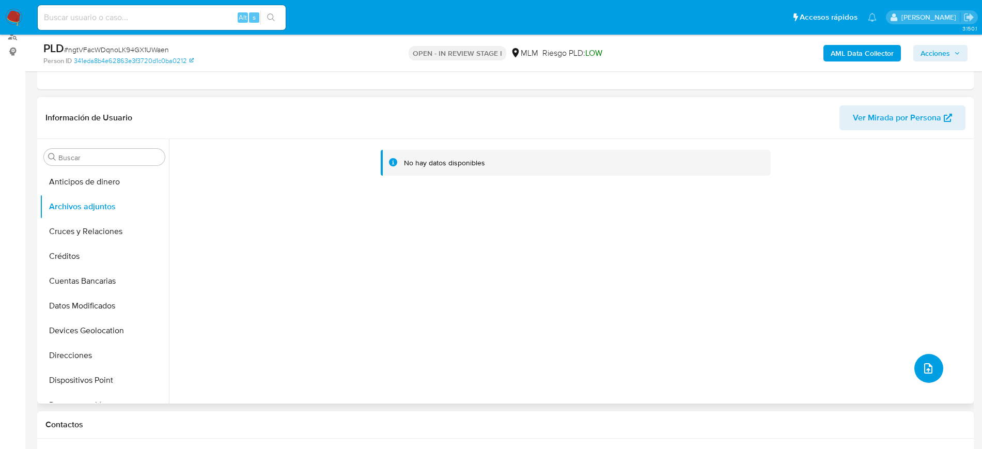
click at [929, 360] on button "upload-file" at bounding box center [929, 368] width 29 height 29
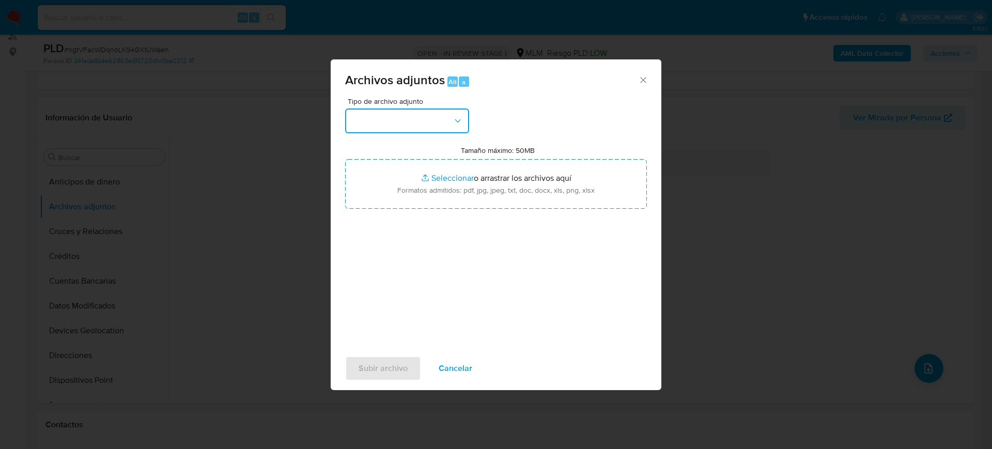
click at [400, 129] on button "button" at bounding box center [407, 121] width 124 height 25
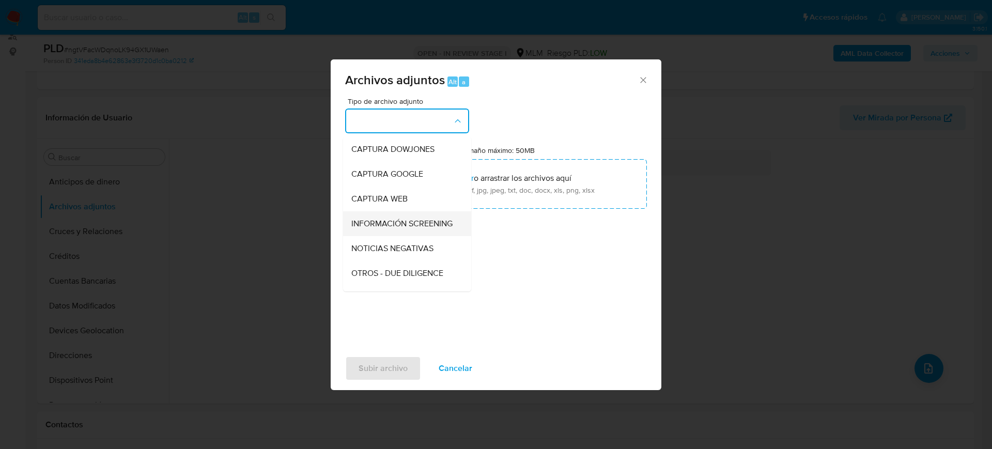
scroll to position [65, 0]
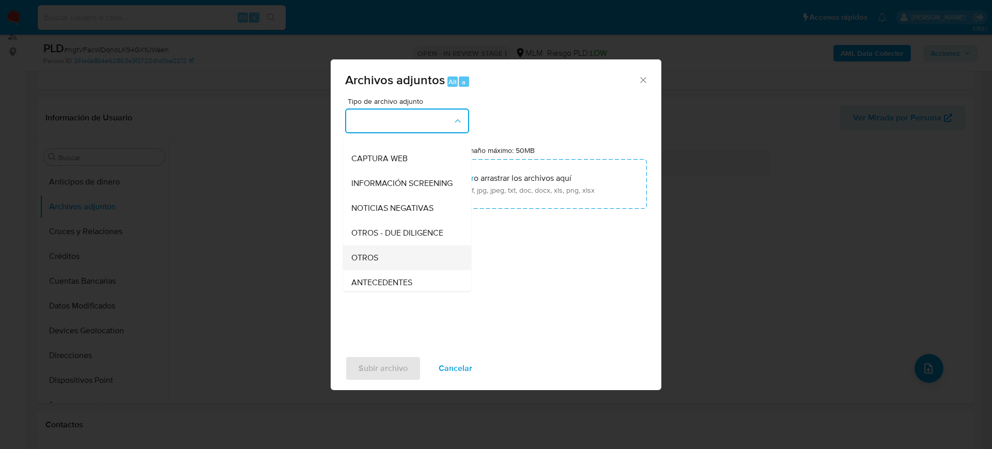
click at [393, 257] on div "OTROS" at bounding box center [403, 257] width 105 height 25
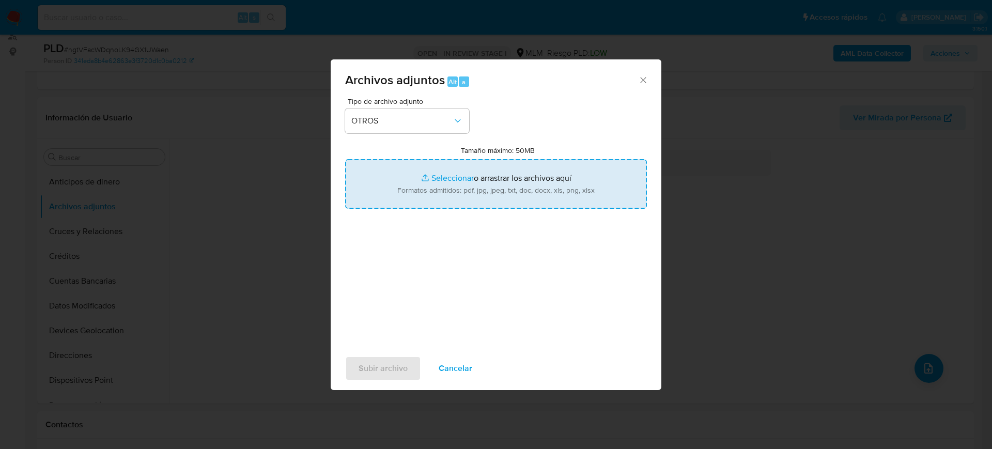
type input "C:\fakepath\442628843_Ma Moreno_Julio2025.pdf"
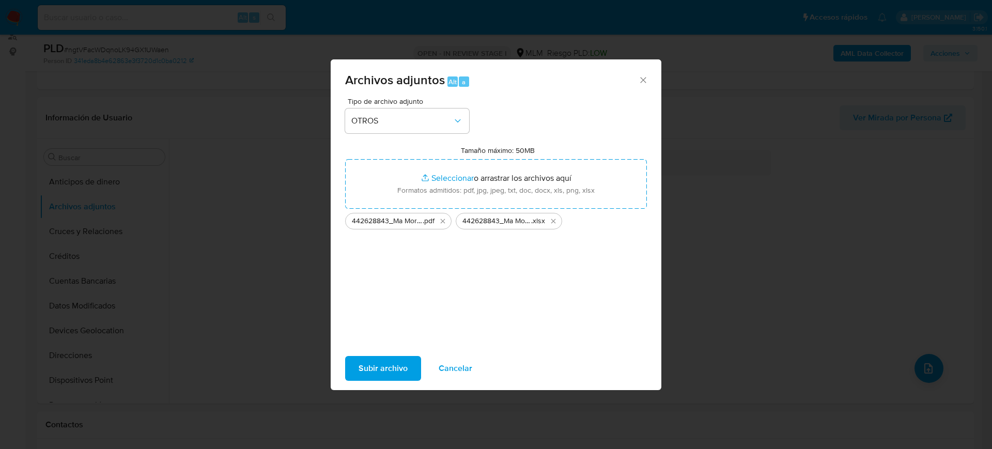
click at [367, 373] on span "Subir archivo" at bounding box center [383, 368] width 49 height 23
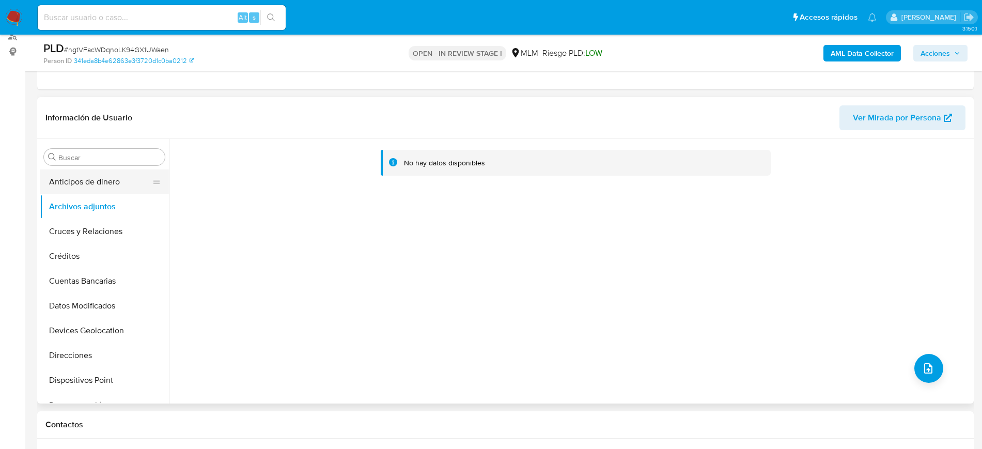
click at [71, 178] on button "Anticipos de dinero" at bounding box center [100, 181] width 121 height 25
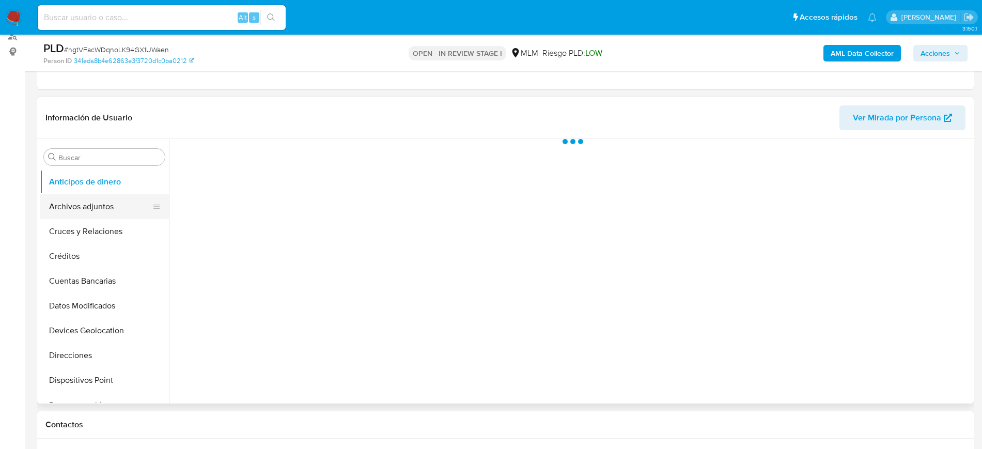
click at [78, 208] on button "Archivos adjuntos" at bounding box center [100, 206] width 121 height 25
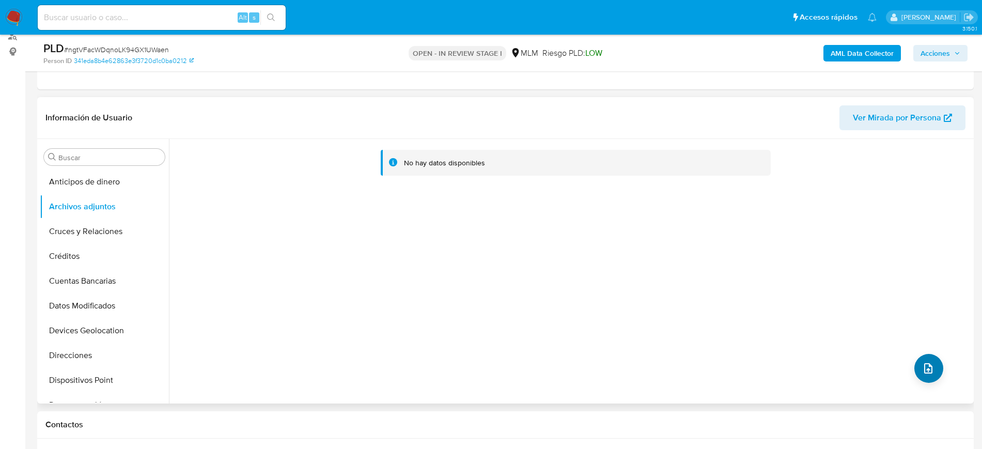
drag, startPoint x: 912, startPoint y: 382, endPoint x: 915, endPoint y: 377, distance: 6.5
click at [912, 382] on div "No hay datos disponibles" at bounding box center [570, 271] width 802 height 265
click at [922, 372] on icon "upload-file" at bounding box center [928, 368] width 12 height 12
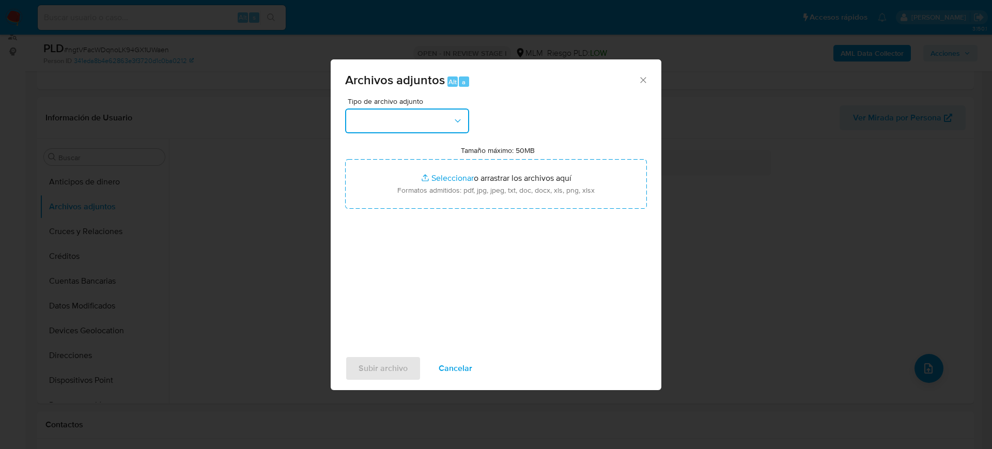
click at [382, 123] on button "button" at bounding box center [407, 121] width 124 height 25
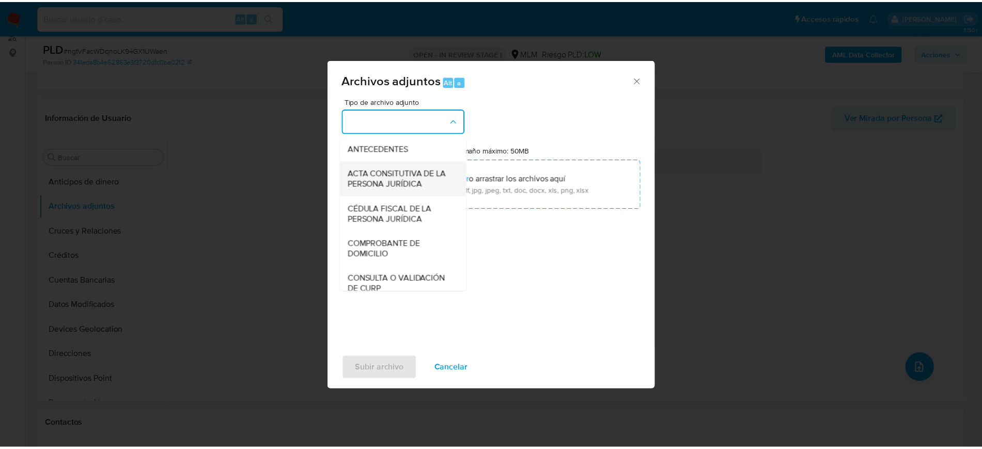
scroll to position [194, 0]
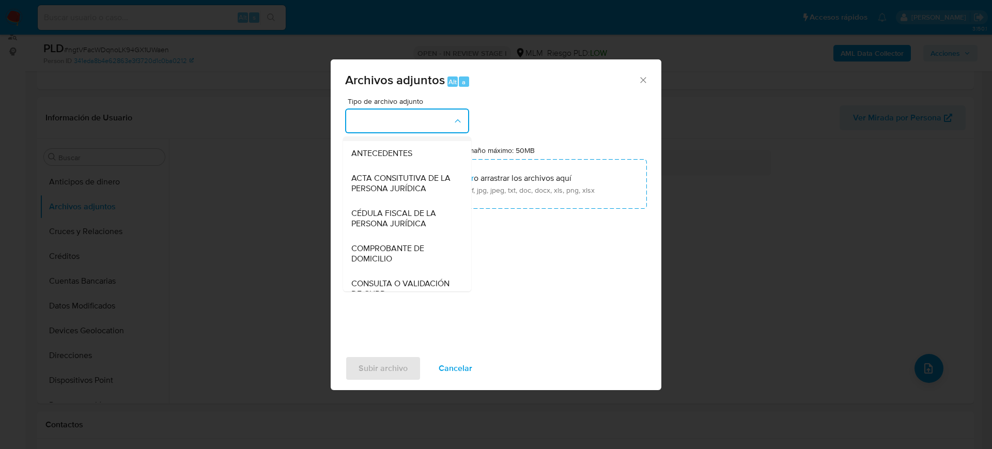
click at [384, 138] on div "OTROS" at bounding box center [403, 128] width 105 height 25
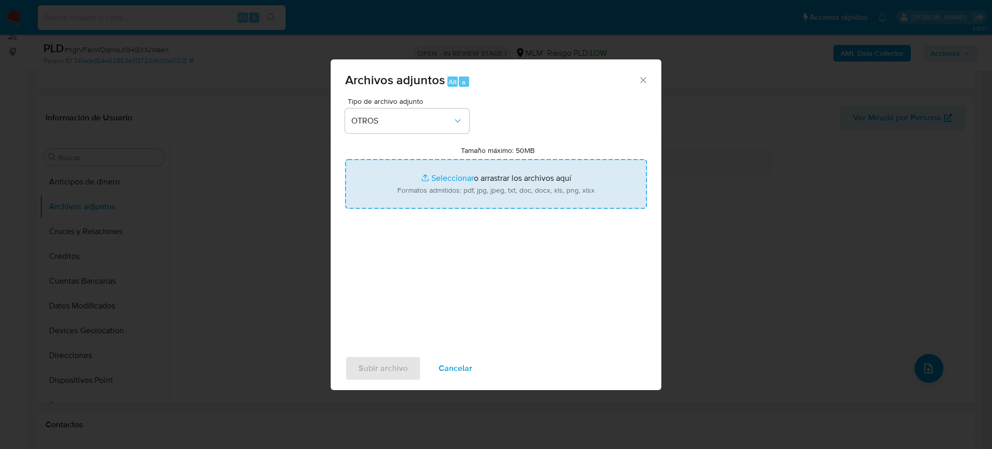
type input "C:\fakepath\442628843_Ma Moreno_Julio2025.pdf"
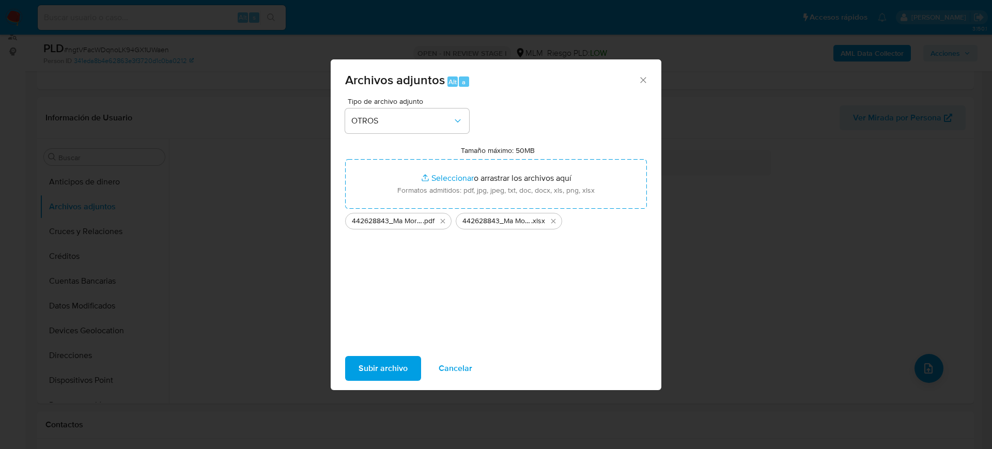
click at [396, 369] on span "Subir archivo" at bounding box center [383, 368] width 49 height 23
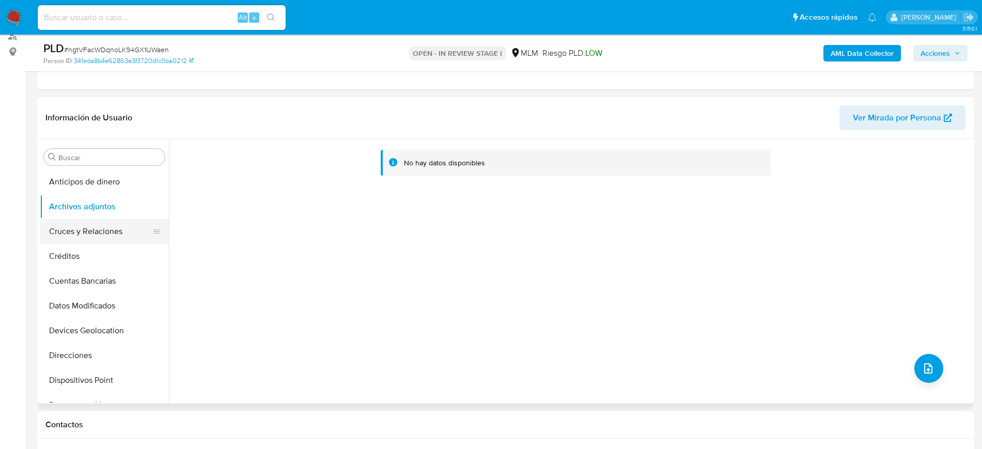
click at [61, 228] on button "Cruces y Relaciones" at bounding box center [100, 231] width 121 height 25
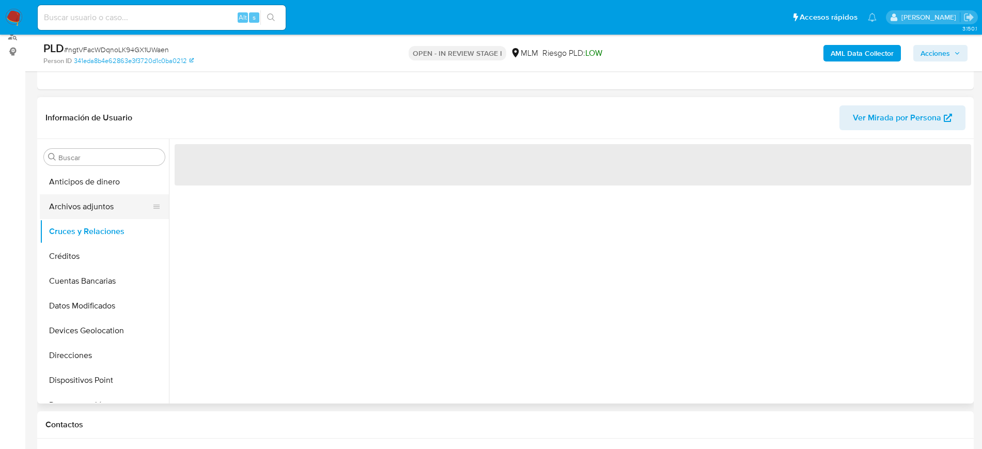
click at [89, 212] on button "Archivos adjuntos" at bounding box center [100, 206] width 121 height 25
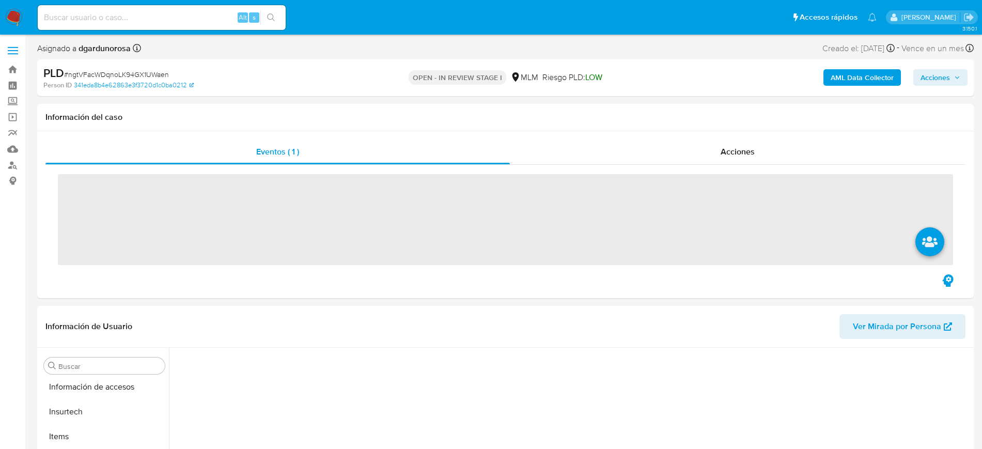
scroll to position [412, 0]
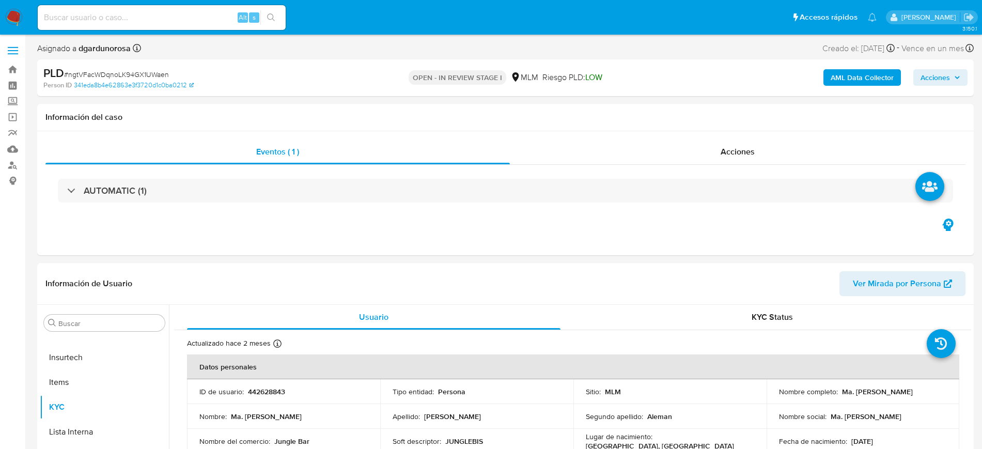
click at [12, 56] on label at bounding box center [13, 51] width 26 height 22
click at [0, 0] on input "checkbox" at bounding box center [0, 0] width 0 height 0
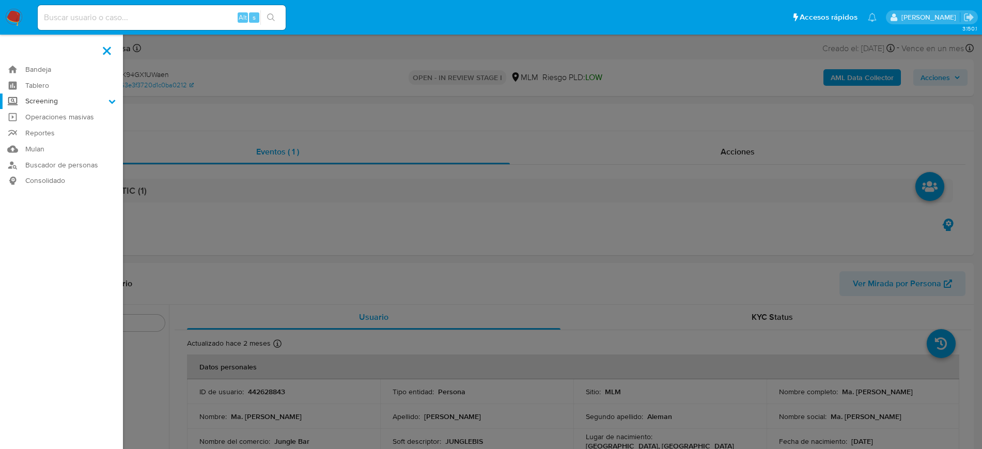
click at [71, 98] on label "Screening" at bounding box center [61, 102] width 123 height 16
click at [0, 0] on input "Screening" at bounding box center [0, 0] width 0 height 0
select select "10"
click at [54, 141] on link "Herramientas" at bounding box center [61, 141] width 123 height 13
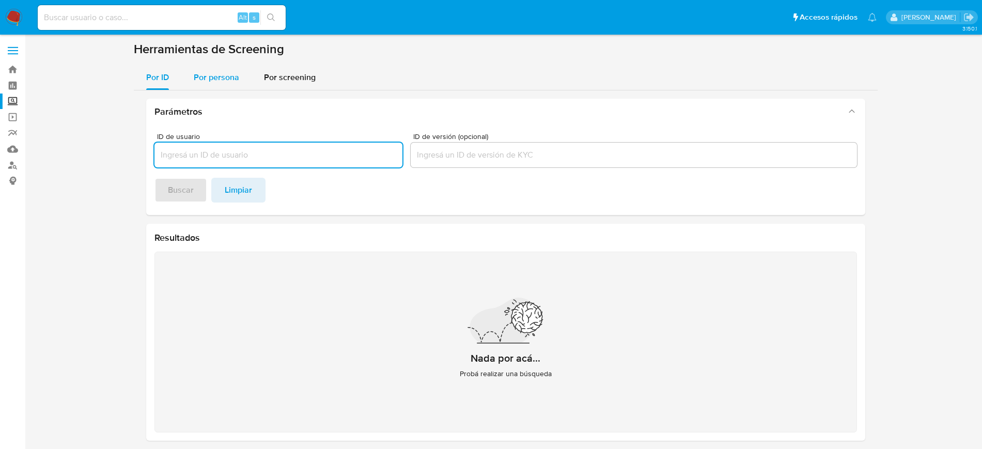
click at [195, 73] on span "Por persona" at bounding box center [216, 77] width 45 height 12
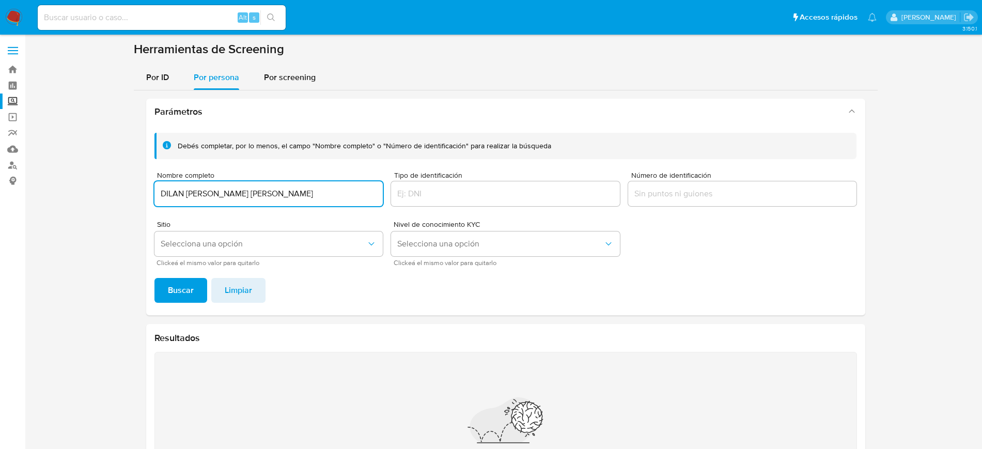
type input "DILAN [PERSON_NAME] [PERSON_NAME]"
click at [155, 278] on button "Buscar" at bounding box center [181, 290] width 53 height 25
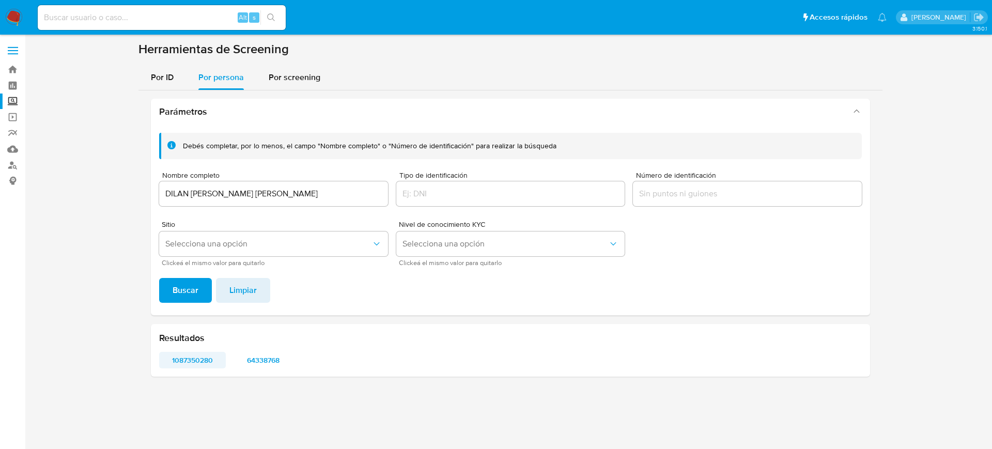
click at [177, 362] on span "1087350280" at bounding box center [192, 360] width 52 height 14
click at [250, 358] on span "64338768" at bounding box center [263, 360] width 52 height 14
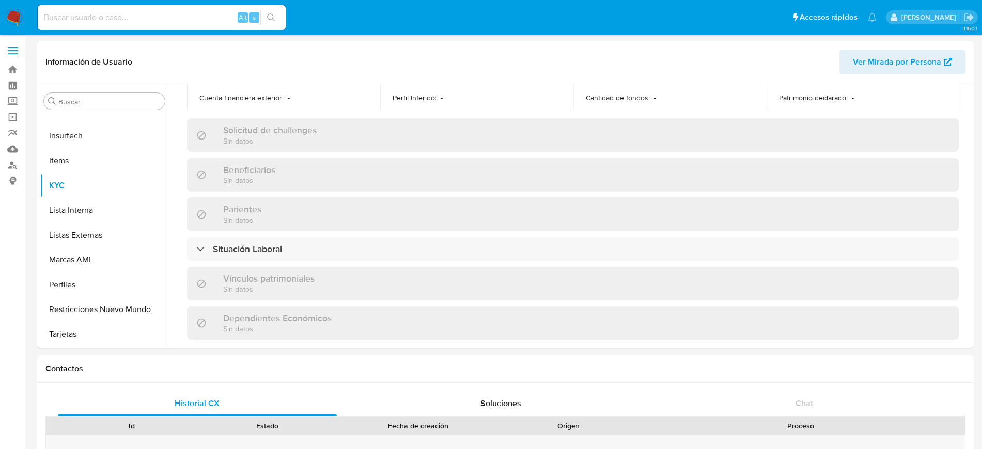
scroll to position [708, 0]
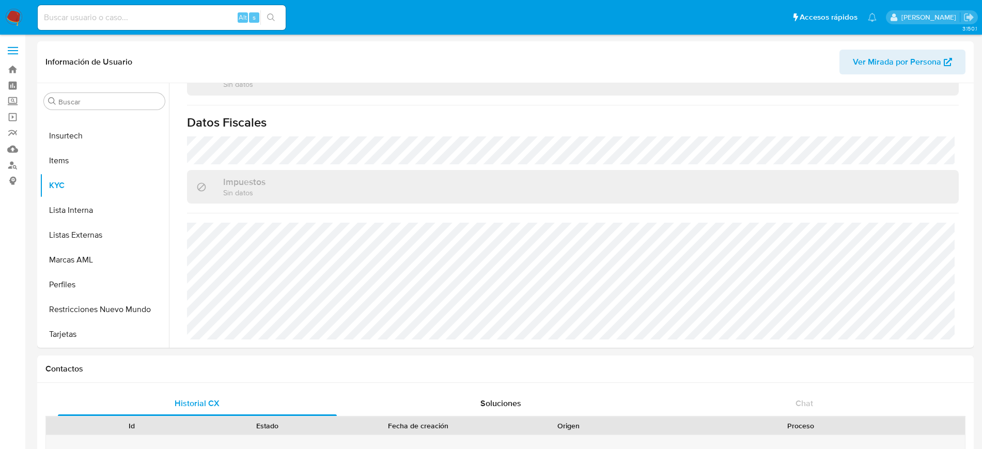
select select "10"
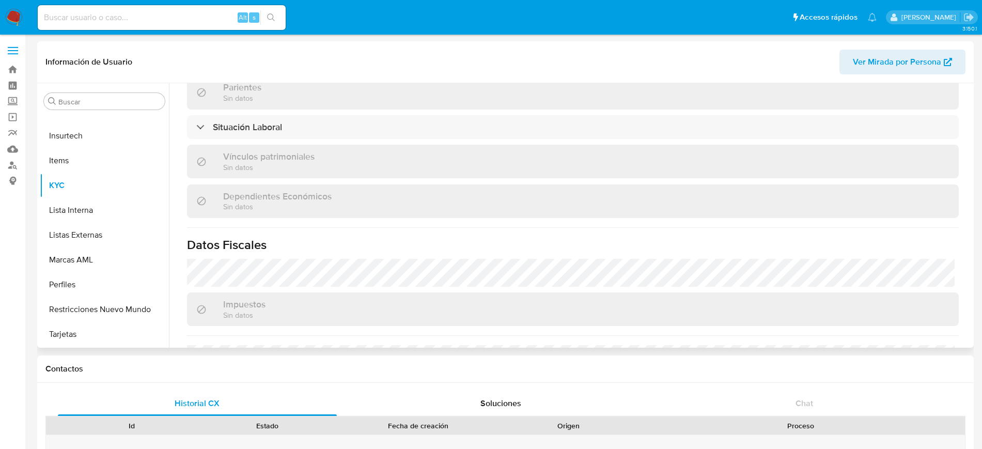
scroll to position [639, 0]
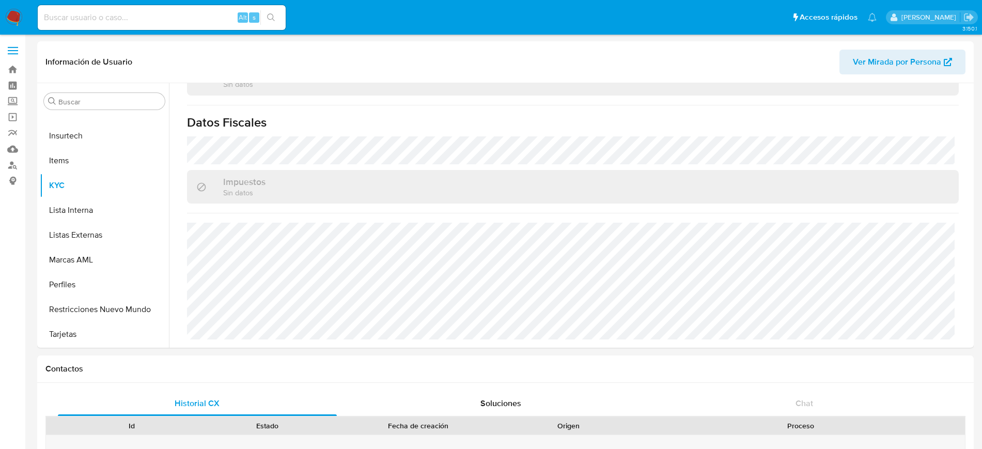
select select "10"
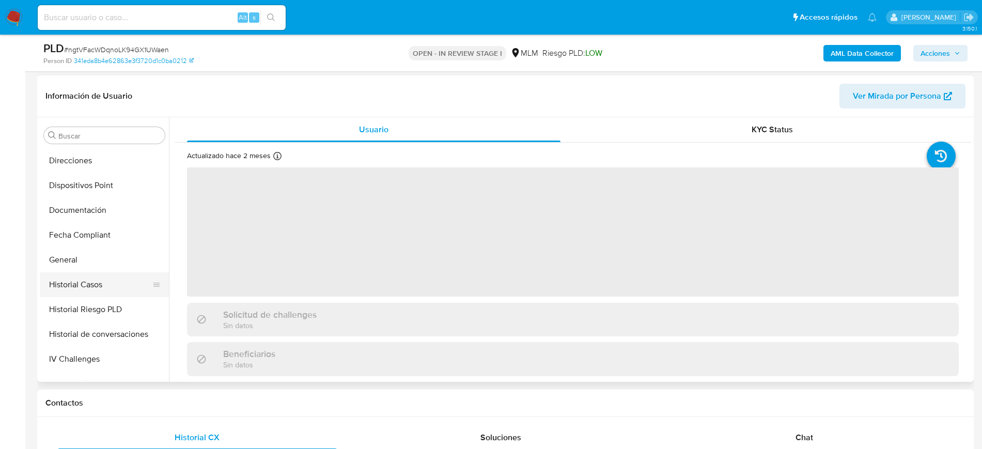
scroll to position [24, 0]
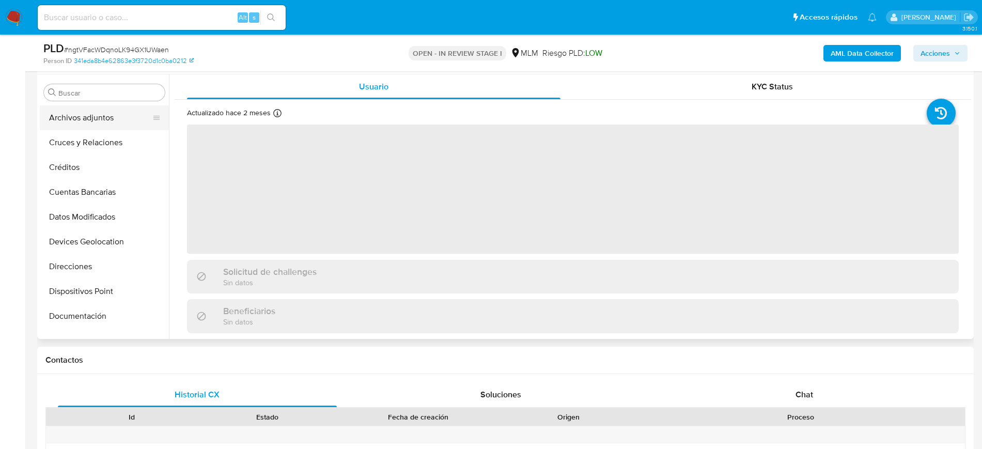
click at [94, 123] on button "Archivos adjuntos" at bounding box center [100, 117] width 121 height 25
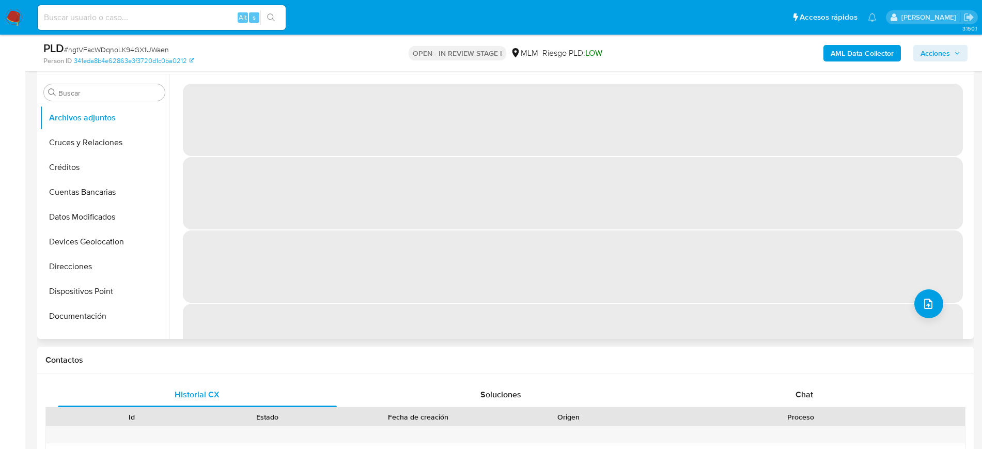
select select "10"
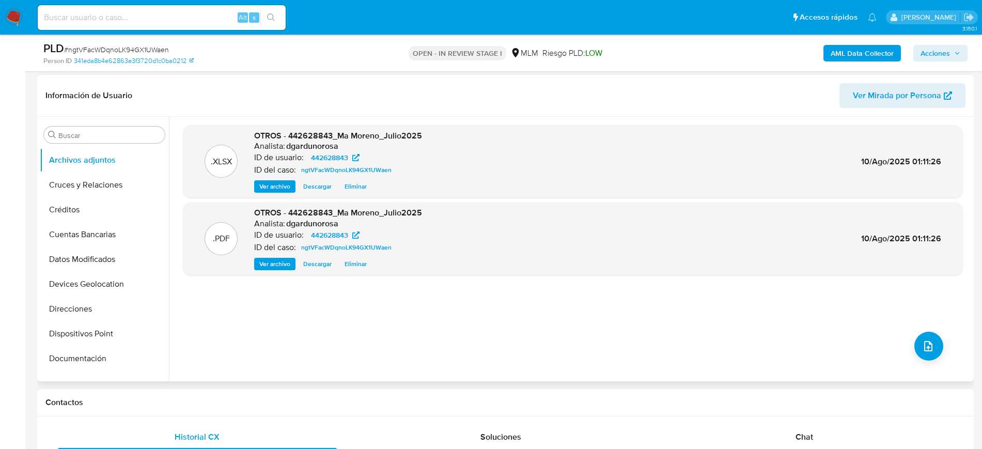
scroll to position [129, 0]
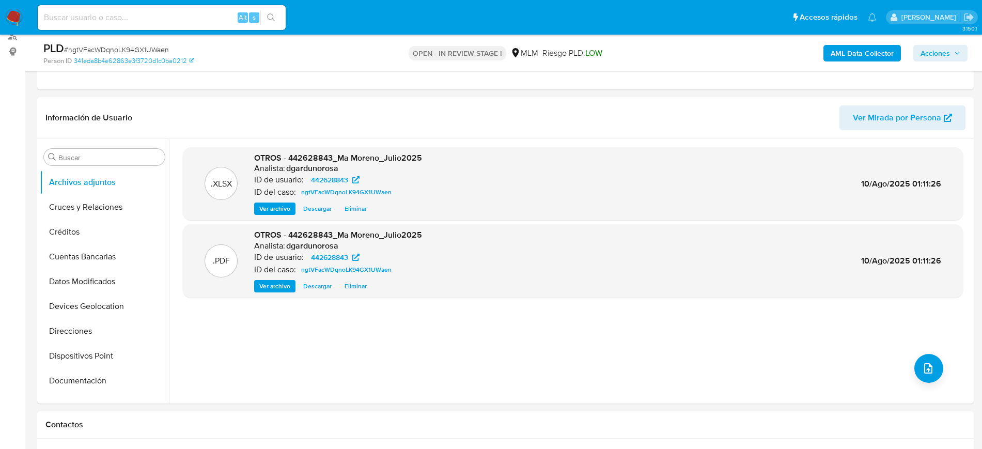
click at [955, 54] on icon "button" at bounding box center [957, 53] width 6 height 6
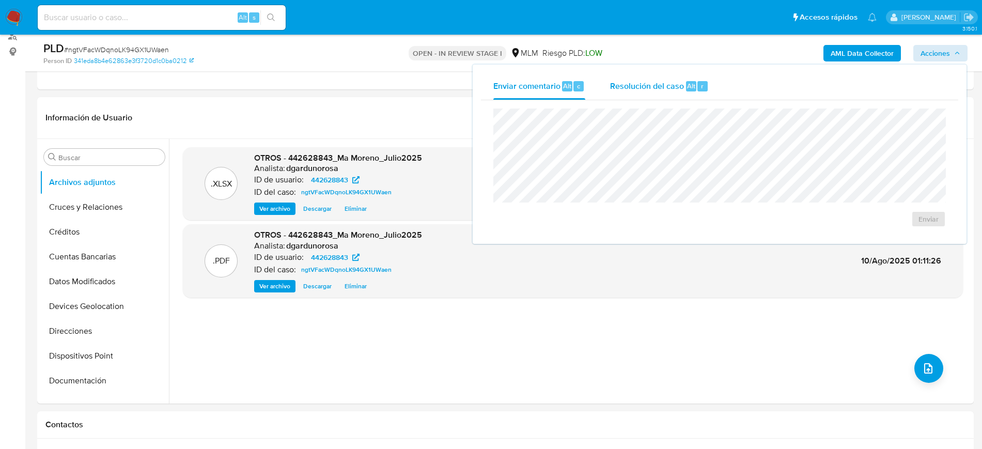
click at [640, 89] on span "Resolución del caso" at bounding box center [647, 86] width 74 height 12
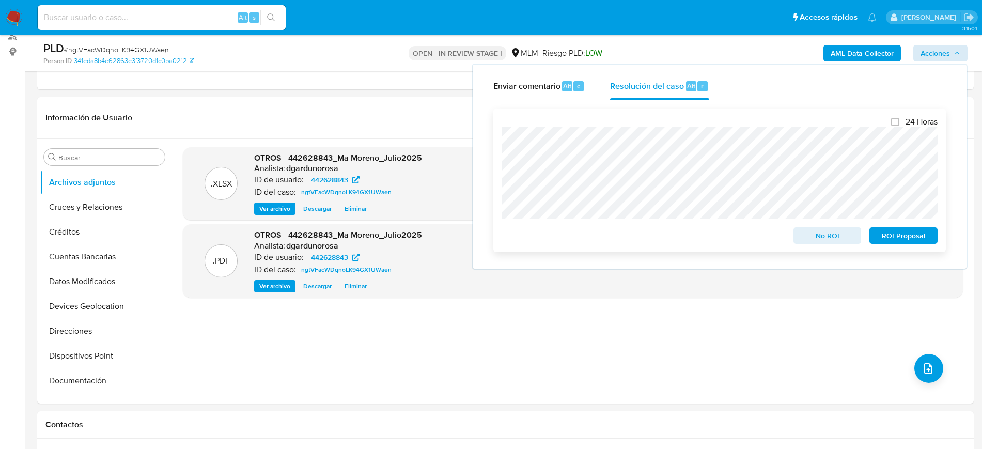
click at [851, 236] on span "No ROI" at bounding box center [828, 235] width 54 height 14
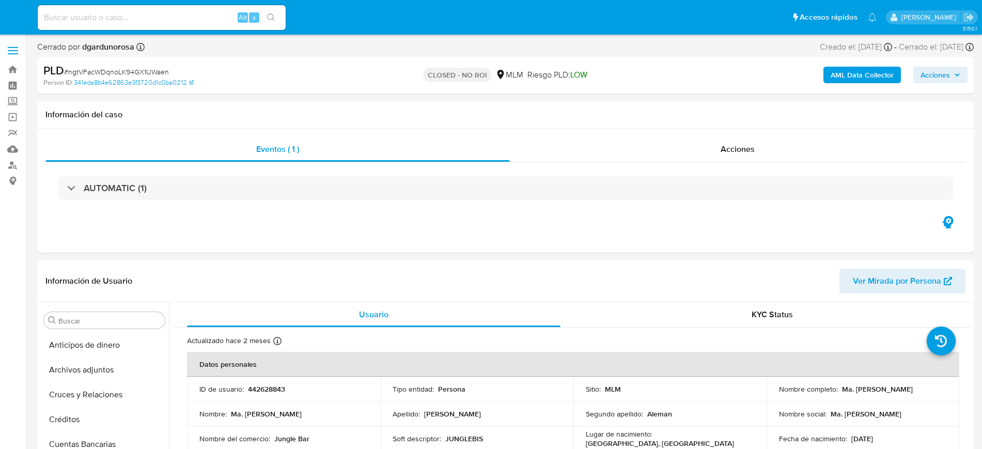
select select "10"
